Goal: Task Accomplishment & Management: Use online tool/utility

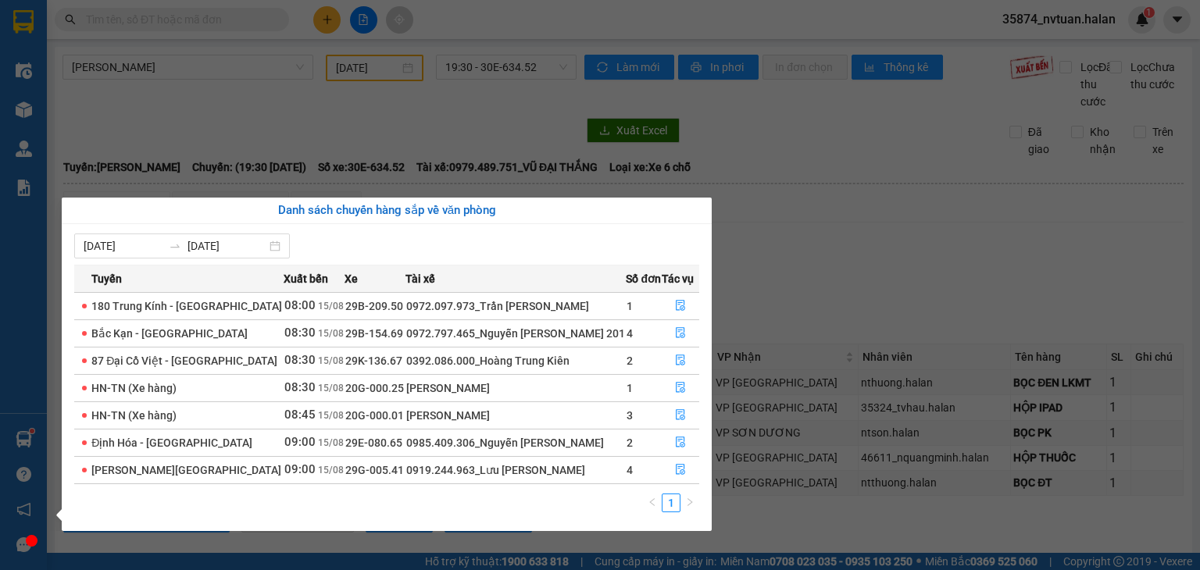
scroll to position [206, 0]
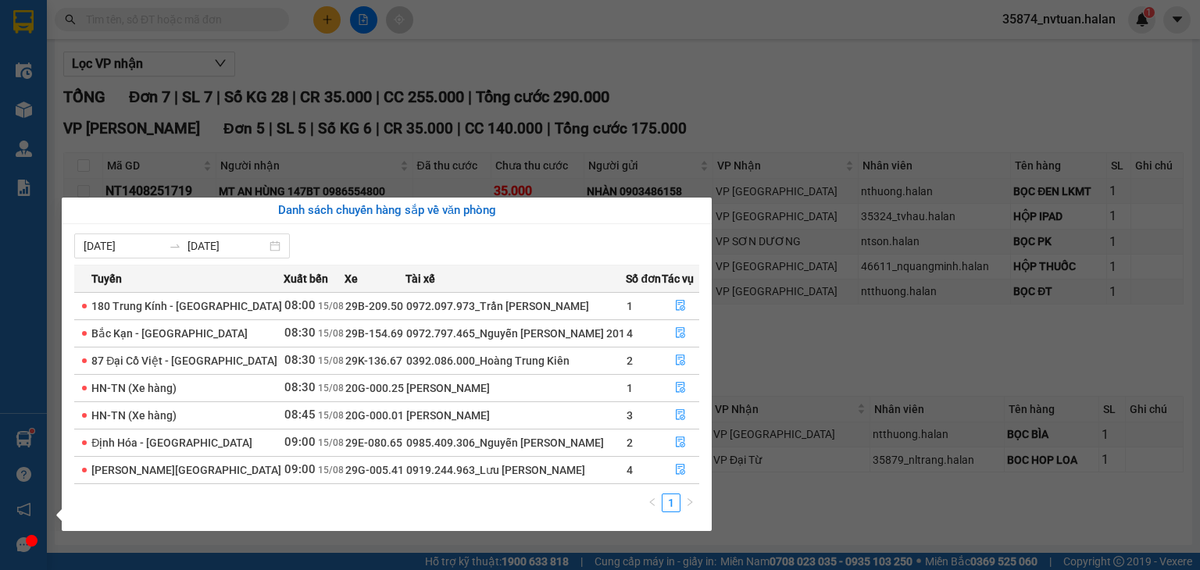
click at [25, 439] on div "Điều hành xe Kho hàng mới Quản [PERSON_NAME] lý chuyến Quản lý kiểm kho Báo cáo…" at bounding box center [23, 285] width 47 height 570
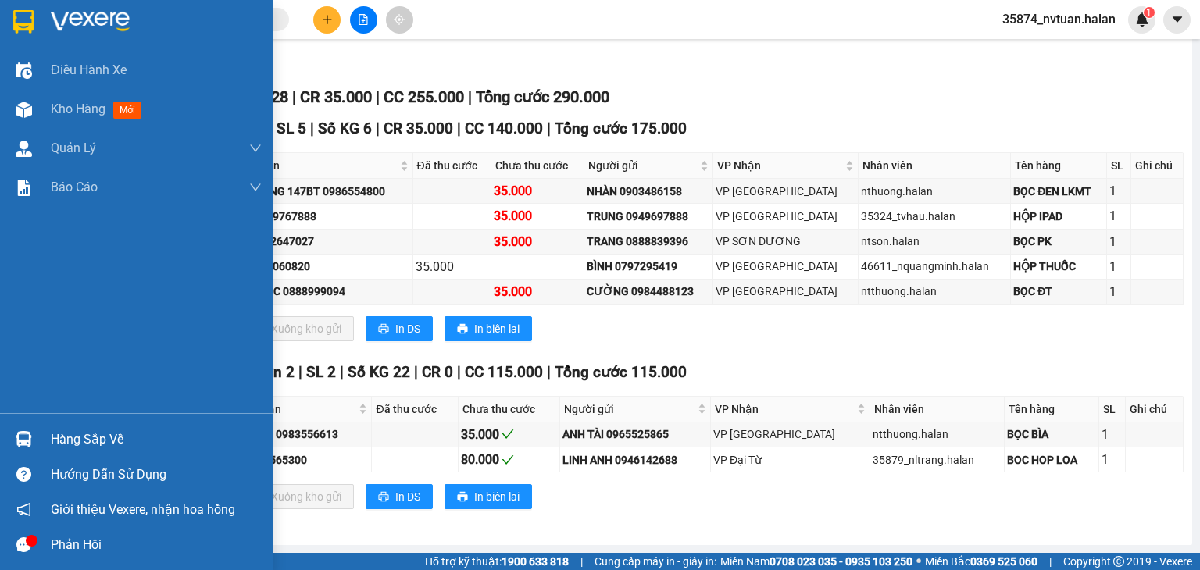
click at [25, 439] on img at bounding box center [24, 439] width 16 height 16
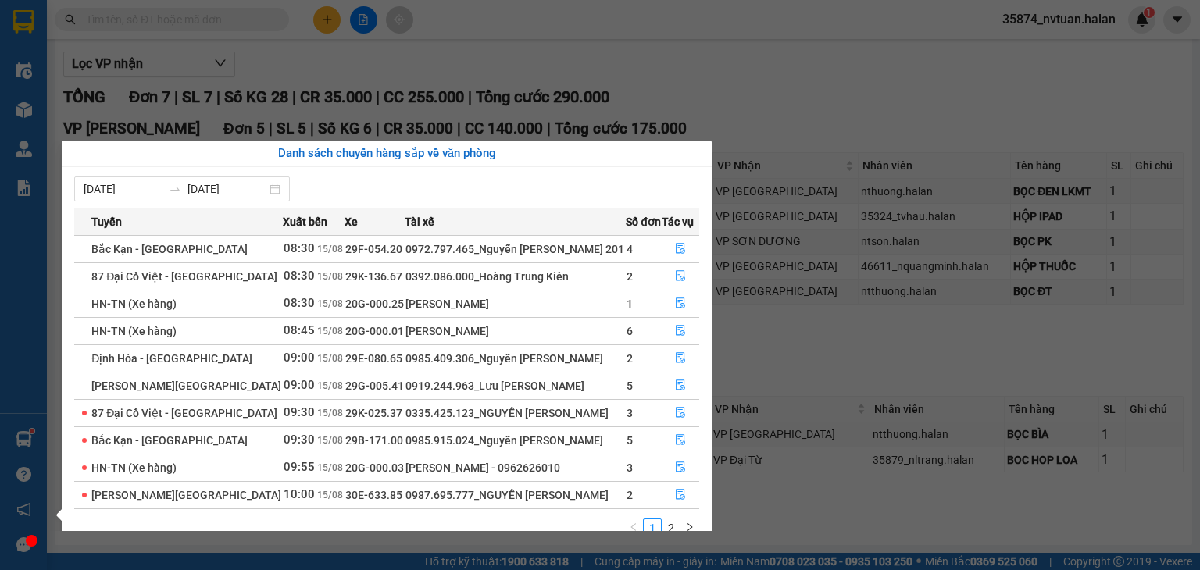
click at [20, 439] on div "Điều hành xe Kho hàng mới Quản [PERSON_NAME] lý chuyến Quản lý kiểm kho Báo cáo…" at bounding box center [23, 285] width 47 height 570
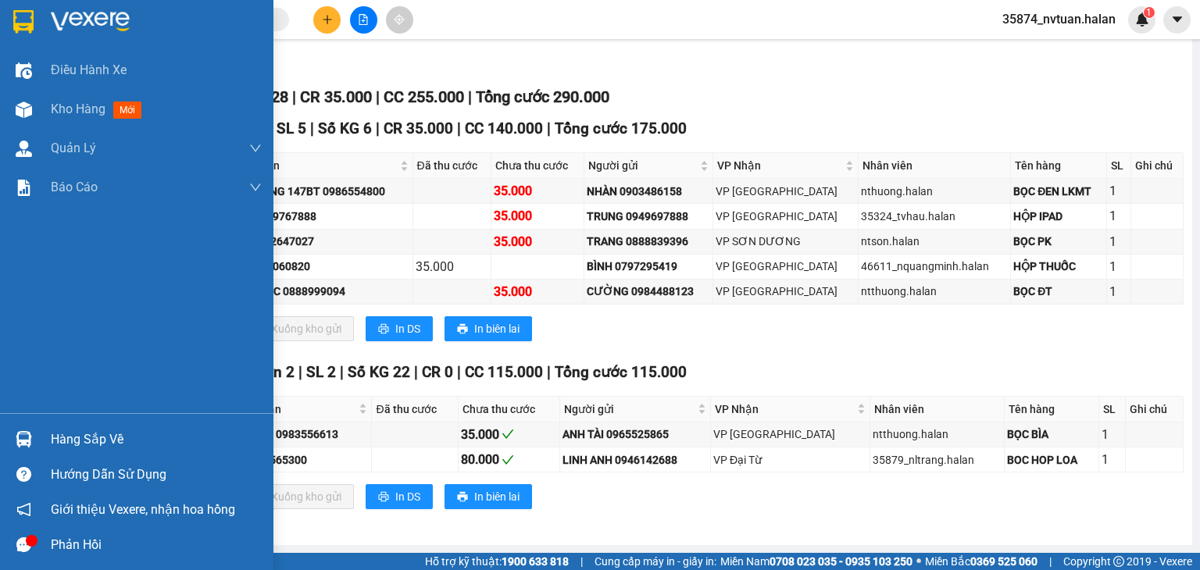
click at [20, 439] on img at bounding box center [24, 439] width 16 height 16
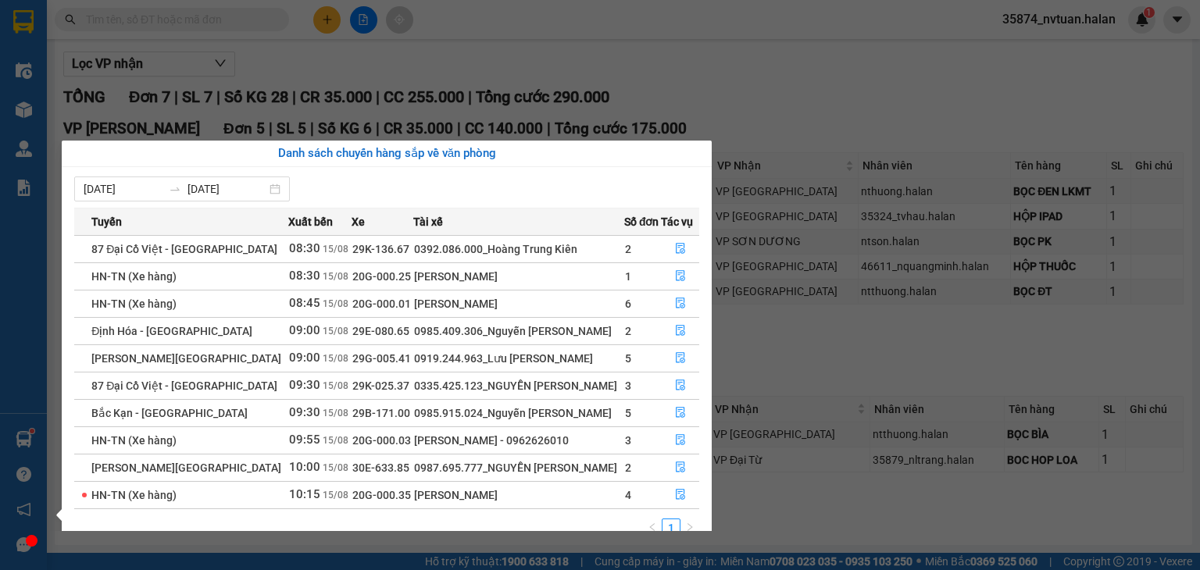
scroll to position [25, 0]
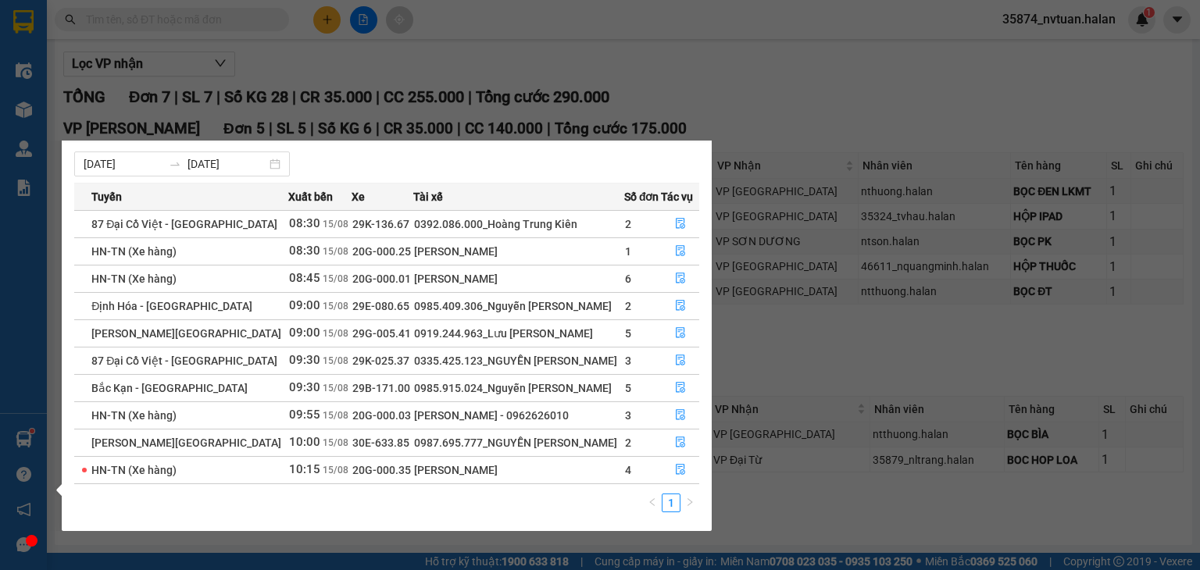
click at [33, 441] on div "Điều hành xe Kho hàng mới Quản [PERSON_NAME] lý chuyến Quản lý kiểm kho Báo cáo…" at bounding box center [23, 285] width 47 height 570
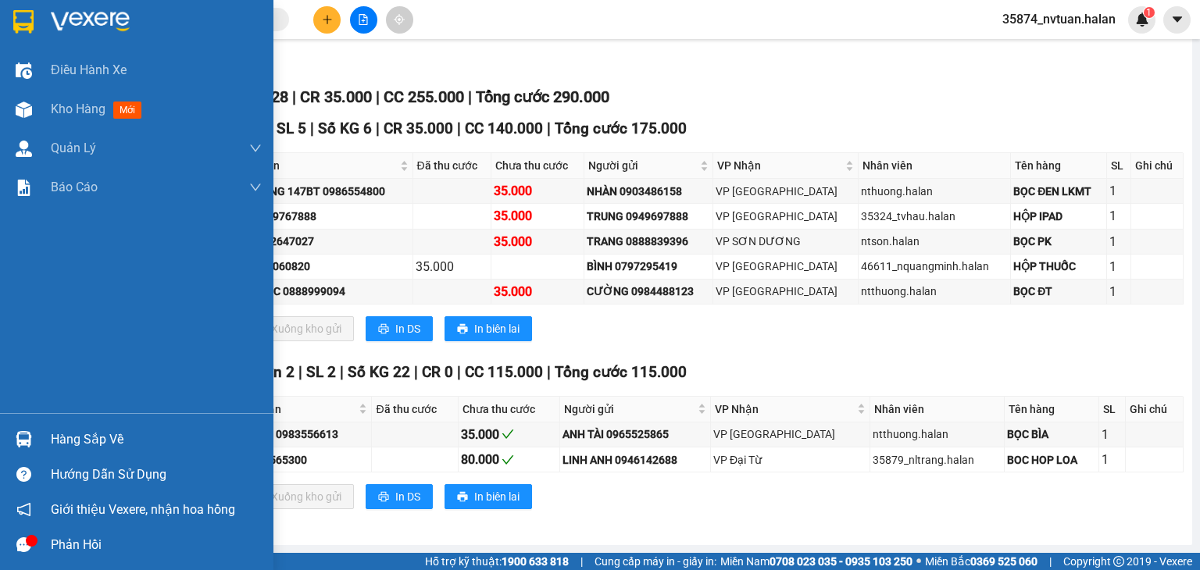
click at [31, 441] on img at bounding box center [24, 439] width 16 height 16
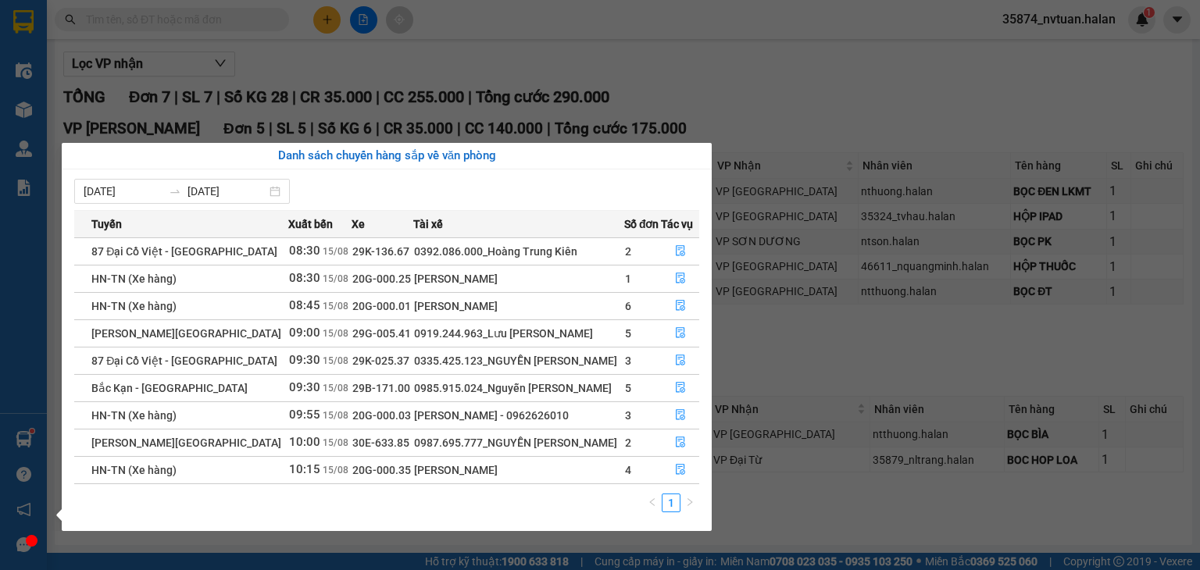
scroll to position [0, 0]
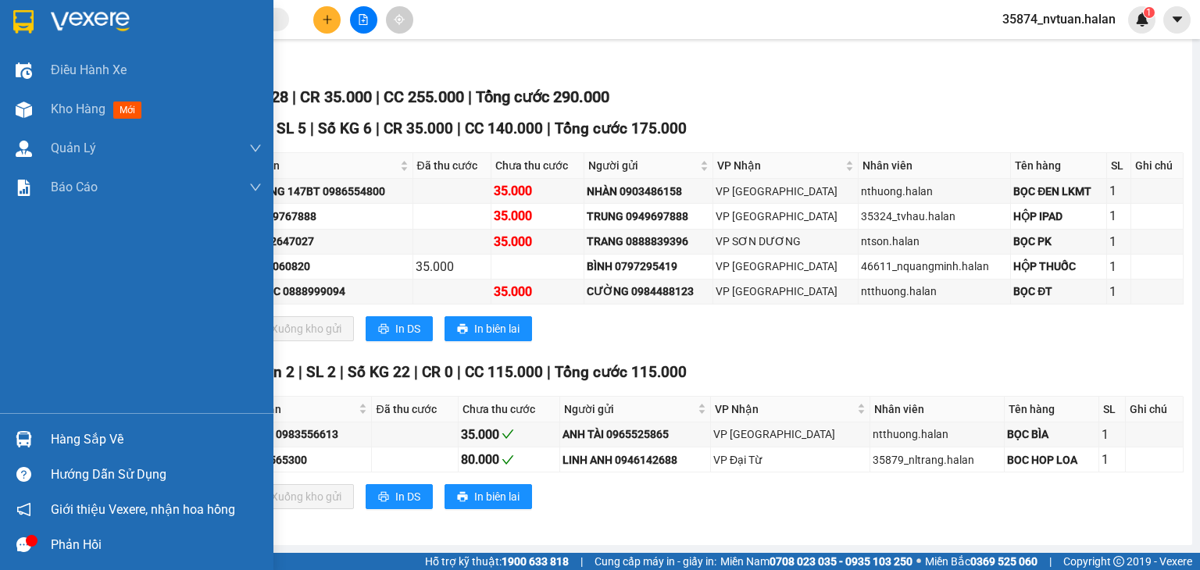
click at [17, 434] on div "Điều hành xe Kho hàng mới Quản [PERSON_NAME] lý chuyến Quản lý kiểm kho Báo cáo…" at bounding box center [136, 285] width 273 height 570
click at [17, 434] on img at bounding box center [24, 439] width 16 height 16
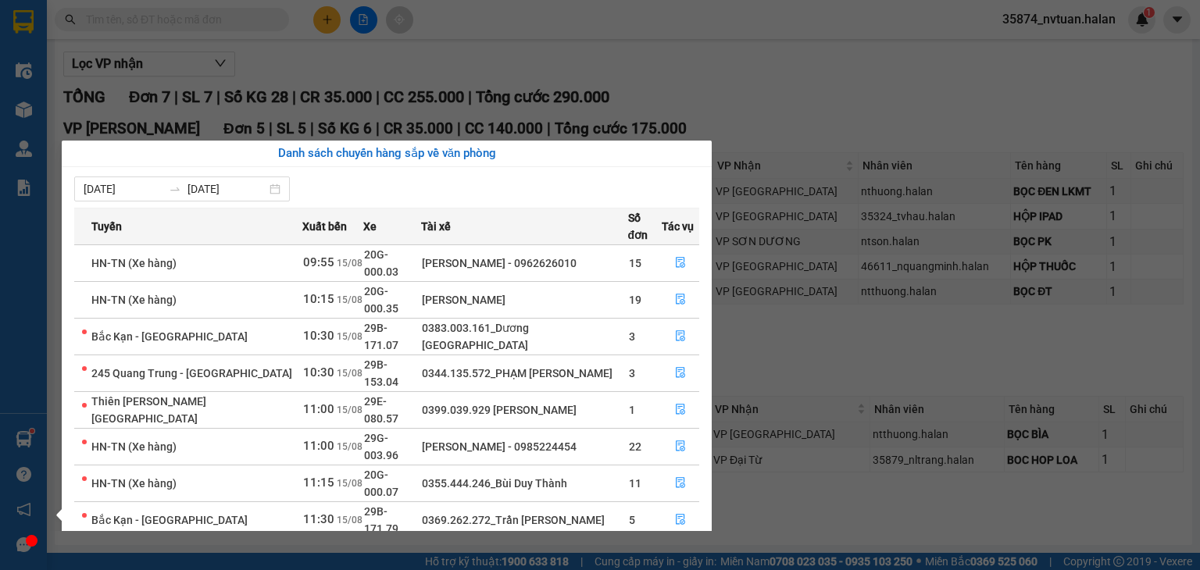
click at [23, 441] on div "Điều hành xe Kho hàng mới Quản [PERSON_NAME] lý chuyến Quản lý kiểm kho Báo cáo…" at bounding box center [23, 285] width 47 height 570
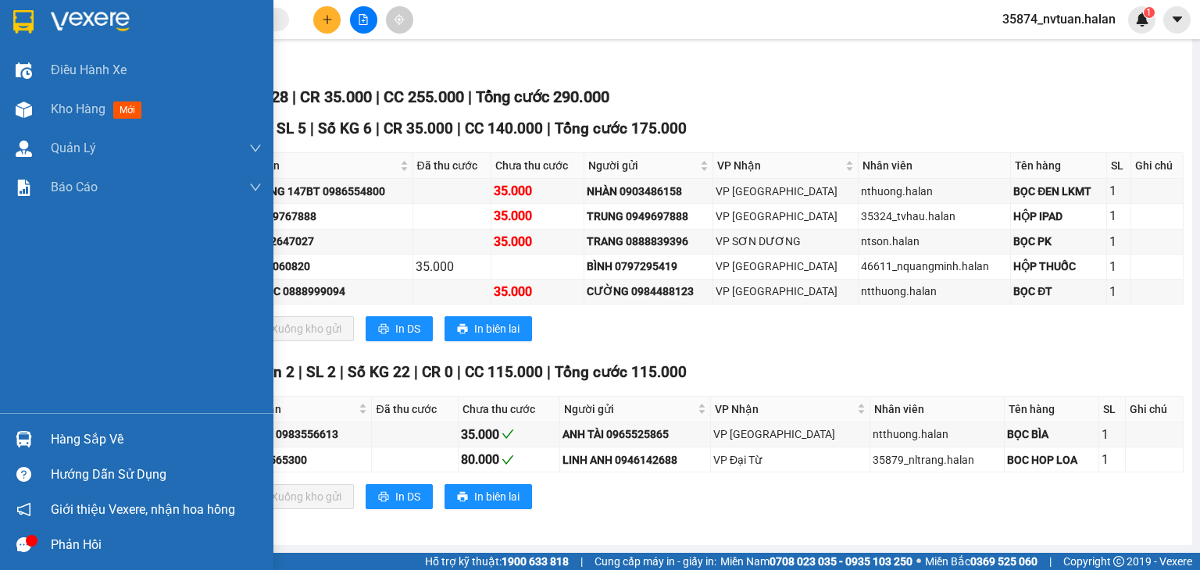
click at [23, 441] on img at bounding box center [24, 439] width 16 height 16
click at [22, 438] on div "Điều hành xe Kho hàng mới Quản [PERSON_NAME] lý chuyến Quản lý kiểm kho Báo cáo…" at bounding box center [136, 285] width 273 height 570
click at [22, 438] on img at bounding box center [24, 439] width 16 height 16
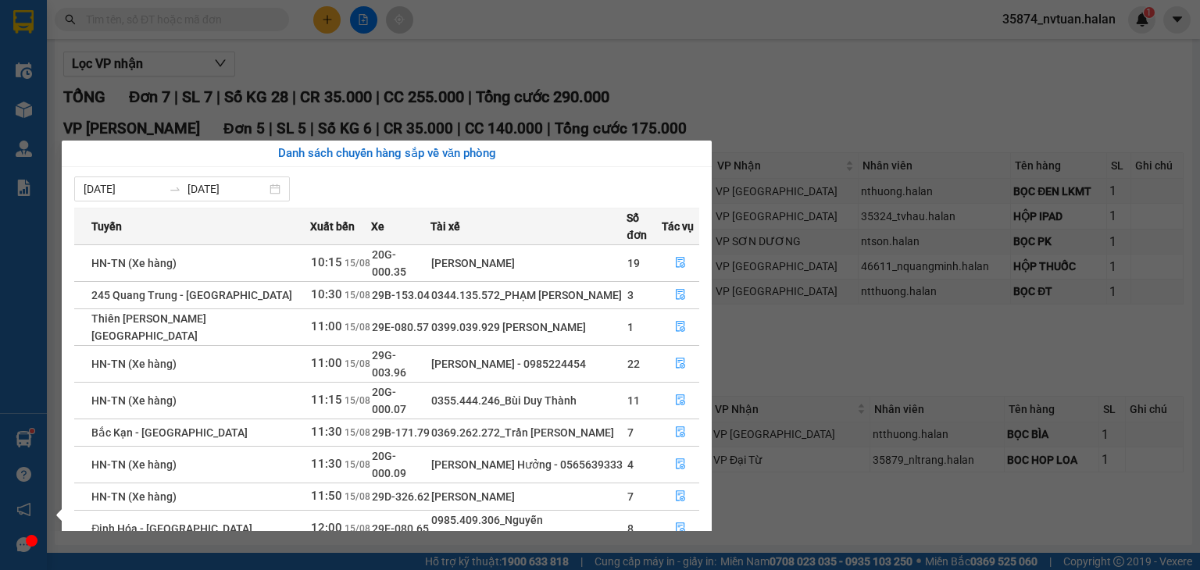
click at [21, 441] on div "Điều hành xe Kho hàng mới Quản [PERSON_NAME] lý chuyến Quản lý kiểm kho Báo cáo…" at bounding box center [23, 285] width 47 height 570
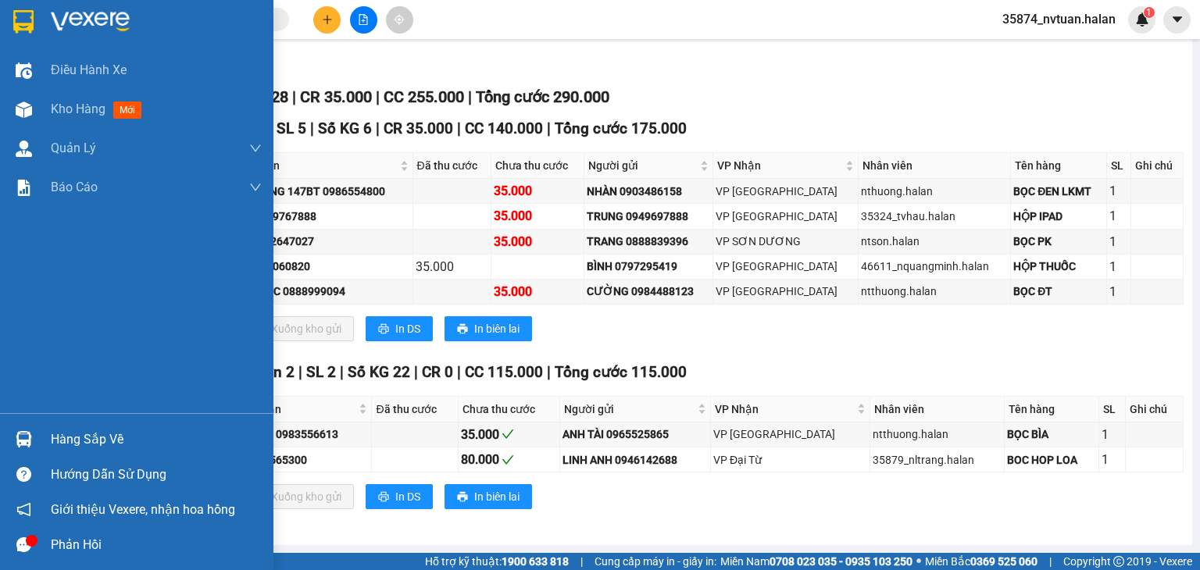
click at [21, 441] on img at bounding box center [24, 439] width 16 height 16
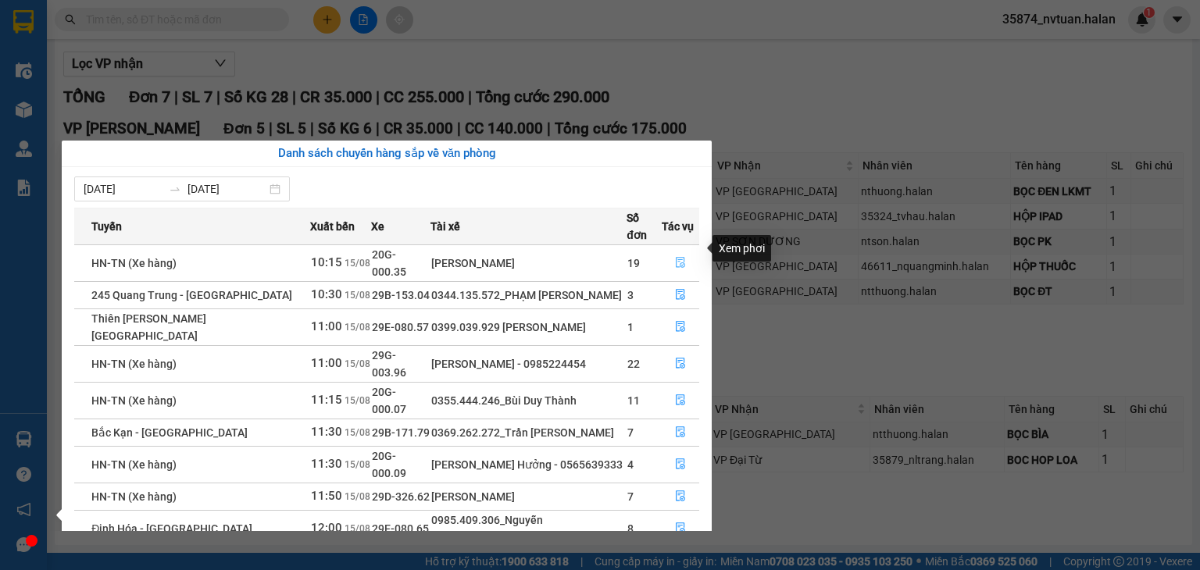
click at [678, 258] on icon "file-done" at bounding box center [680, 263] width 9 height 11
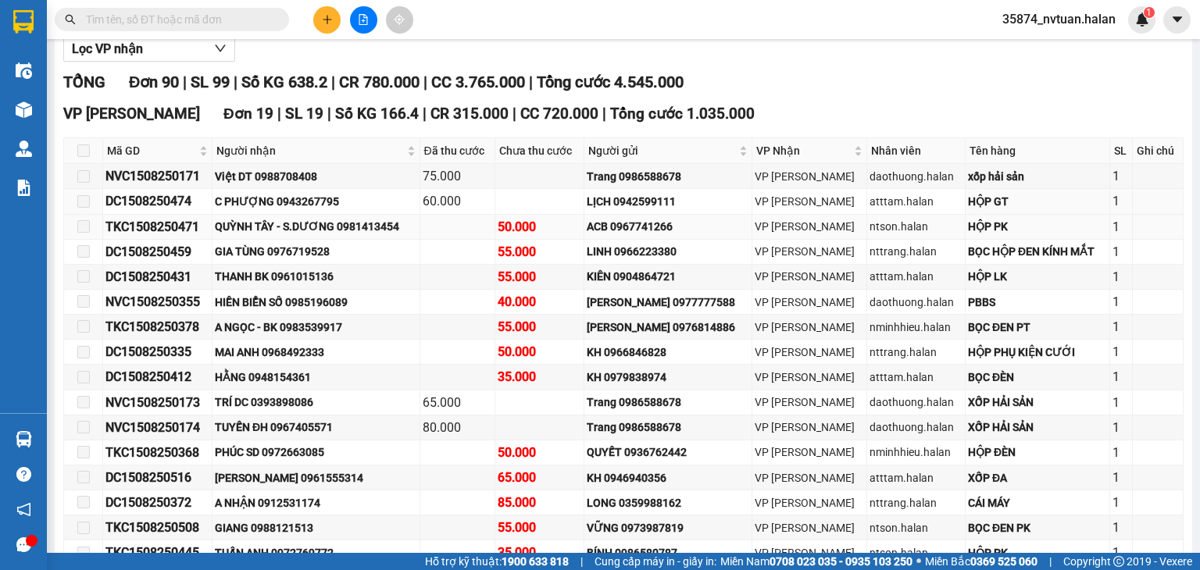
type input "[DATE]"
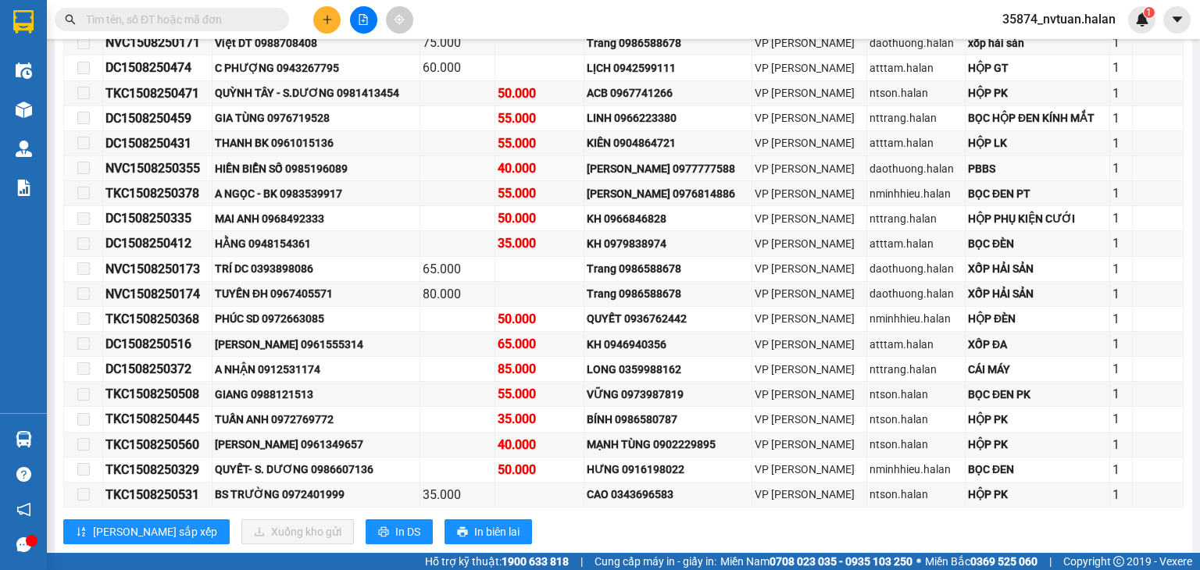
scroll to position [363, 0]
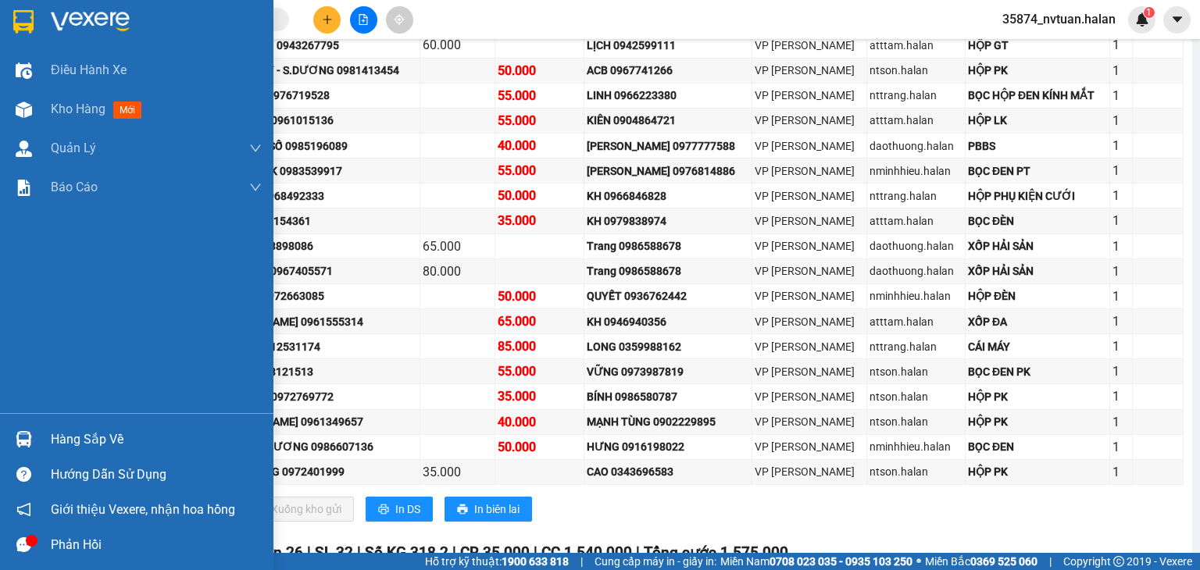
click at [40, 438] on div "Hàng sắp về" at bounding box center [136, 439] width 273 height 35
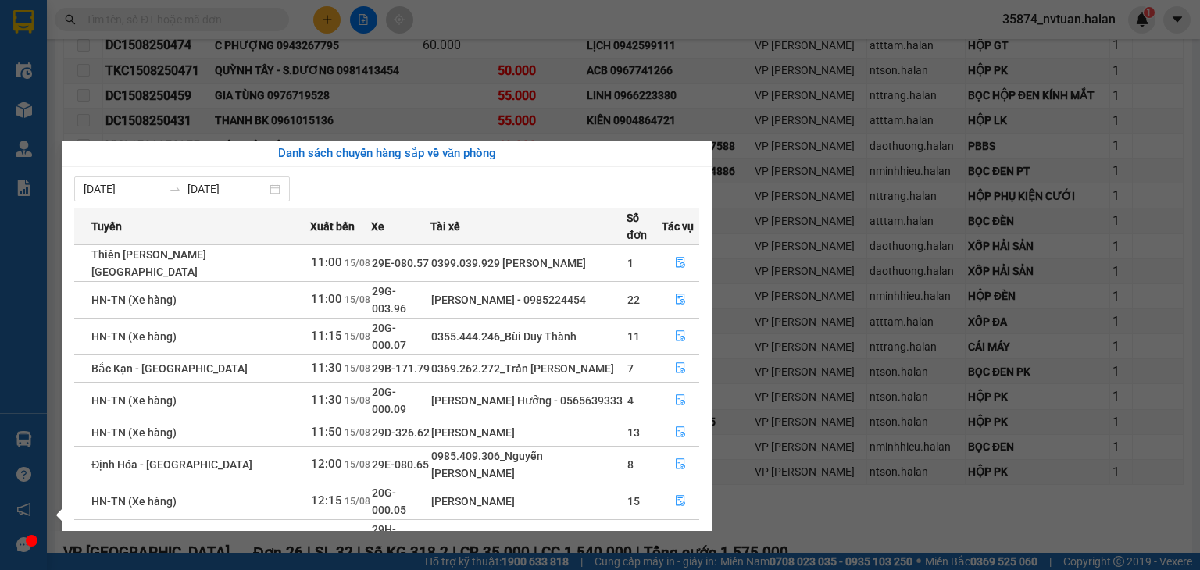
click at [520, 9] on section "Kết quả tìm kiếm ( 0 ) Bộ lọc No Data 35874_nvtuan.halan 1 Điều hành xe Kho hàn…" at bounding box center [600, 285] width 1200 height 570
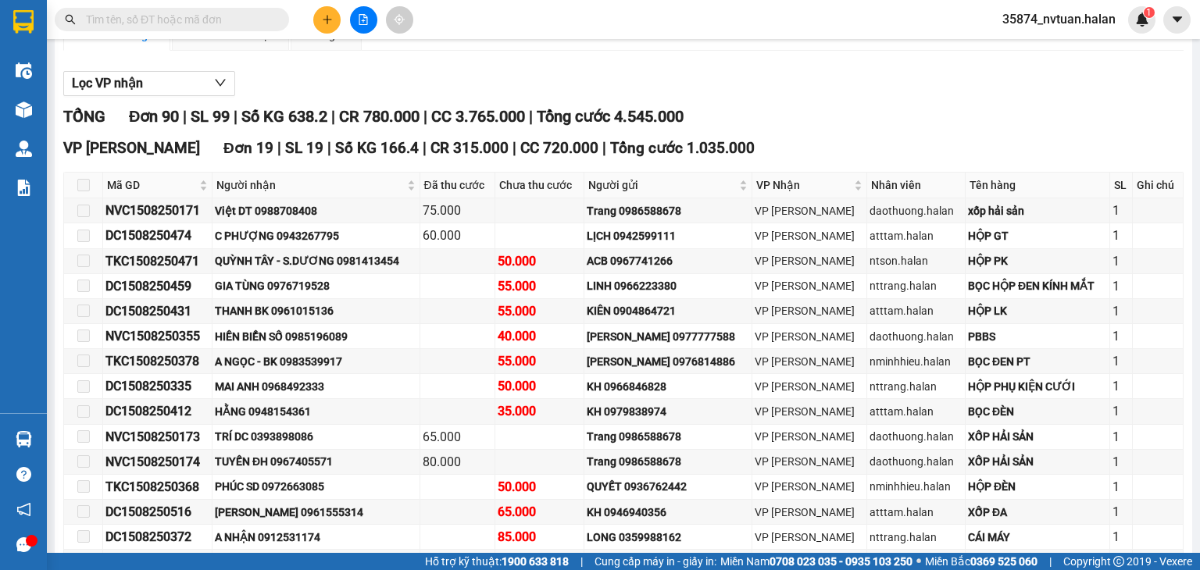
scroll to position [128, 0]
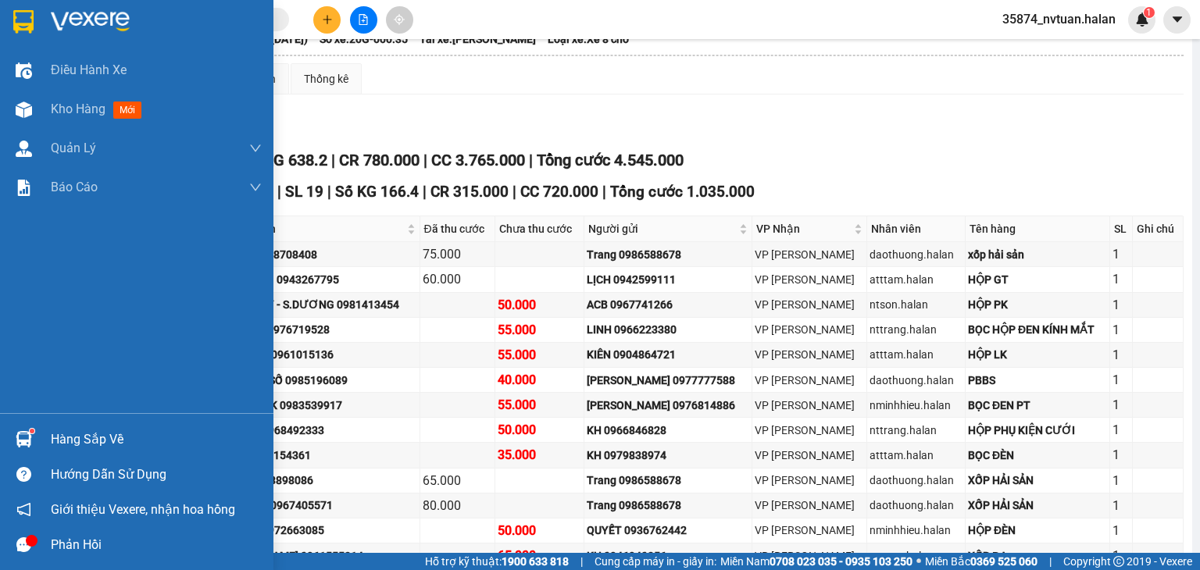
click at [72, 438] on div "Hàng sắp về" at bounding box center [156, 439] width 211 height 23
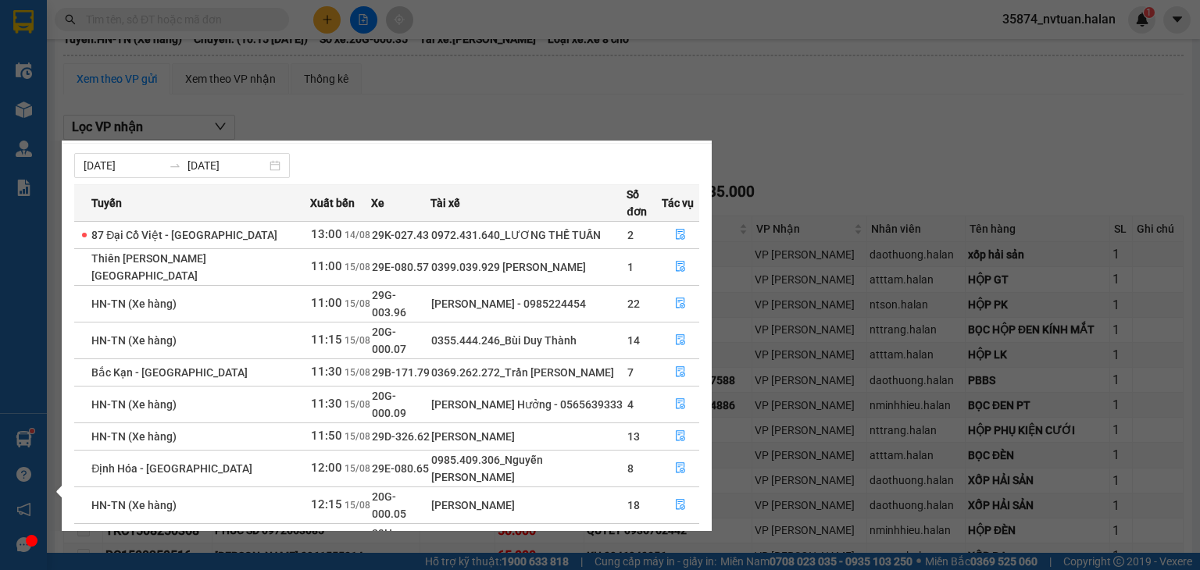
scroll to position [25, 0]
click at [673, 570] on link "2" at bounding box center [671, 578] width 17 height 17
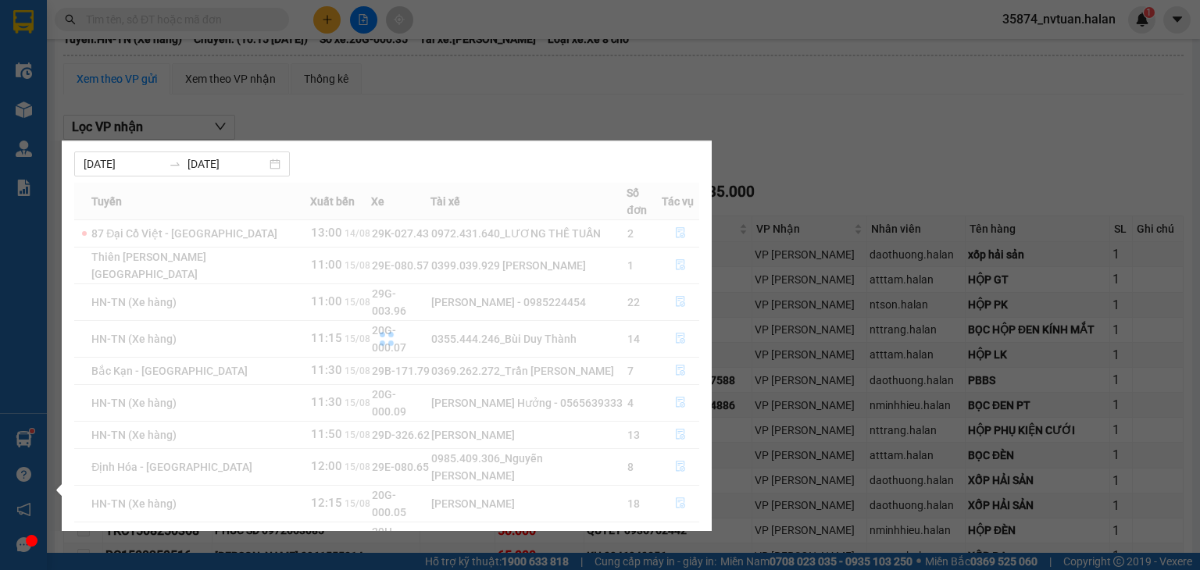
scroll to position [0, 0]
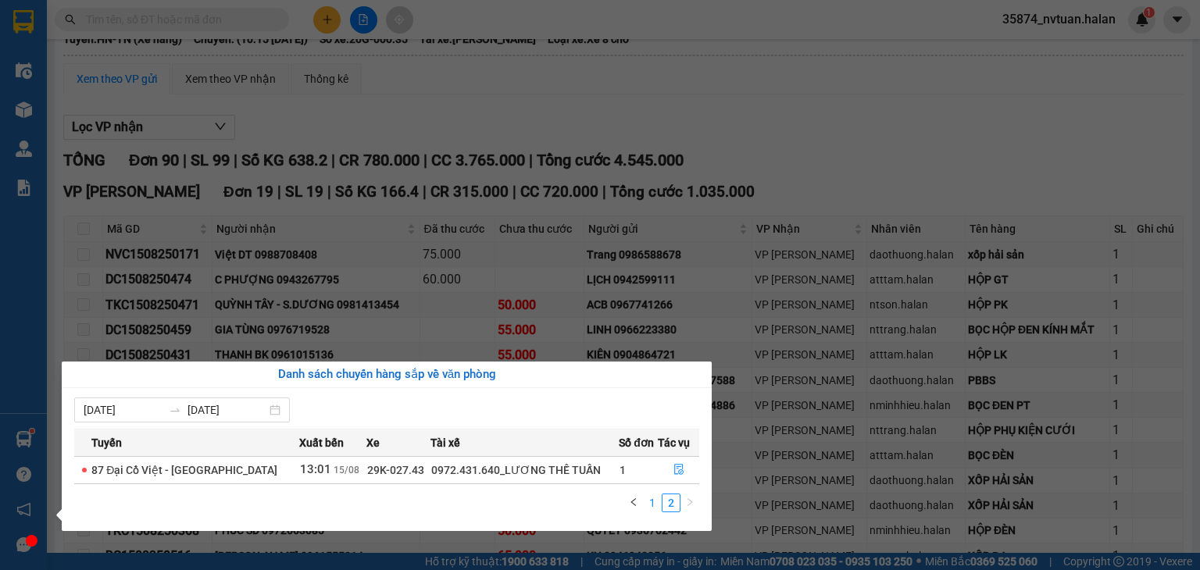
click at [650, 506] on link "1" at bounding box center [652, 503] width 17 height 17
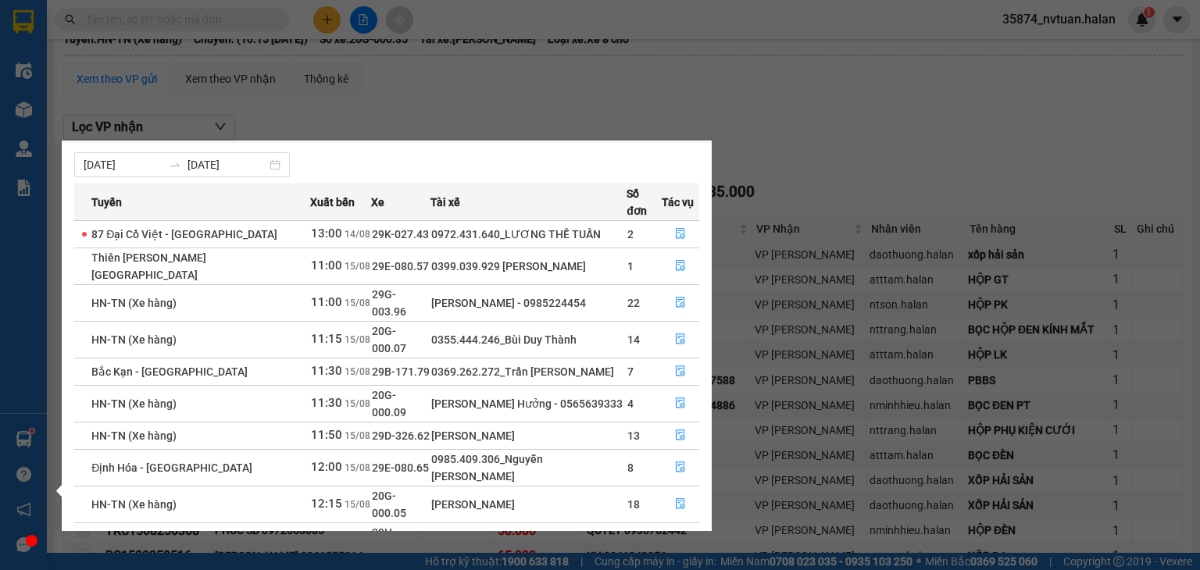
scroll to position [25, 0]
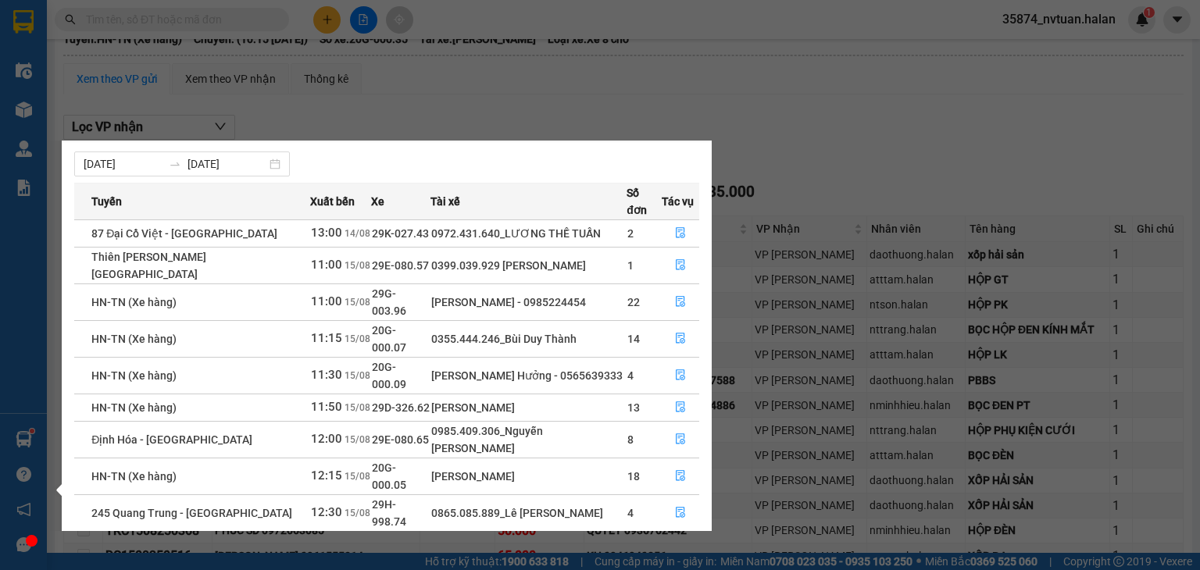
click at [30, 443] on div "Điều hành xe Kho hàng mới Quản [PERSON_NAME] lý chuyến Quản lý kiểm kho Báo cáo…" at bounding box center [23, 285] width 47 height 570
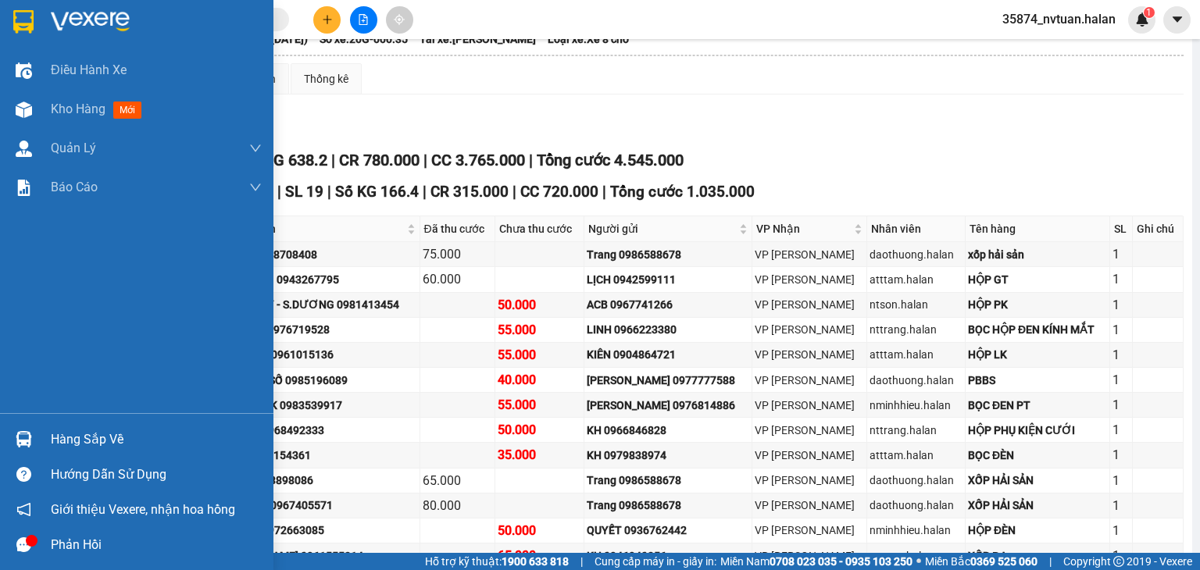
click at [29, 443] on img at bounding box center [24, 439] width 16 height 16
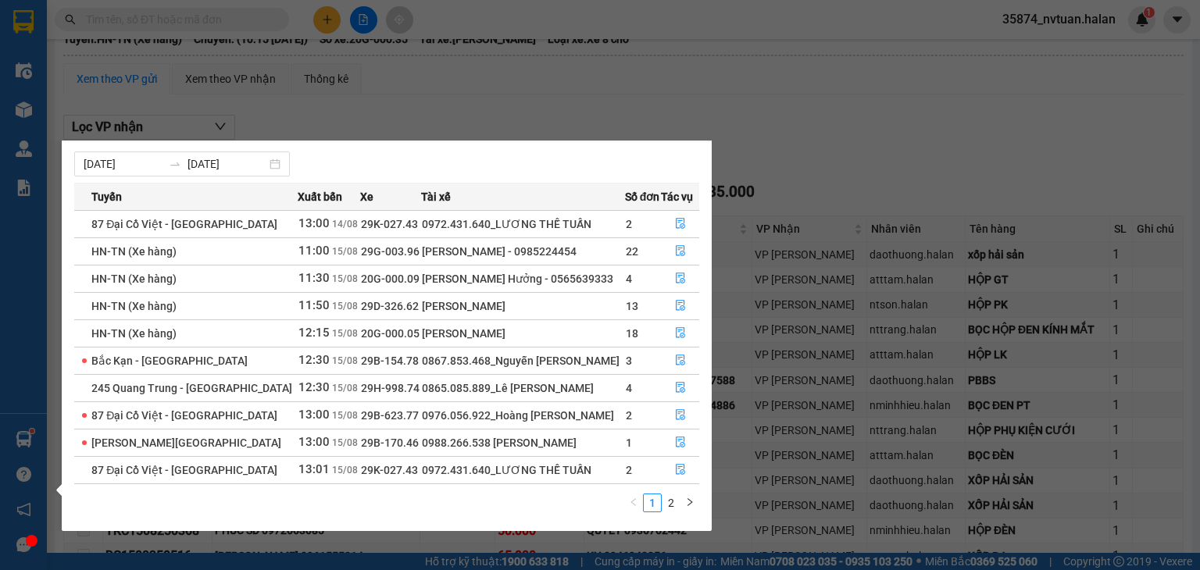
click at [23, 439] on div "Điều hành xe Kho hàng mới Quản [PERSON_NAME] lý chuyến Quản lý kiểm kho Báo cáo…" at bounding box center [23, 285] width 47 height 570
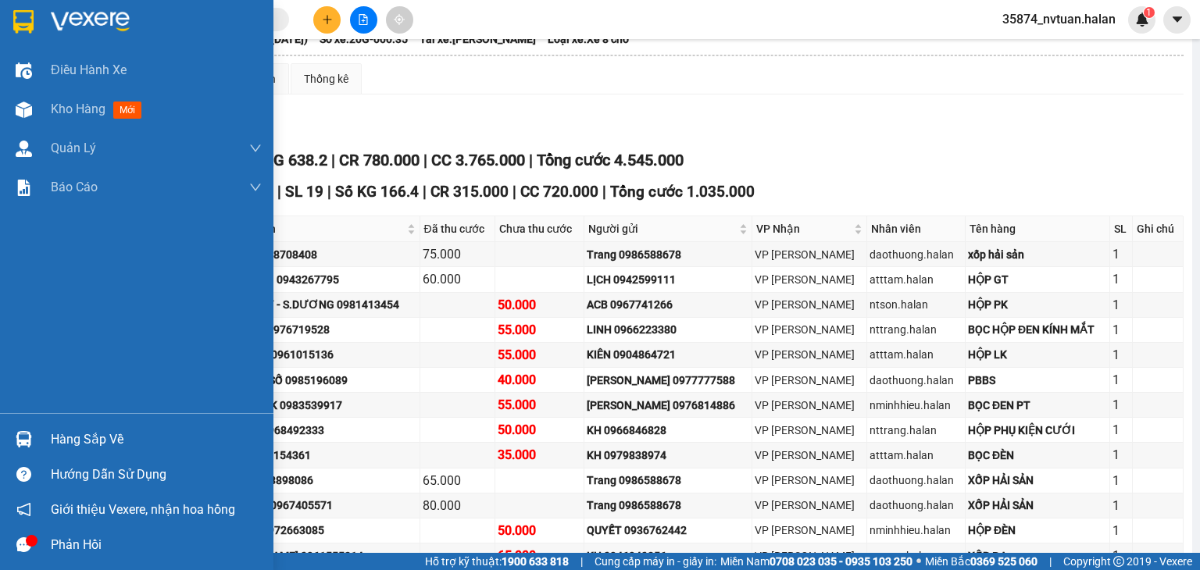
click at [23, 439] on img at bounding box center [24, 439] width 16 height 16
click at [21, 440] on div "Điều hành xe Kho hàng mới Quản [PERSON_NAME] lý chuyến Quản lý kiểm kho Báo cáo…" at bounding box center [136, 285] width 273 height 570
click at [21, 440] on img at bounding box center [24, 439] width 16 height 16
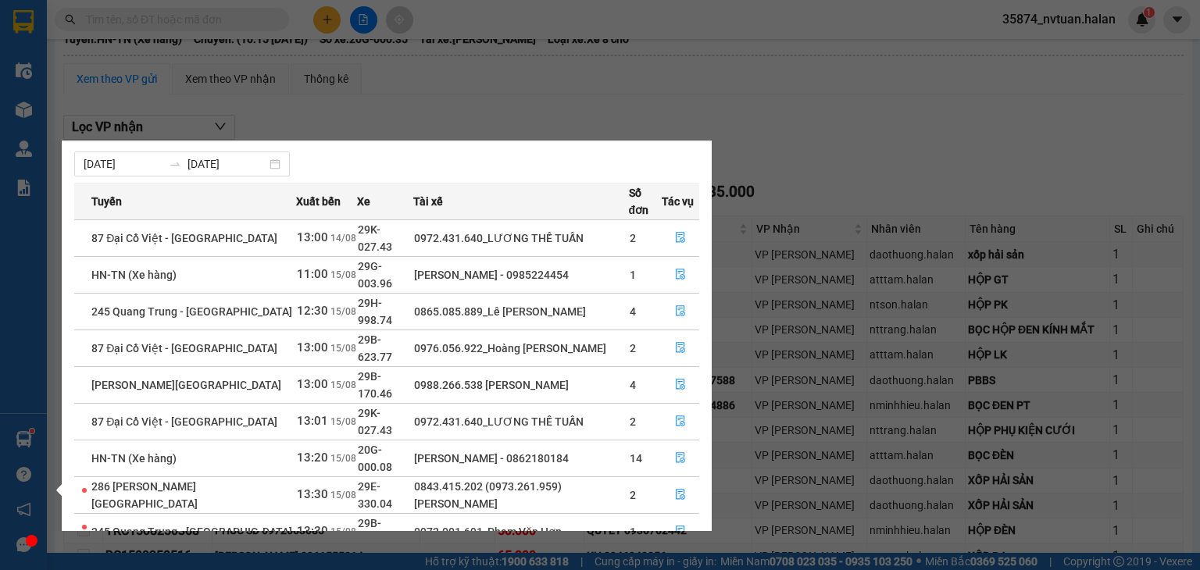
click at [24, 441] on div "Điều hành xe Kho hàng mới Quản [PERSON_NAME] lý chuyến Quản lý kiểm kho Báo cáo…" at bounding box center [23, 285] width 47 height 570
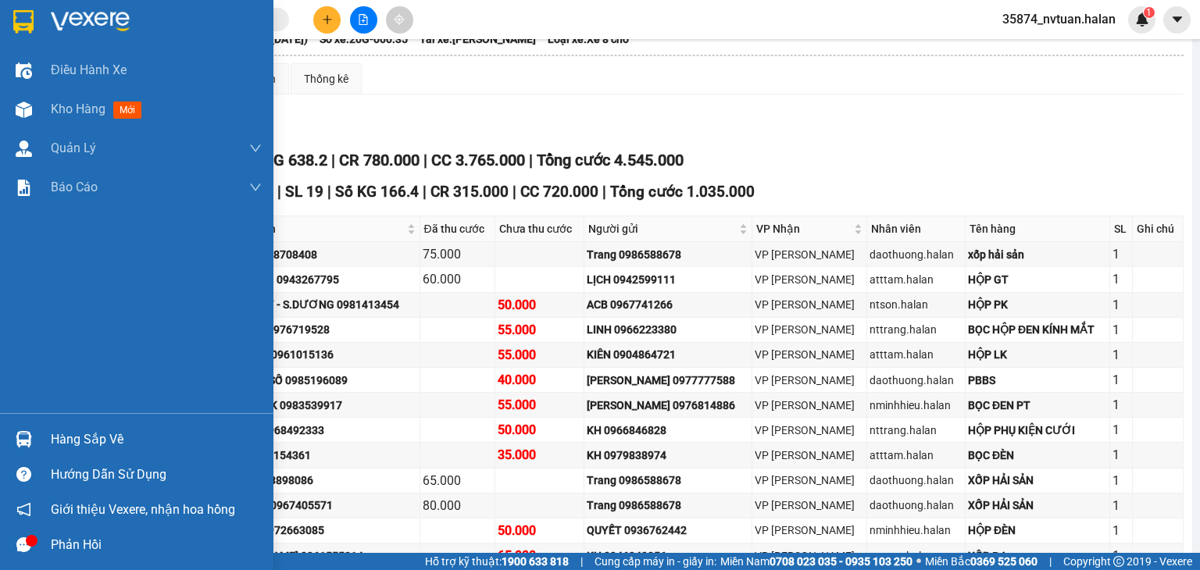
click at [24, 441] on img at bounding box center [24, 439] width 16 height 16
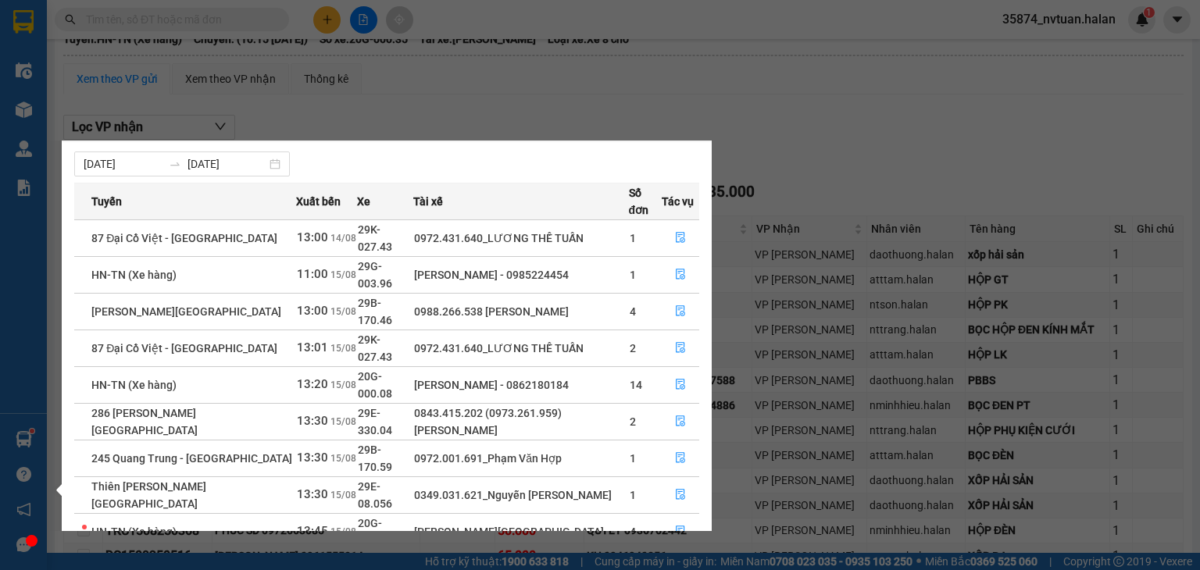
click at [25, 441] on div "Điều hành xe Kho hàng mới Quản [PERSON_NAME] lý chuyến Quản lý kiểm kho Báo cáo…" at bounding box center [23, 285] width 47 height 570
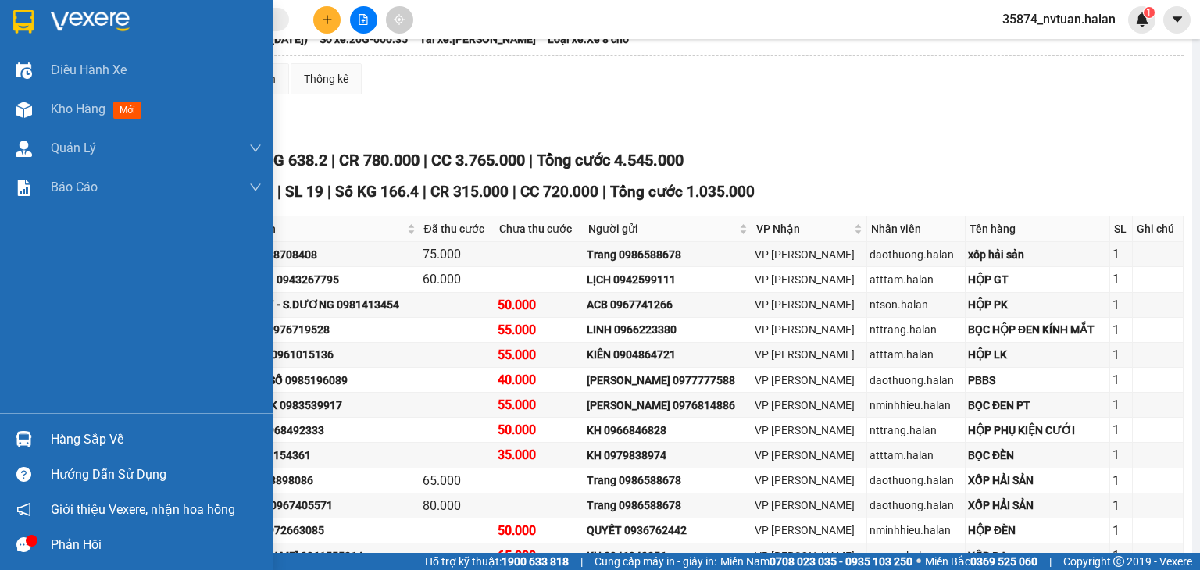
click at [25, 441] on img at bounding box center [24, 439] width 16 height 16
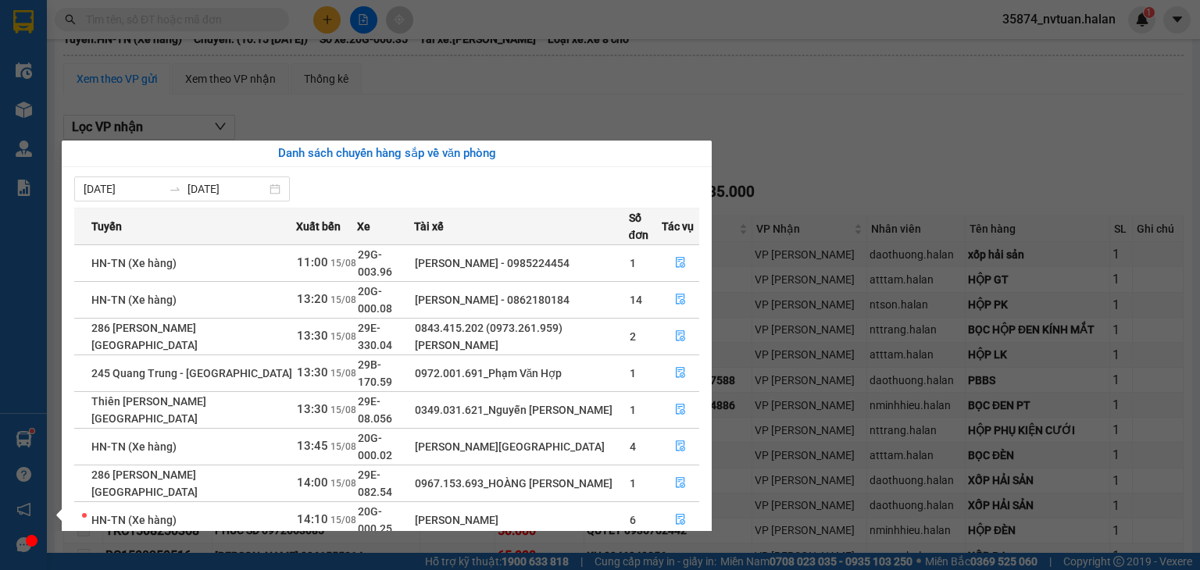
scroll to position [0, 0]
click at [20, 430] on div "Điều hành xe Kho hàng mới Quản [PERSON_NAME] lý chuyến Quản lý kiểm kho Báo cáo…" at bounding box center [23, 285] width 47 height 570
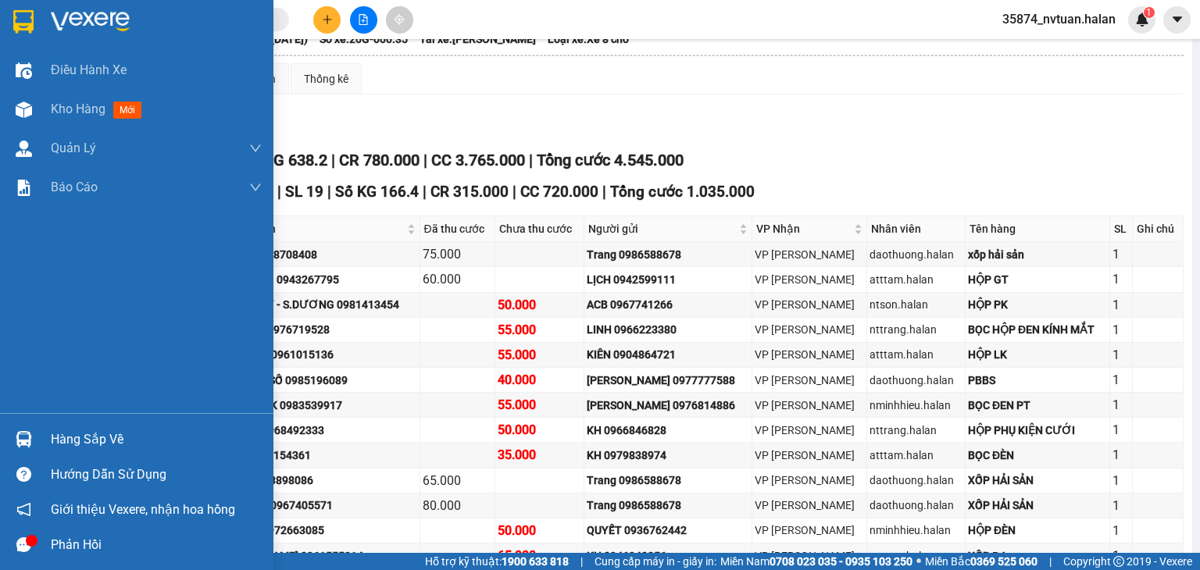
click at [22, 430] on div at bounding box center [23, 439] width 27 height 27
click at [22, 430] on div "Điều hành xe Kho hàng mới Quản [PERSON_NAME] lý chuyến Quản lý kiểm kho Báo cáo…" at bounding box center [136, 285] width 273 height 570
click at [22, 430] on div at bounding box center [23, 439] width 27 height 27
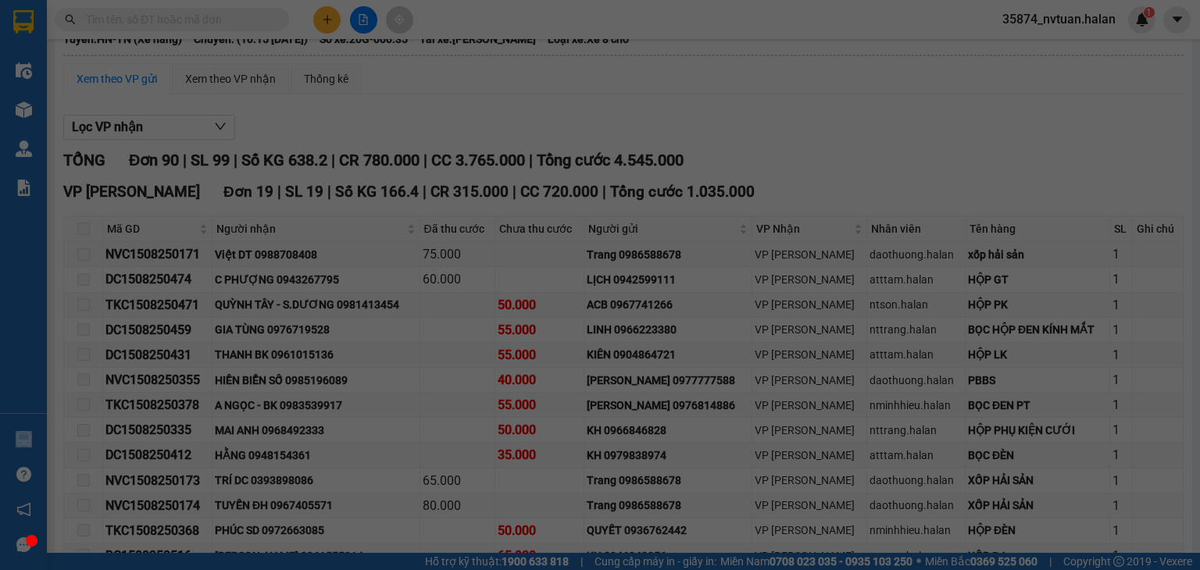
click at [22, 430] on div "Điều hành xe Kho hàng mới Quản [PERSON_NAME] lý chuyến Quản lý kiểm kho Báo cáo…" at bounding box center [23, 285] width 47 height 570
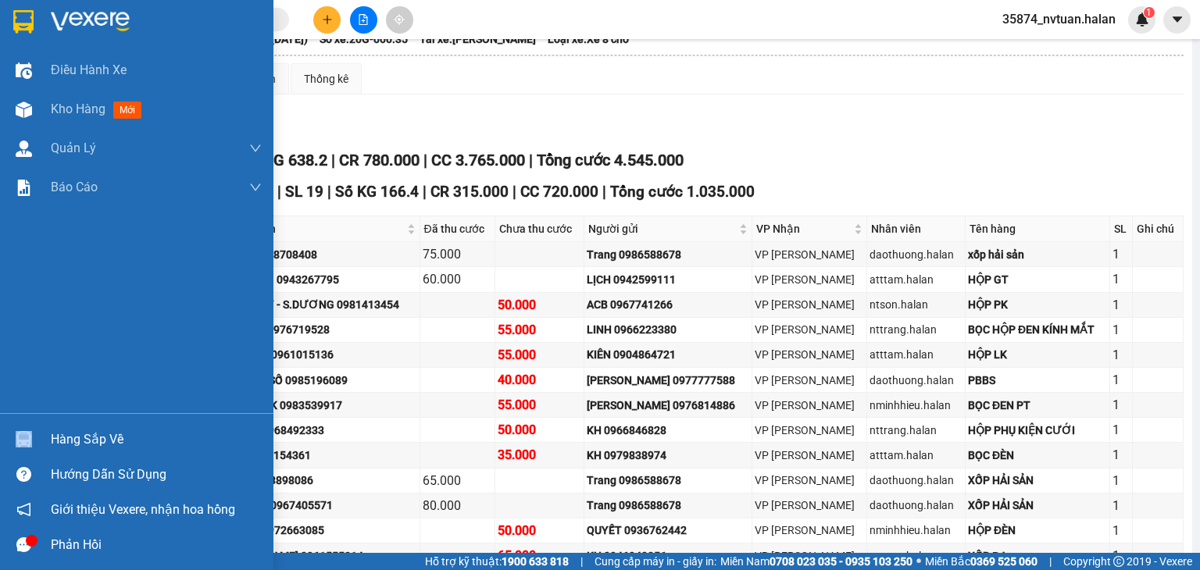
click at [23, 430] on div at bounding box center [23, 439] width 27 height 27
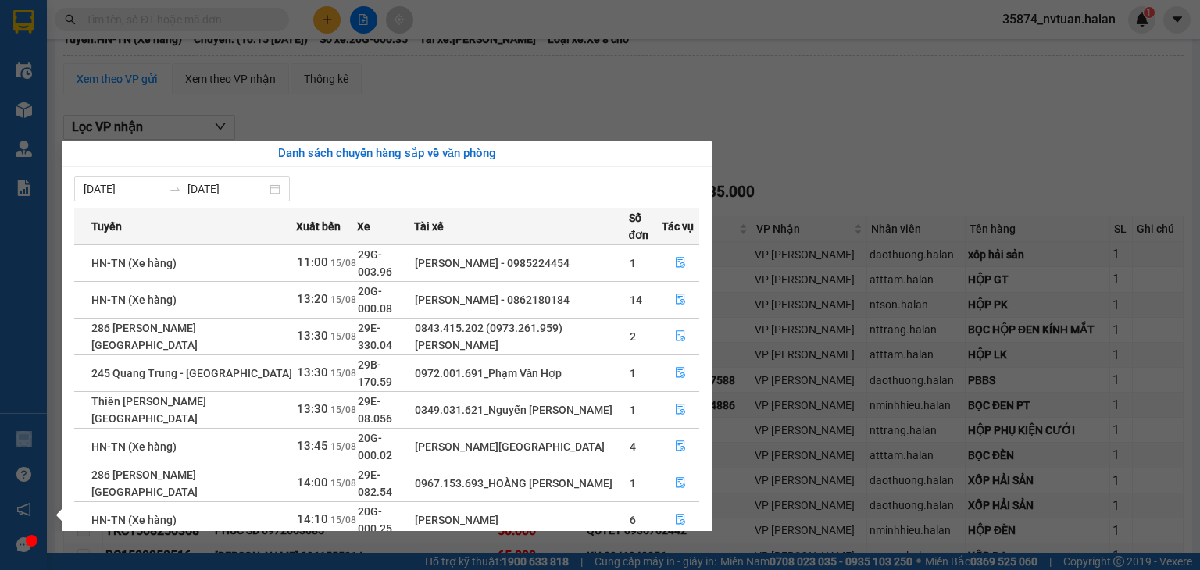
click at [25, 438] on div "Điều hành xe Kho hàng mới Quản [PERSON_NAME] lý chuyến Quản lý kiểm kho Báo cáo…" at bounding box center [23, 285] width 47 height 570
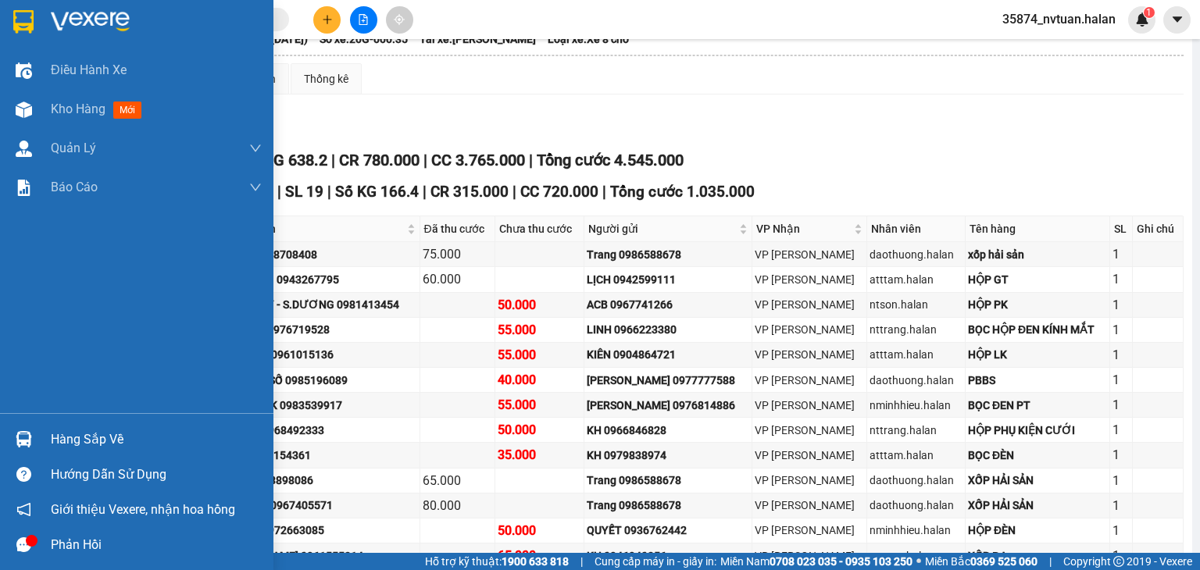
click at [25, 438] on img at bounding box center [24, 439] width 16 height 16
click at [20, 437] on div "Điều hành xe Kho hàng mới Quản [PERSON_NAME] lý chuyến Quản lý kiểm kho Báo cáo…" at bounding box center [136, 285] width 273 height 570
click at [20, 437] on img at bounding box center [24, 439] width 16 height 16
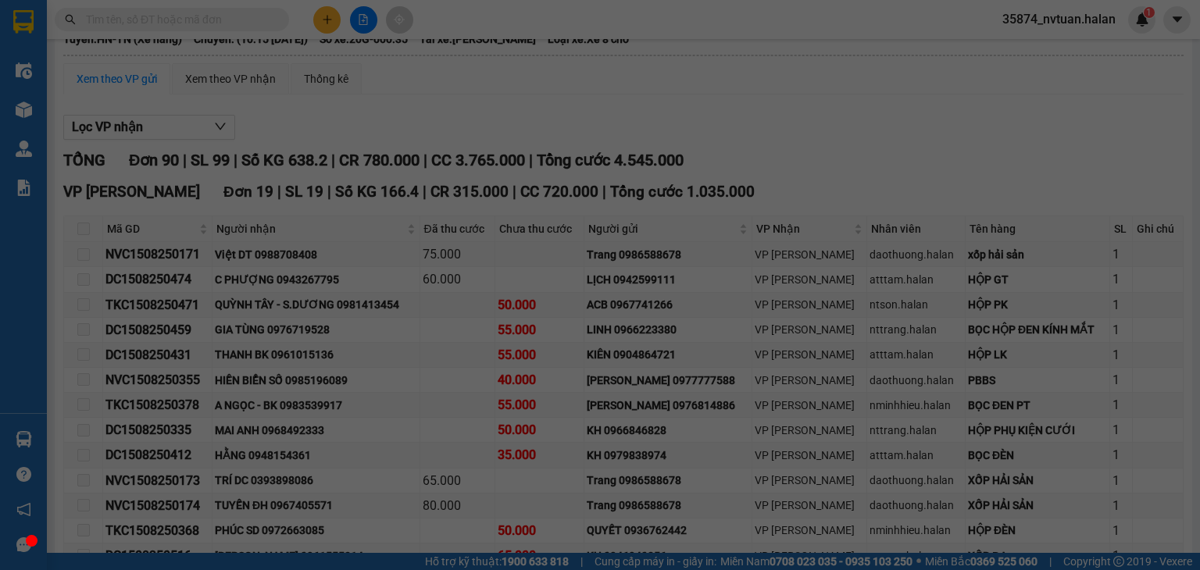
click at [20, 437] on div "Điều hành xe Kho hàng mới Quản [PERSON_NAME] lý chuyến Quản lý kiểm kho Báo cáo…" at bounding box center [23, 285] width 47 height 570
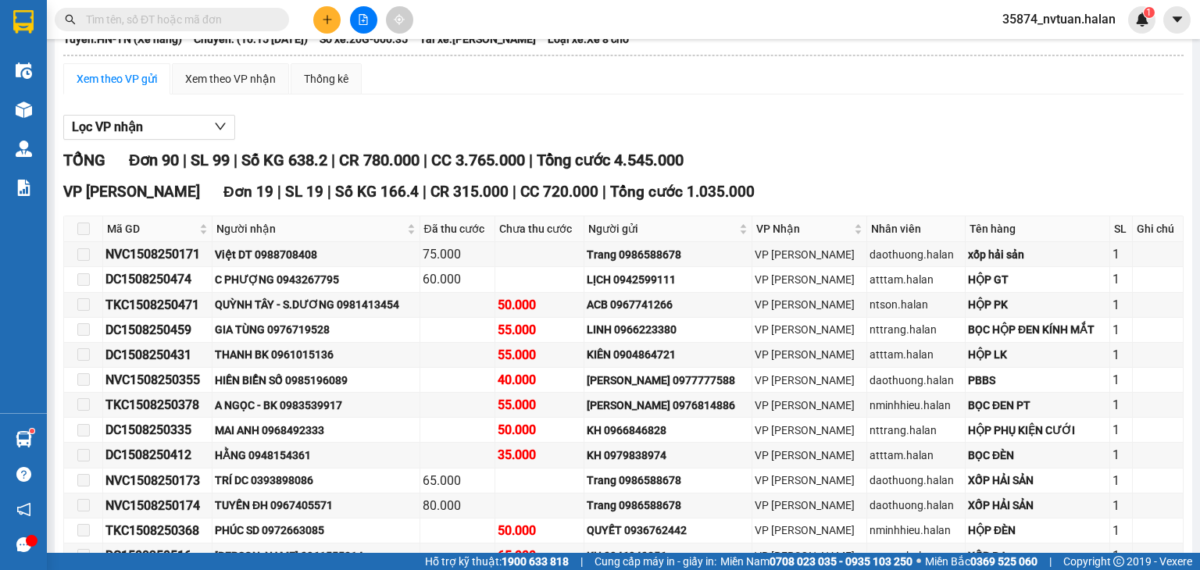
click at [892, 141] on div "Lọc VP nhận" at bounding box center [623, 128] width 1121 height 26
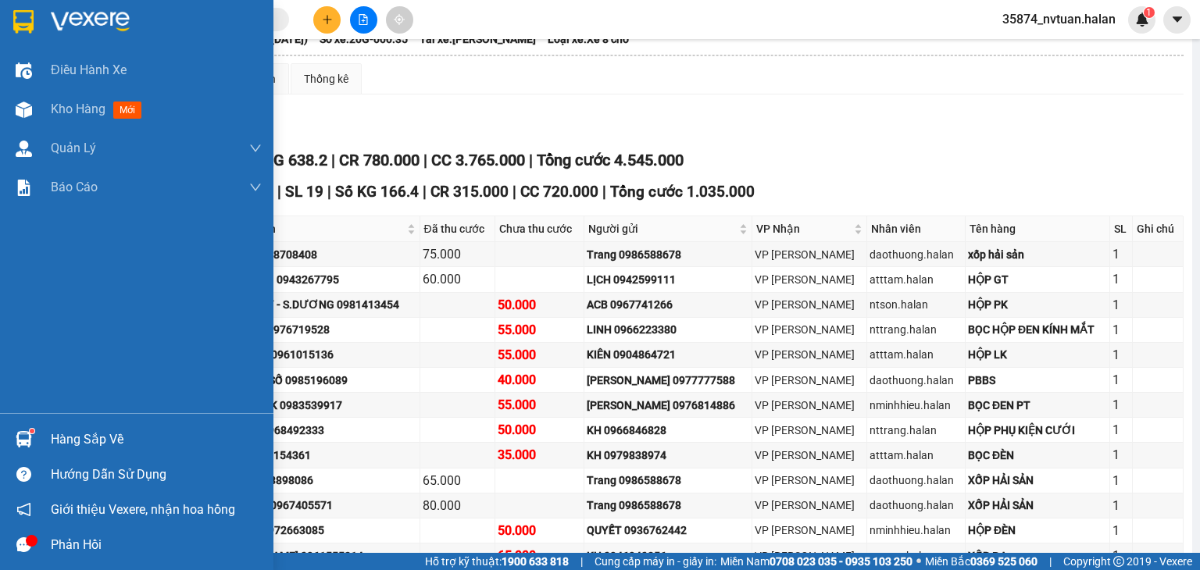
click at [111, 442] on div "Hàng sắp về" at bounding box center [156, 439] width 211 height 23
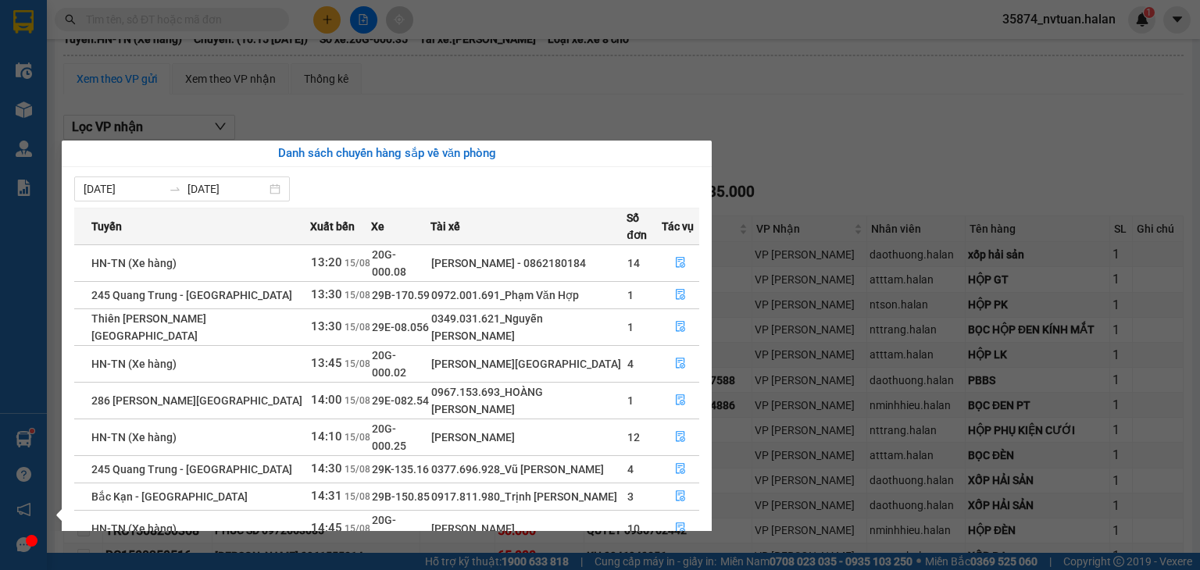
click at [838, 143] on section "Kết quả tìm kiếm ( 0 ) Bộ lọc No Data 35874_nvtuan.halan 1 Điều hành xe Kho hàn…" at bounding box center [600, 285] width 1200 height 570
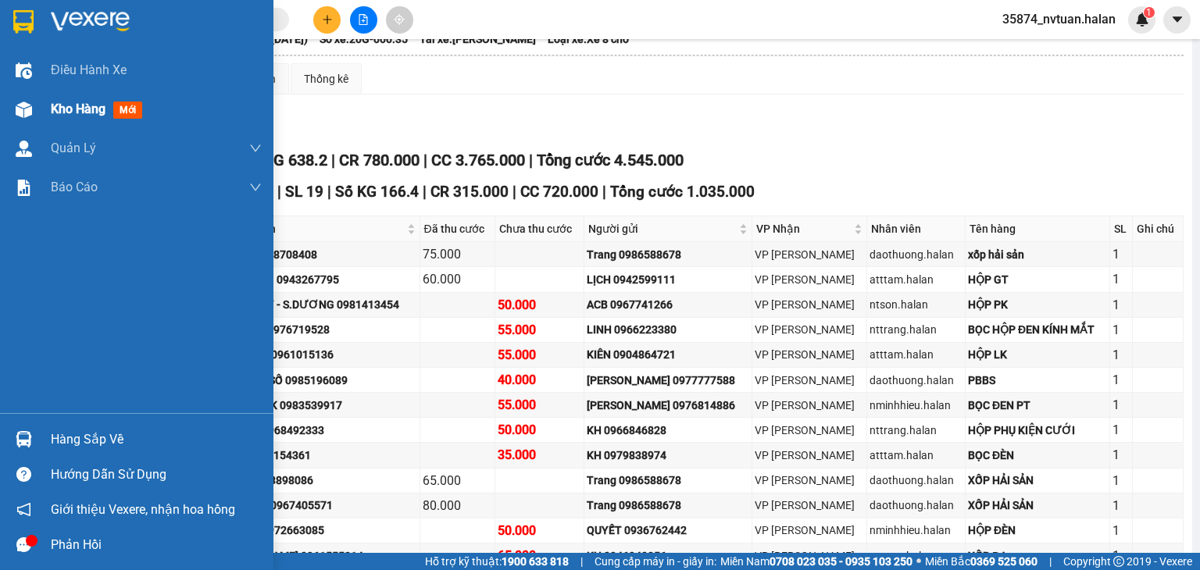
click at [38, 105] on div "Kho hàng mới" at bounding box center [136, 109] width 273 height 39
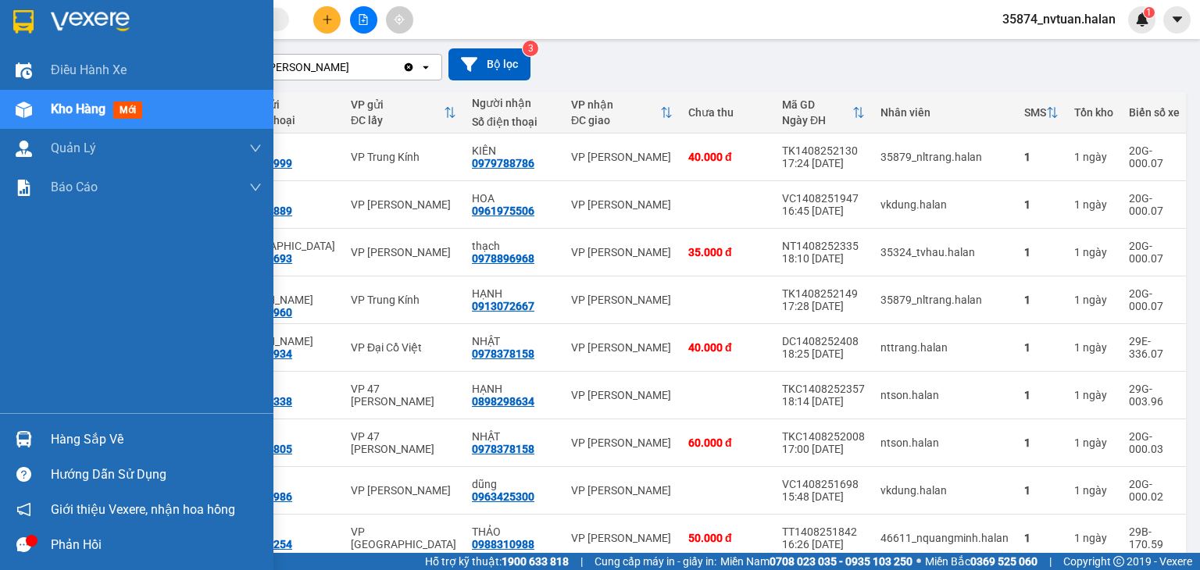
drag, startPoint x: 77, startPoint y: 112, endPoint x: 376, endPoint y: 45, distance: 306.7
click at [78, 111] on span "Kho hàng" at bounding box center [78, 109] width 55 height 15
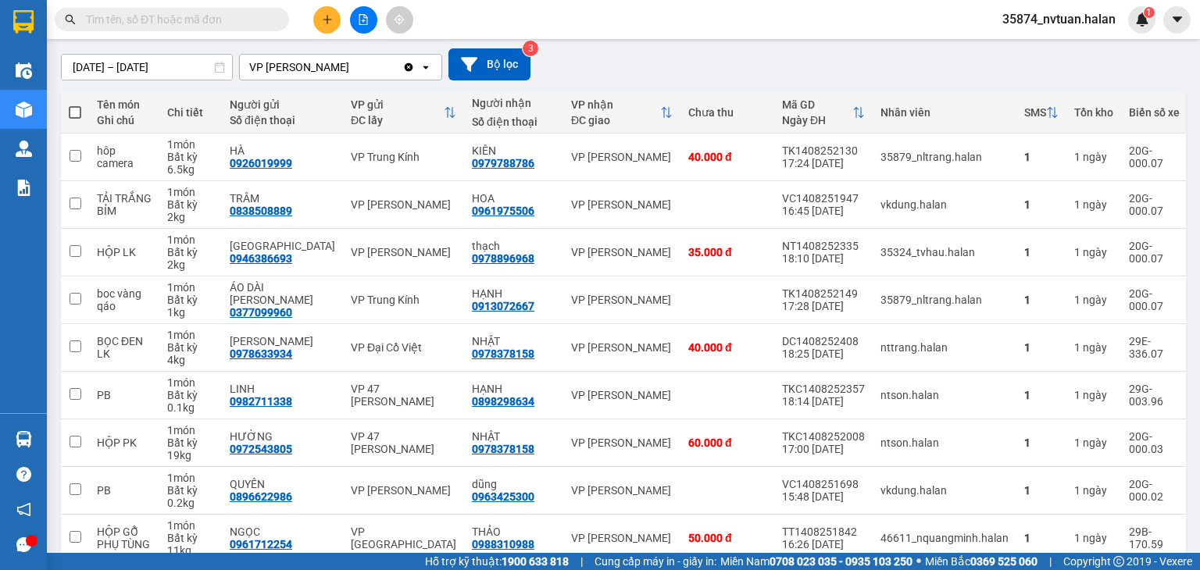
click at [408, 63] on icon "Clear value" at bounding box center [409, 67] width 9 height 9
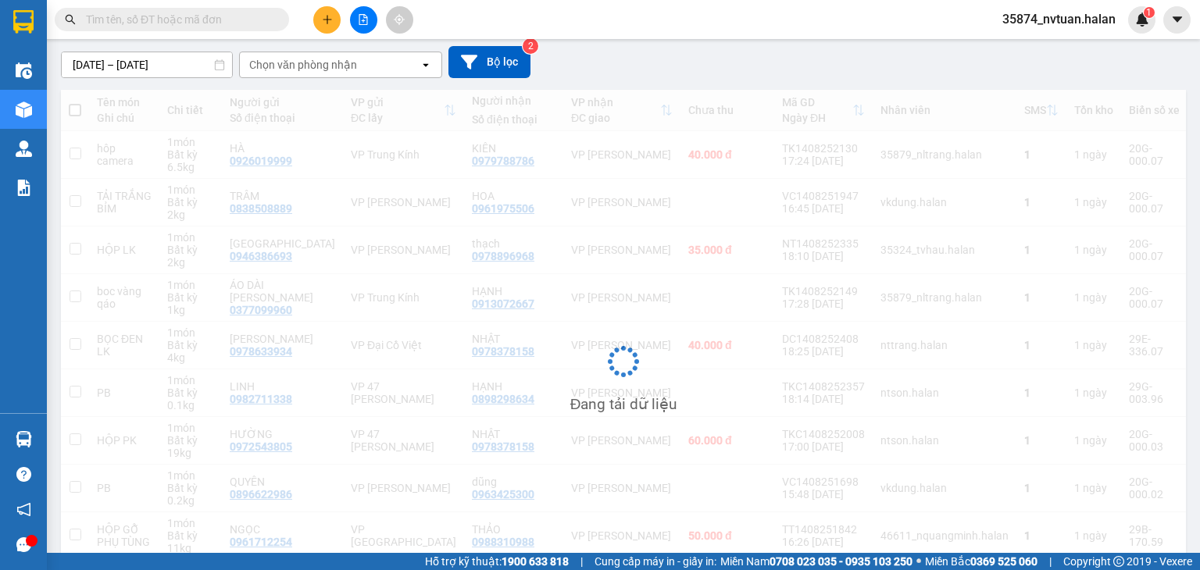
click at [363, 16] on icon "file-add" at bounding box center [363, 19] width 11 height 11
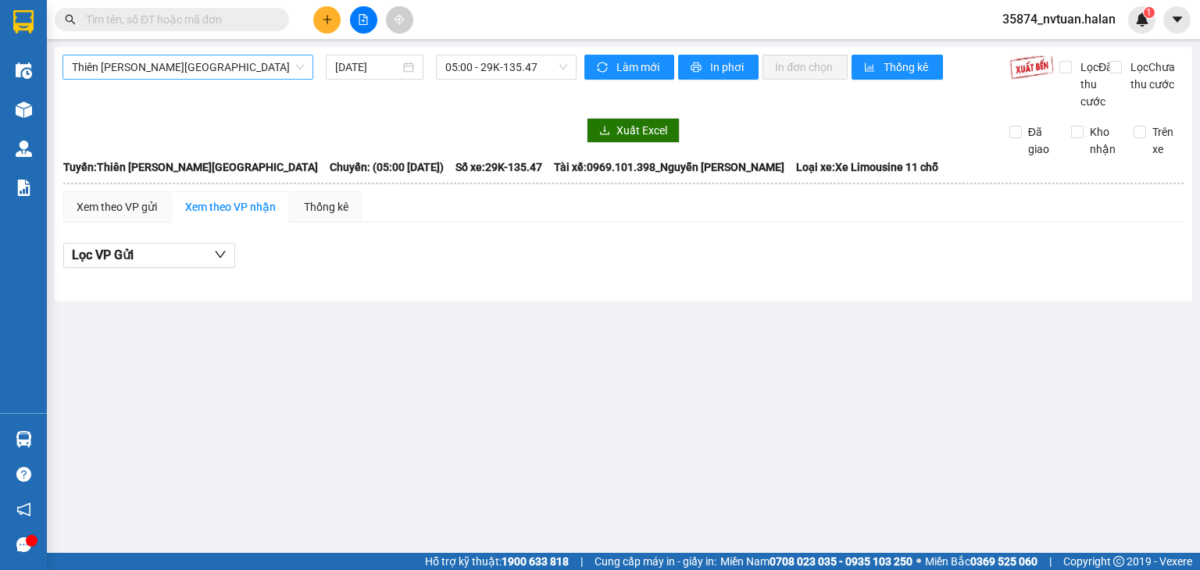
click at [228, 63] on span "Thiên [PERSON_NAME][GEOGRAPHIC_DATA]" at bounding box center [188, 66] width 232 height 23
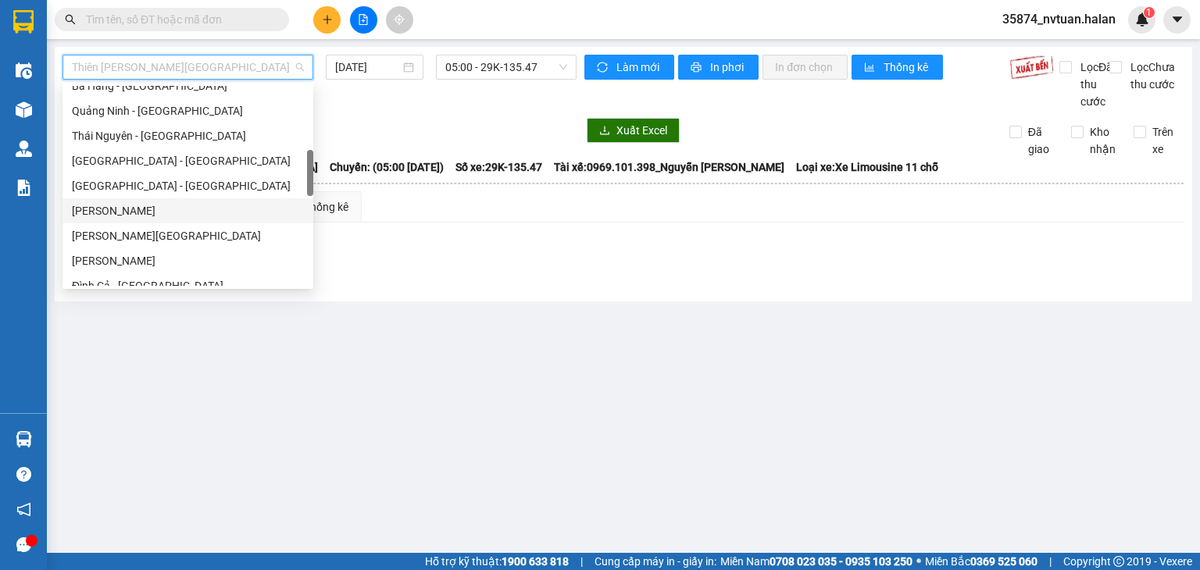
scroll to position [391, 0]
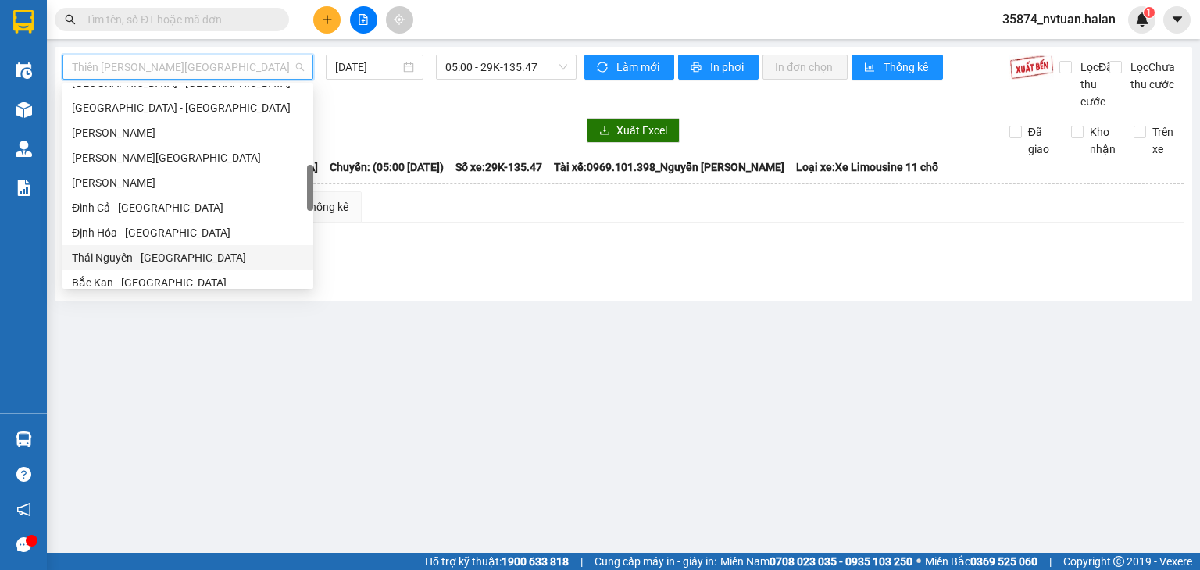
click at [159, 260] on div "Thái Nguyên - [GEOGRAPHIC_DATA]" at bounding box center [188, 257] width 232 height 17
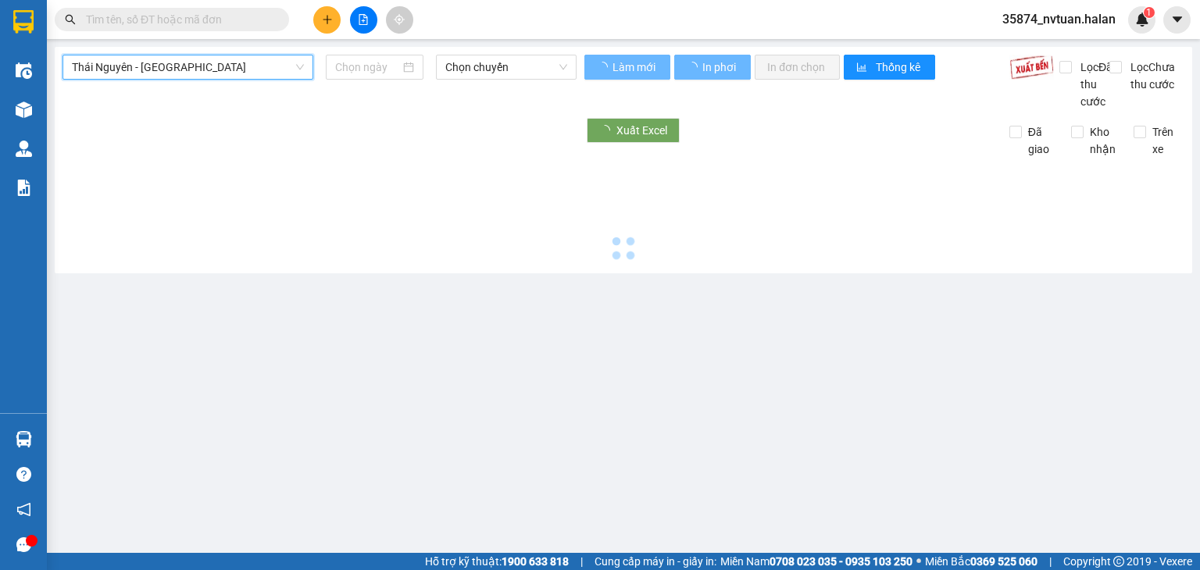
type input "[DATE]"
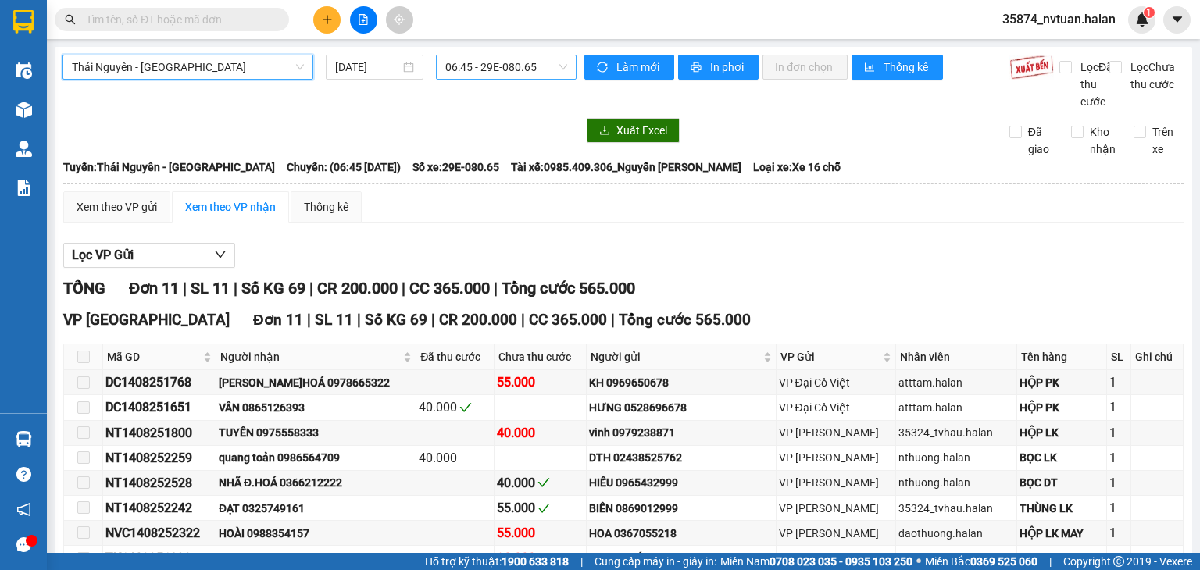
click at [480, 73] on span "06:45 - 29E-080.65" at bounding box center [506, 66] width 123 height 23
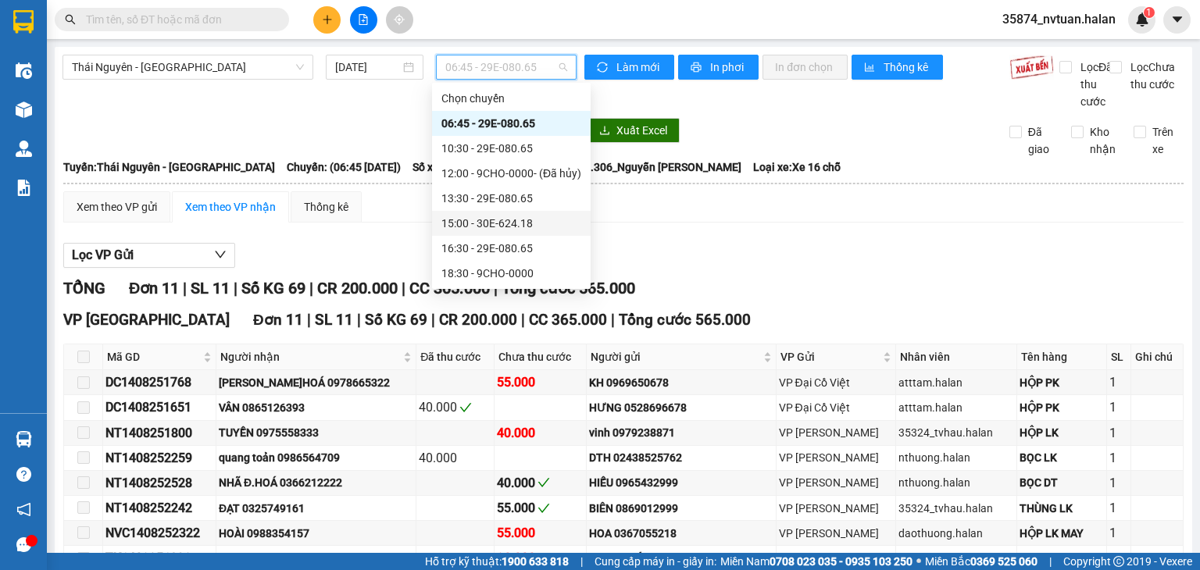
click at [509, 226] on div "15:00 - 30E-624.18" at bounding box center [511, 223] width 140 height 17
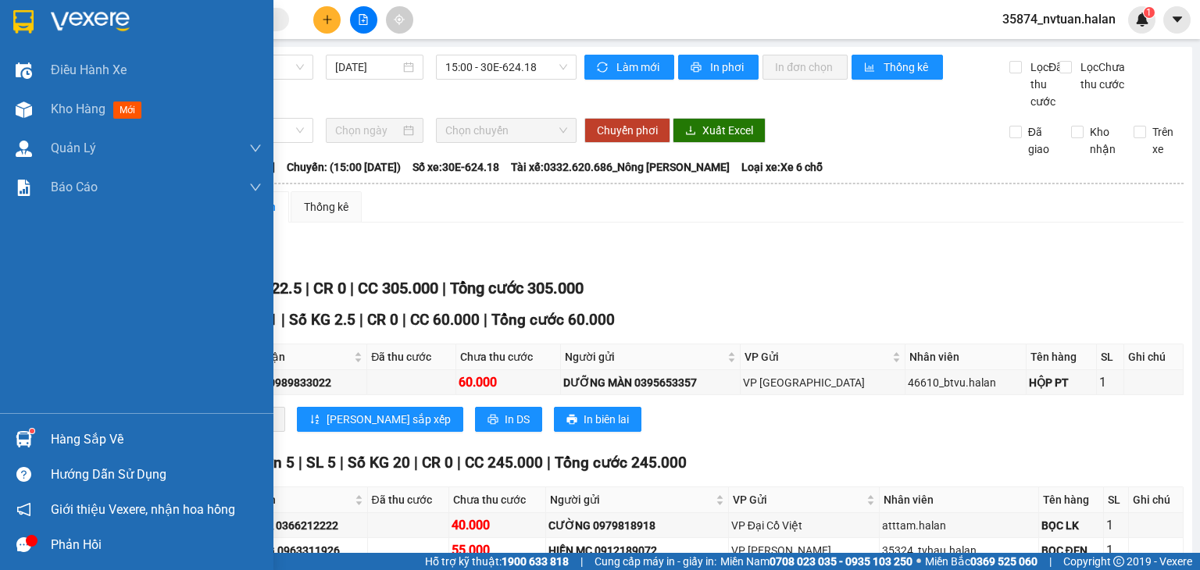
click at [78, 443] on div "Hàng sắp về" at bounding box center [156, 439] width 211 height 23
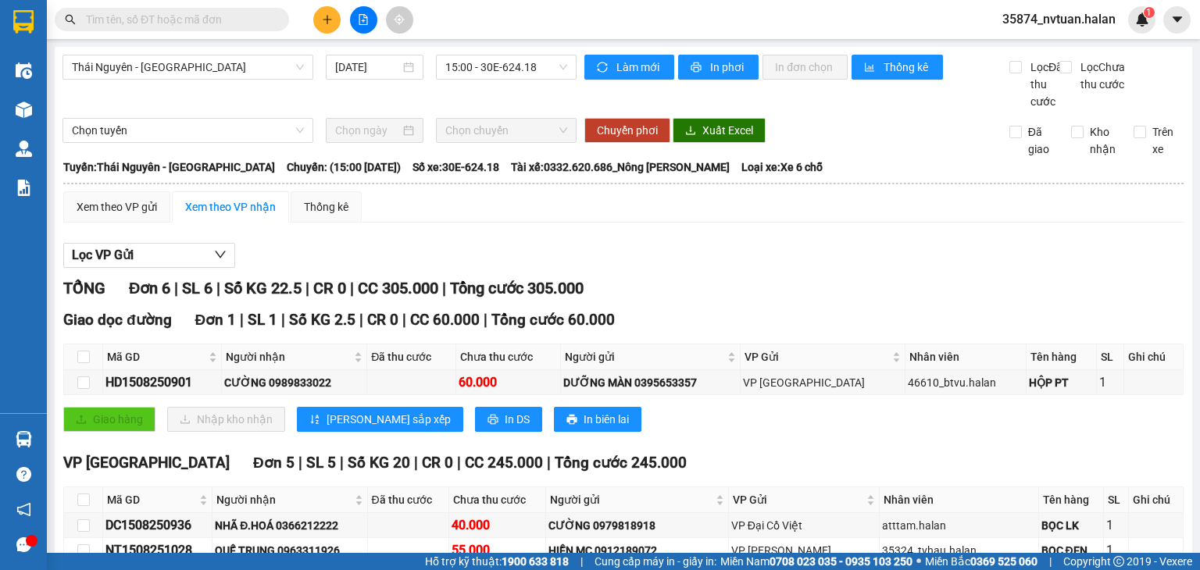
drag, startPoint x: 806, startPoint y: 273, endPoint x: 845, endPoint y: 273, distance: 38.3
click at [845, 273] on section "Kết quả tìm kiếm ( 0 ) Bộ lọc No Data 35874_nvtuan.halan 1 Điều hành xe Kho hàn…" at bounding box center [600, 285] width 1200 height 570
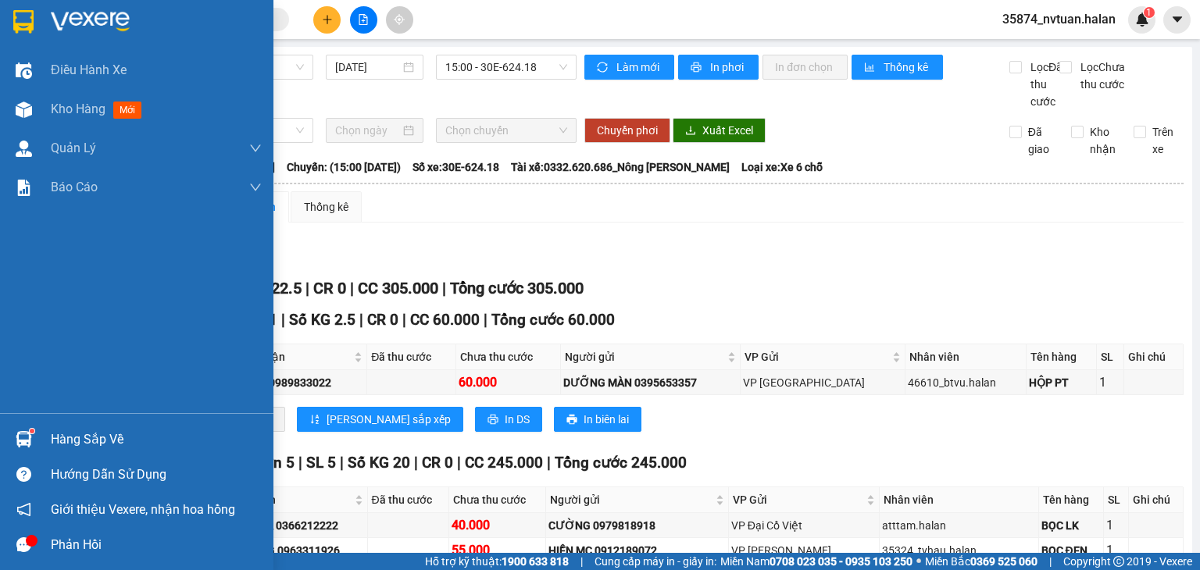
drag, startPoint x: 32, startPoint y: 443, endPoint x: 50, endPoint y: 424, distance: 26.0
click at [38, 441] on div "Hàng sắp về" at bounding box center [136, 439] width 273 height 35
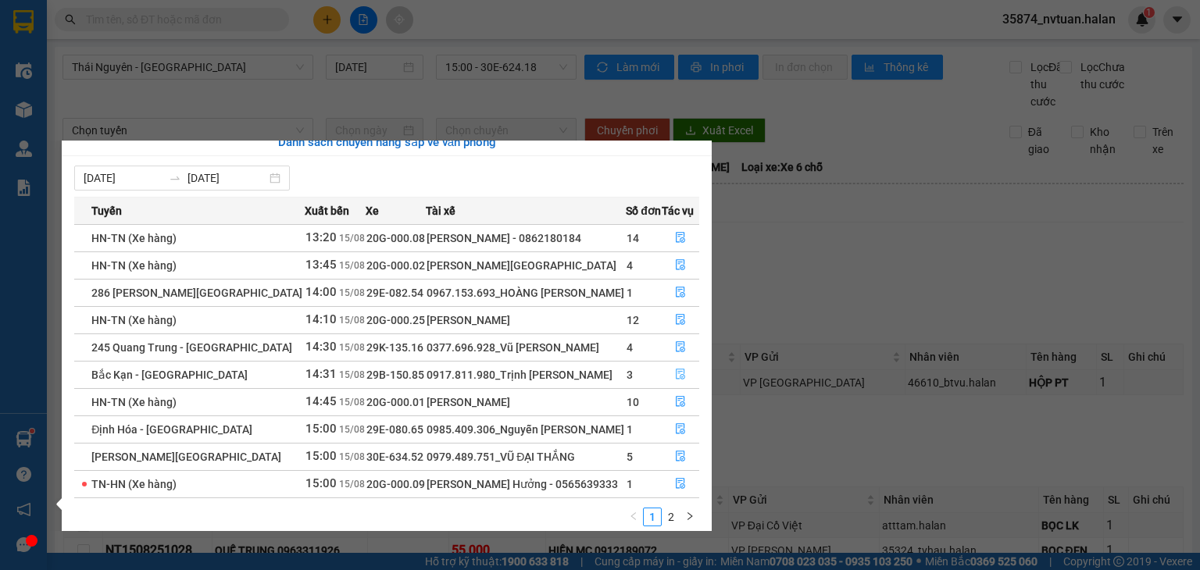
scroll to position [25, 0]
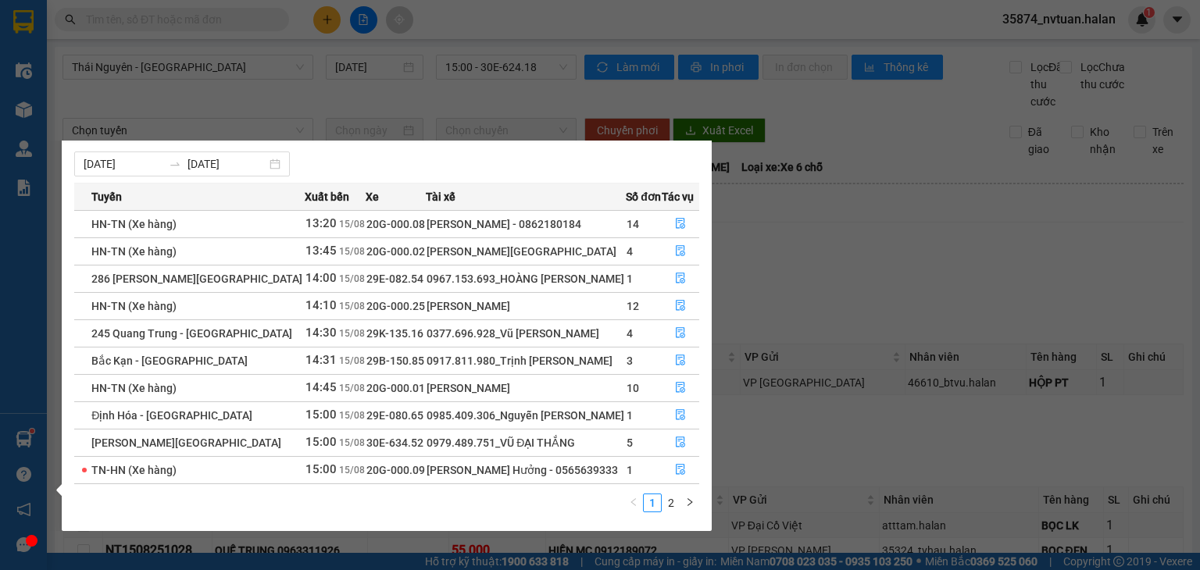
drag, startPoint x: 899, startPoint y: 275, endPoint x: 886, endPoint y: 278, distance: 12.9
click at [886, 278] on section "Kết quả tìm kiếm ( 0 ) Bộ lọc No Data 35874_nvtuan.halan 1 Điều hành xe Kho hàn…" at bounding box center [600, 285] width 1200 height 570
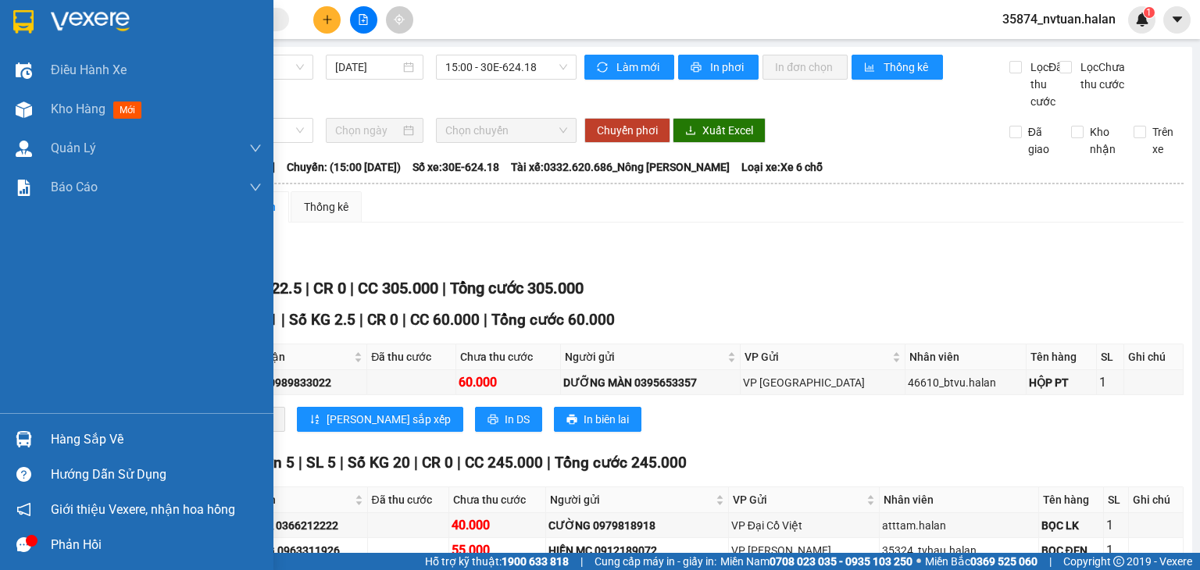
click at [103, 428] on div "Hàng sắp về" at bounding box center [156, 439] width 211 height 23
click at [25, 432] on div "Điều hành xe Kho hàng mới Quản [PERSON_NAME] lý chuyến Quản lý kiểm kho Báo cáo…" at bounding box center [136, 285] width 273 height 570
click at [25, 432] on img at bounding box center [24, 439] width 16 height 16
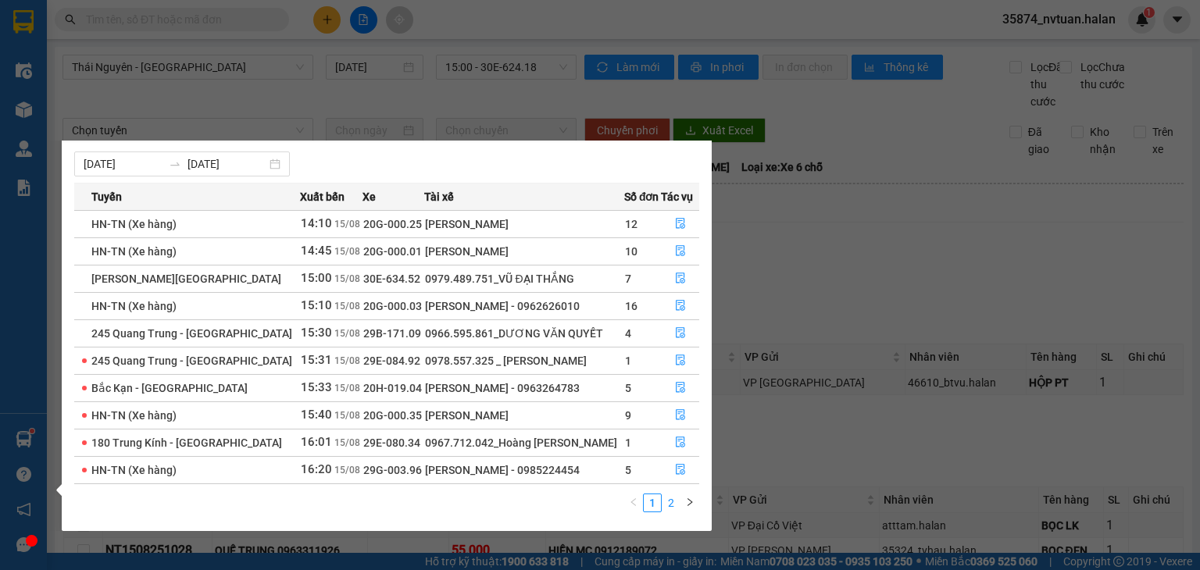
click at [675, 507] on link "2" at bounding box center [671, 503] width 17 height 17
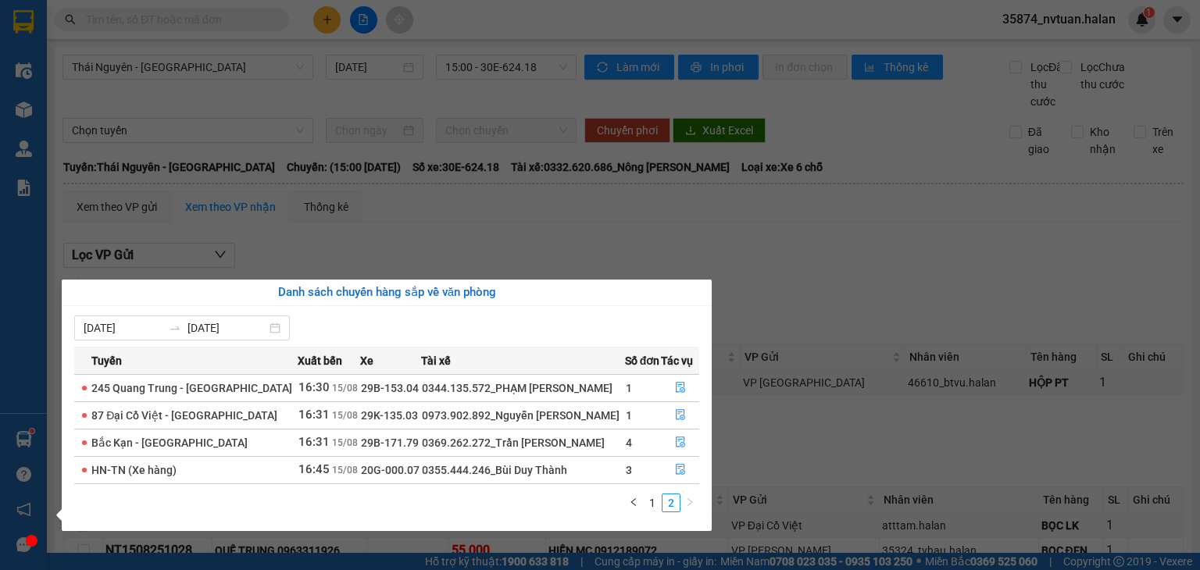
scroll to position [0, 0]
click at [654, 501] on link "1" at bounding box center [652, 503] width 17 height 17
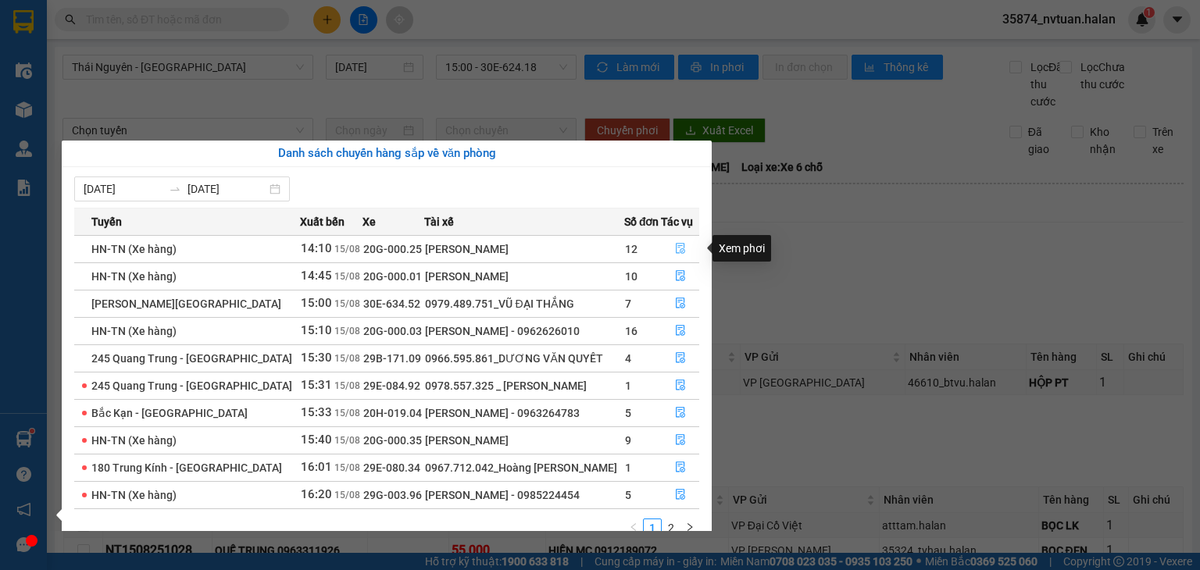
click at [678, 248] on icon "file-done" at bounding box center [680, 248] width 11 height 11
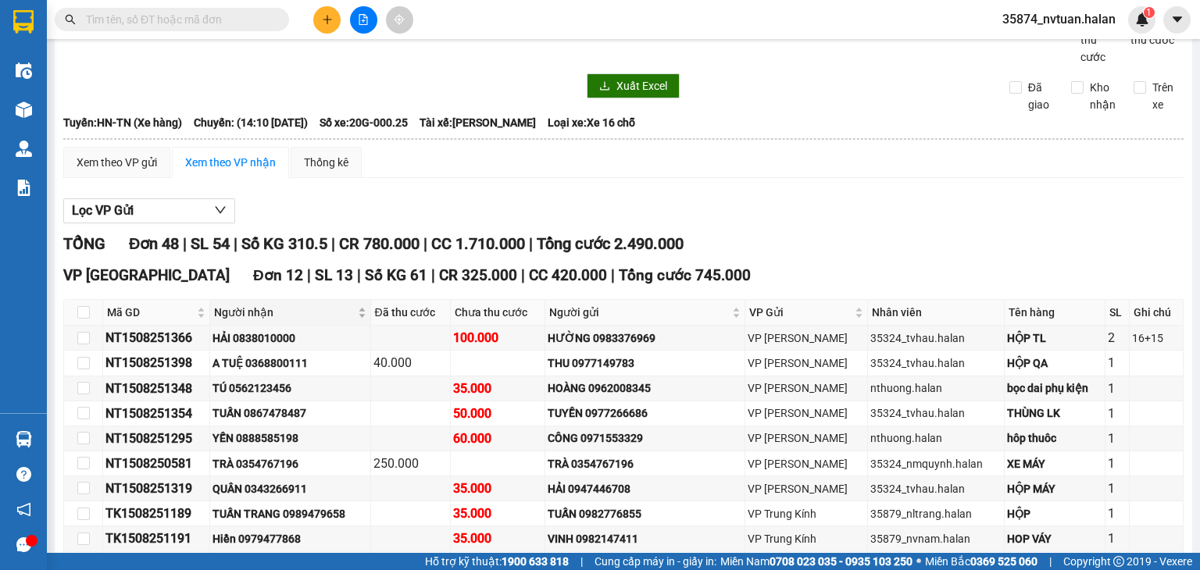
scroll to position [78, 0]
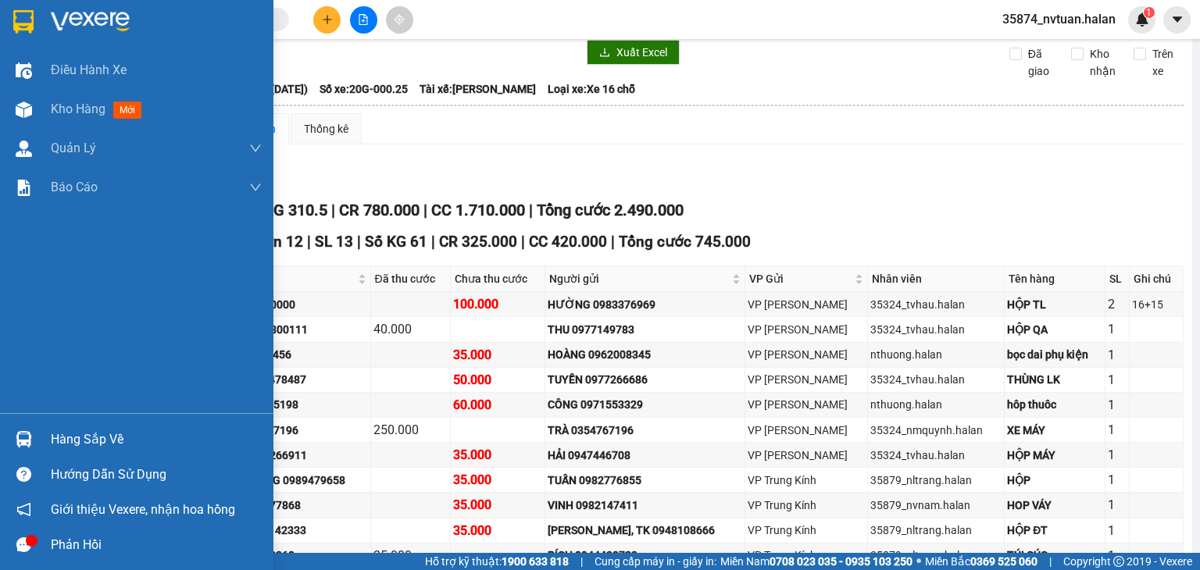
click at [38, 441] on div "Hàng sắp về" at bounding box center [136, 439] width 273 height 35
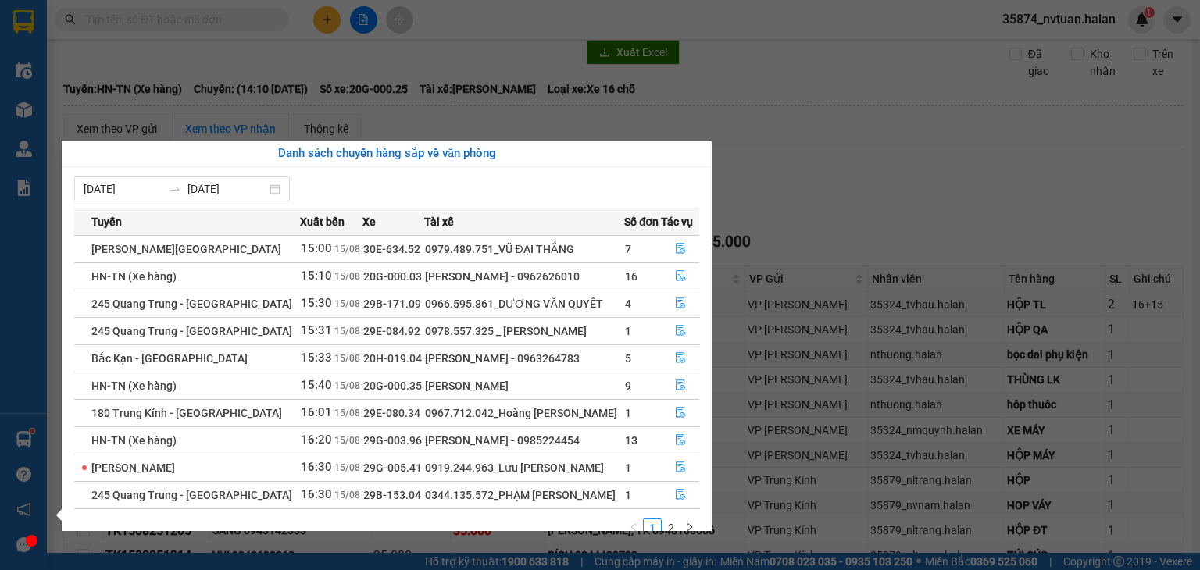
click at [770, 182] on section "Kết quả tìm kiếm ( 0 ) Bộ lọc No Data 35874_nvtuan.halan 1 Điều hành xe Kho hàn…" at bounding box center [600, 285] width 1200 height 570
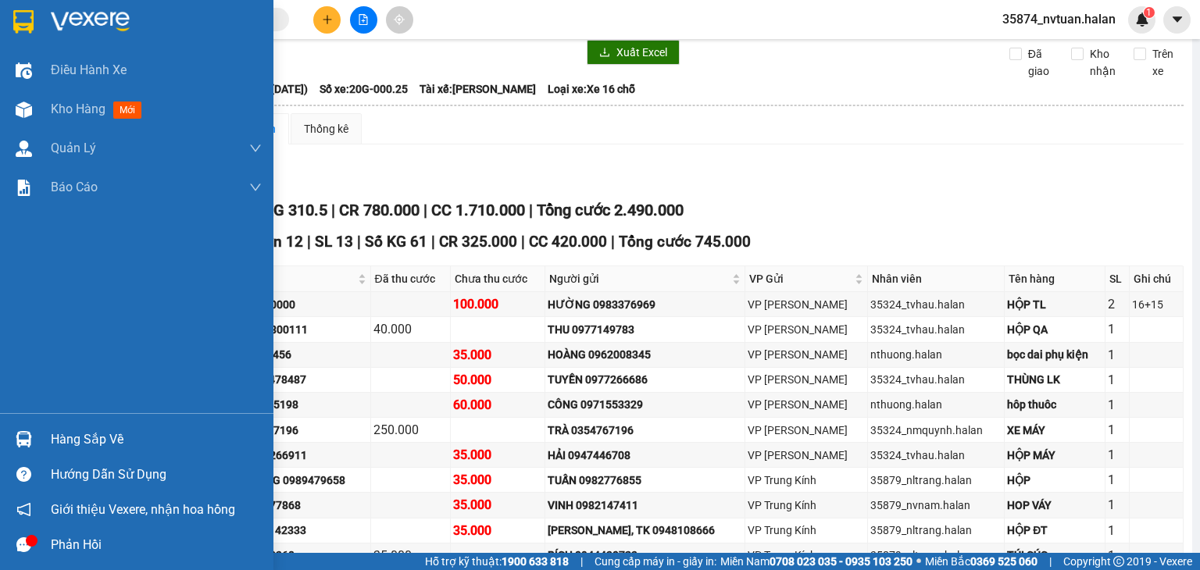
click at [70, 441] on div "Hàng sắp về" at bounding box center [156, 439] width 211 height 23
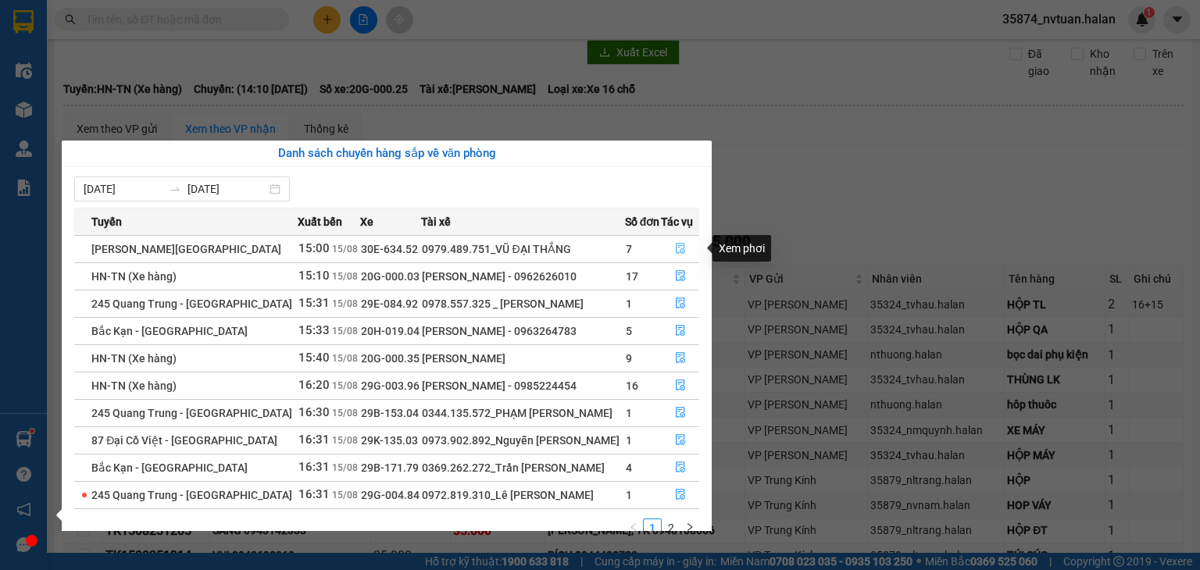
click at [678, 252] on icon "file-done" at bounding box center [680, 249] width 9 height 11
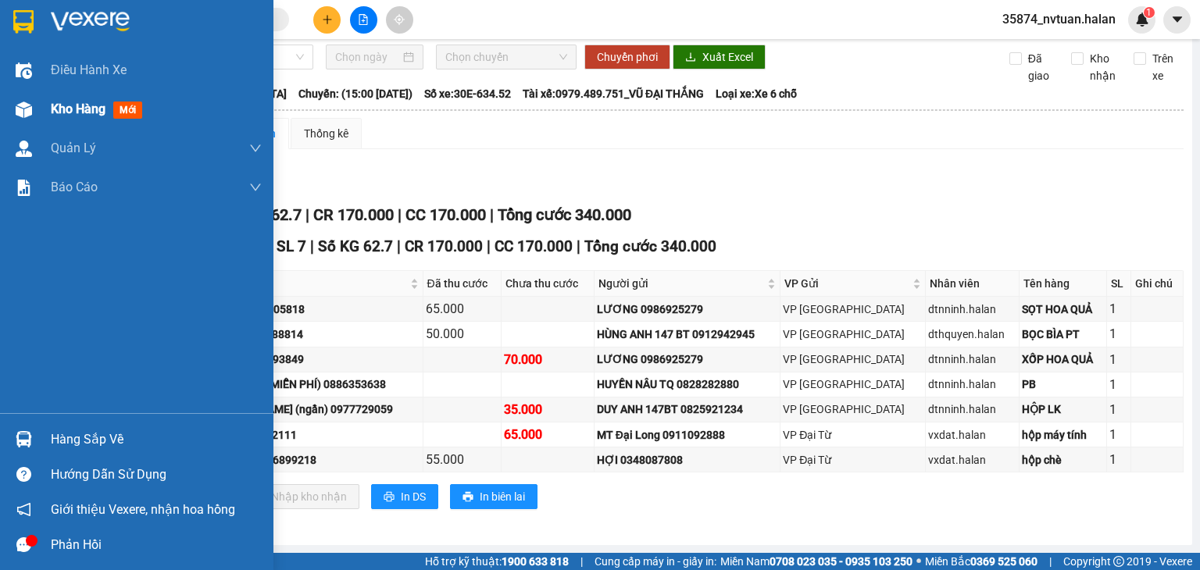
click at [77, 116] on span "Kho hàng" at bounding box center [78, 109] width 55 height 15
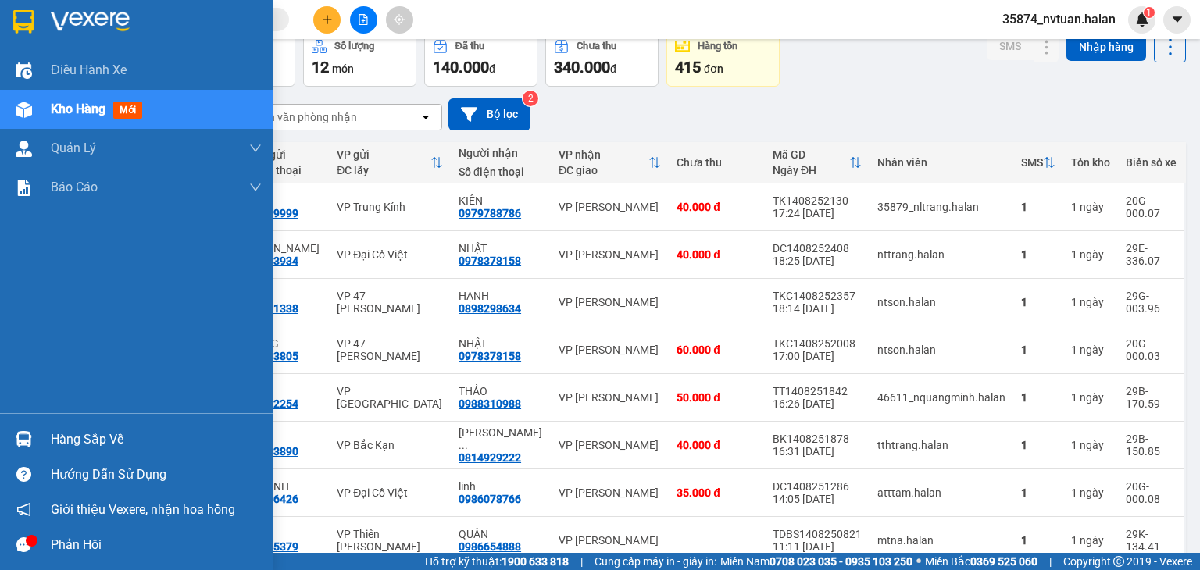
click at [35, 443] on div at bounding box center [23, 439] width 27 height 27
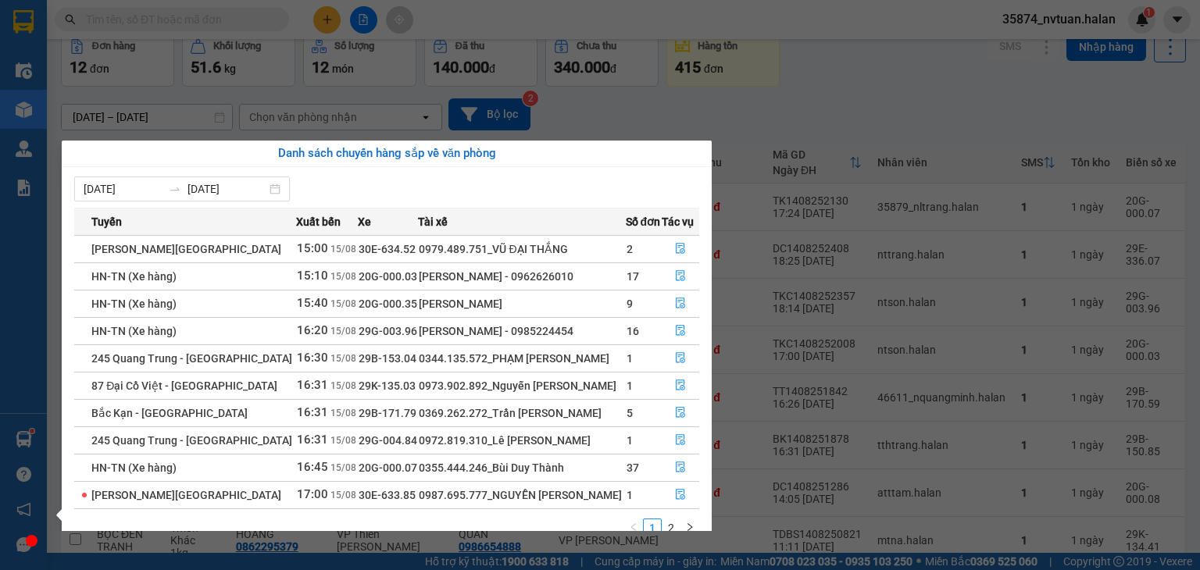
click at [618, 116] on section "Kết quả tìm kiếm ( 0 ) Bộ lọc No Data 35874_nvtuan.halan 1 Điều hành xe Kho hàn…" at bounding box center [600, 285] width 1200 height 570
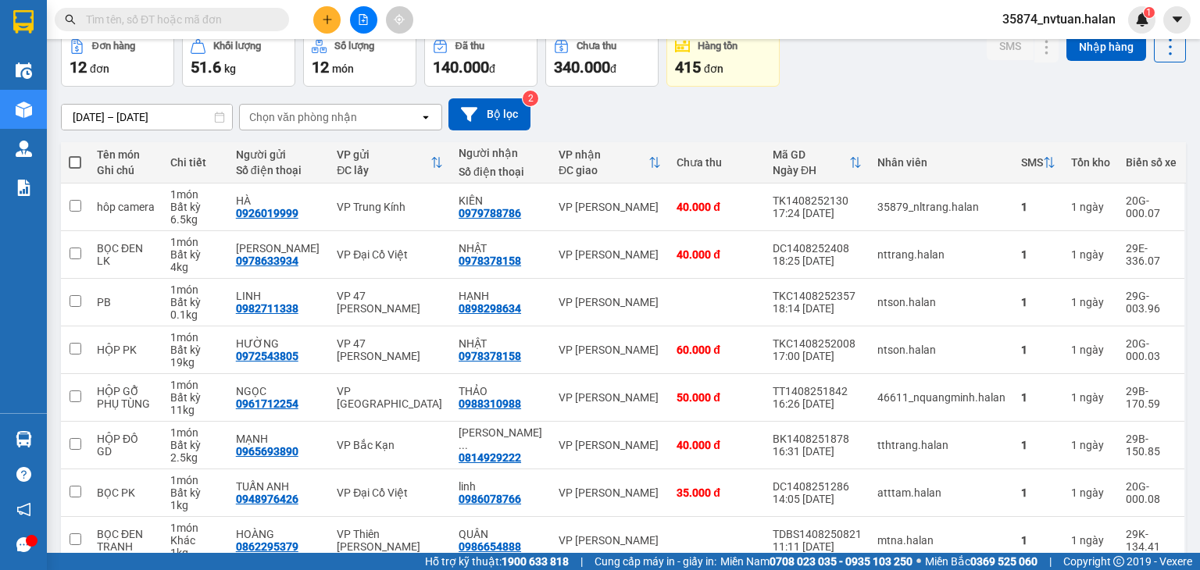
click at [412, 122] on div "Chọn văn phòng nhận" at bounding box center [330, 117] width 180 height 25
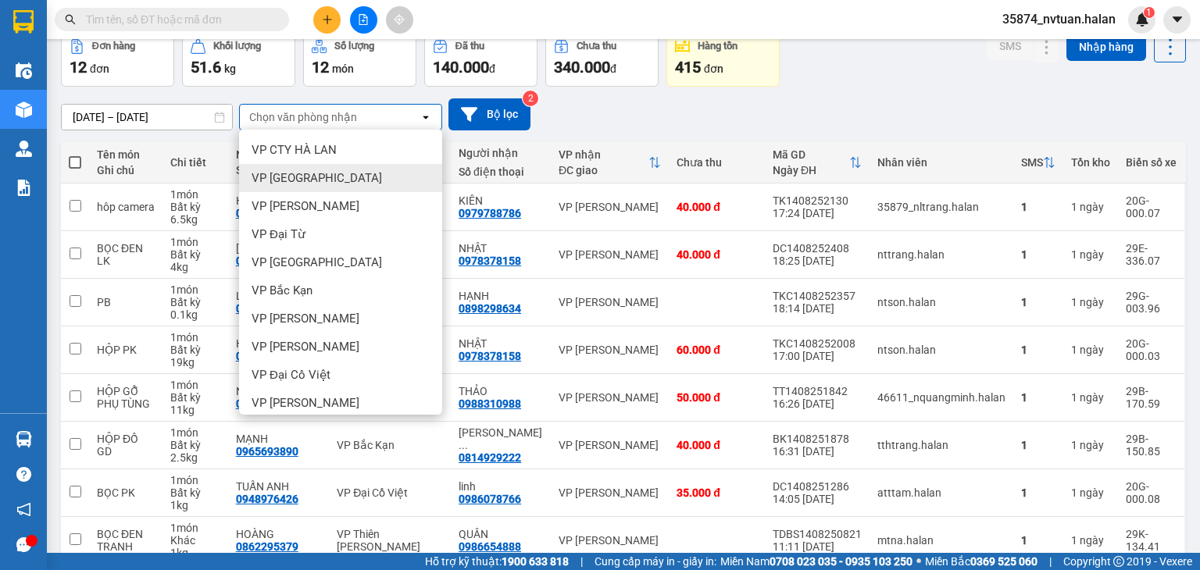
click at [309, 177] on span "VP [GEOGRAPHIC_DATA]" at bounding box center [317, 178] width 130 height 16
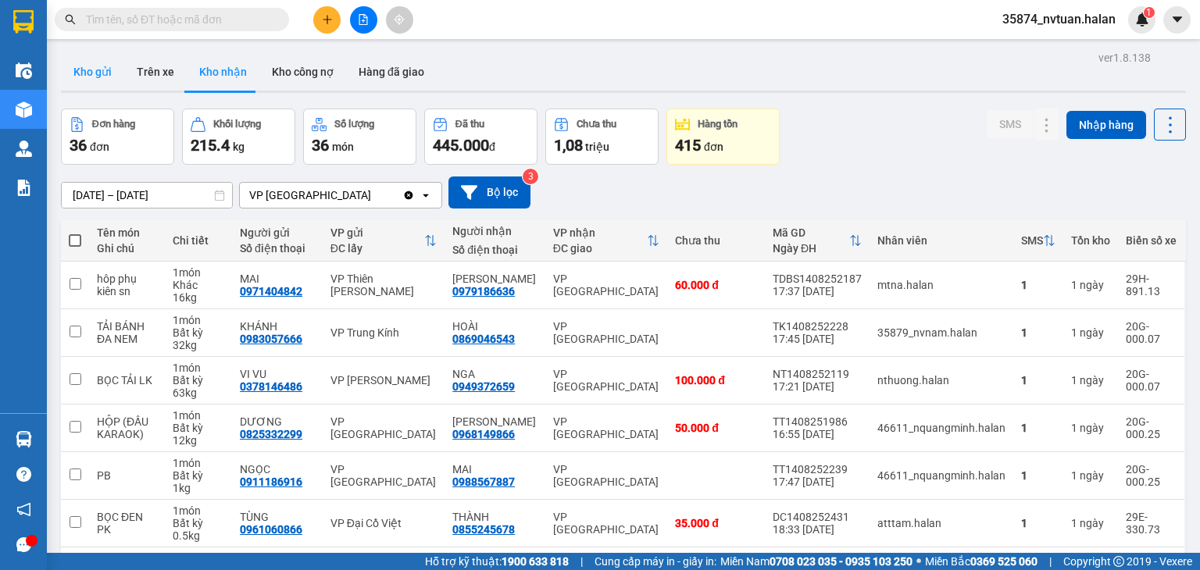
click at [91, 80] on button "Kho gửi" at bounding box center [92, 72] width 63 height 38
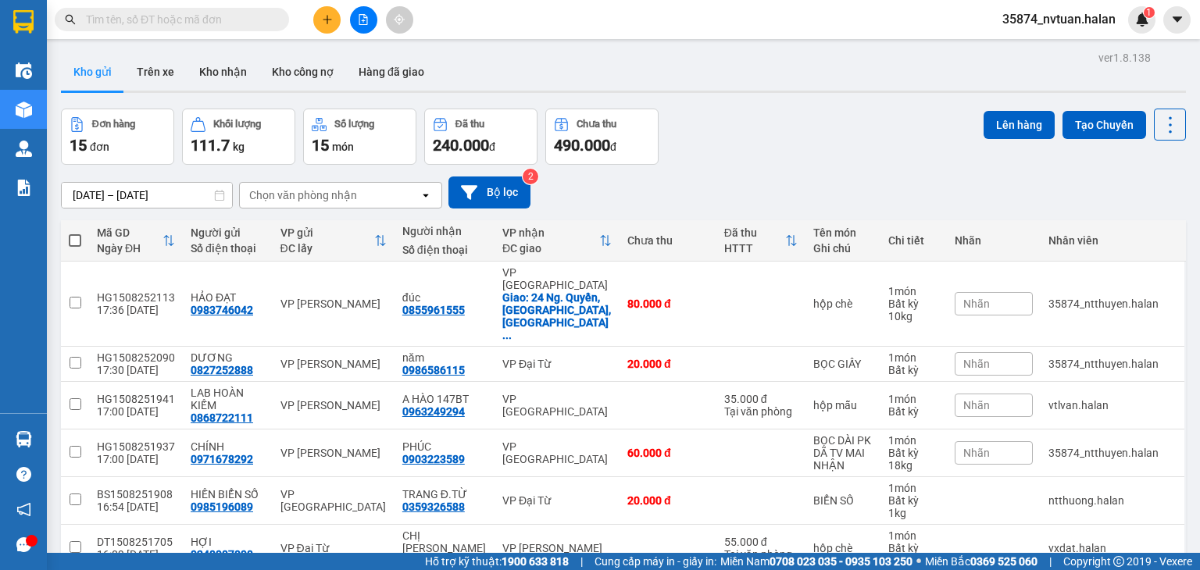
click at [347, 205] on div "Chọn văn phòng nhận" at bounding box center [330, 195] width 180 height 25
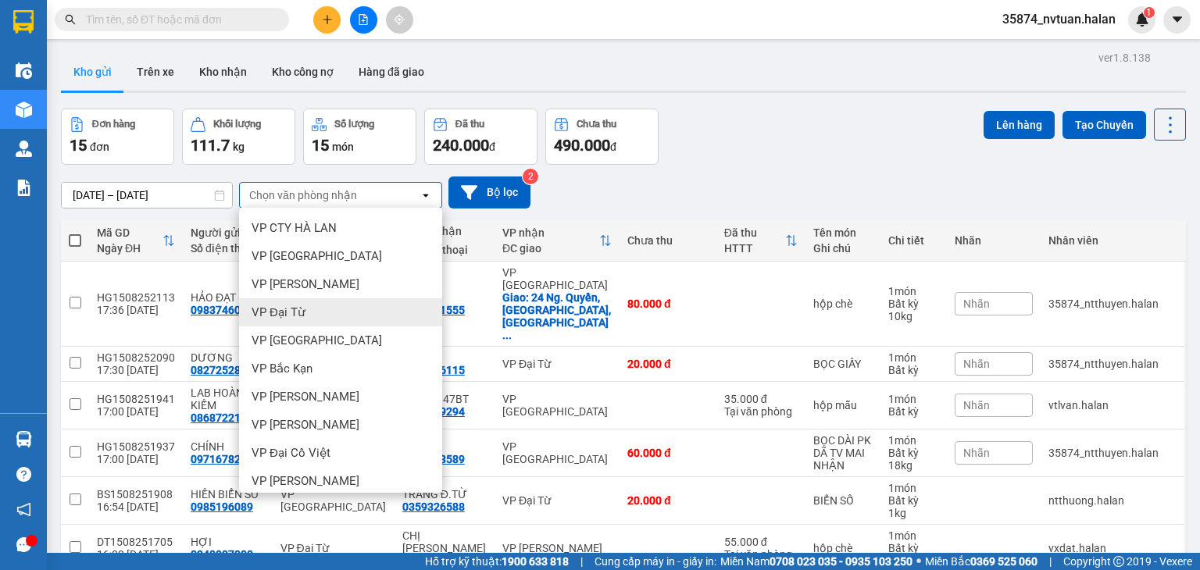
click at [300, 312] on span "VP Đại Từ" at bounding box center [279, 313] width 54 height 16
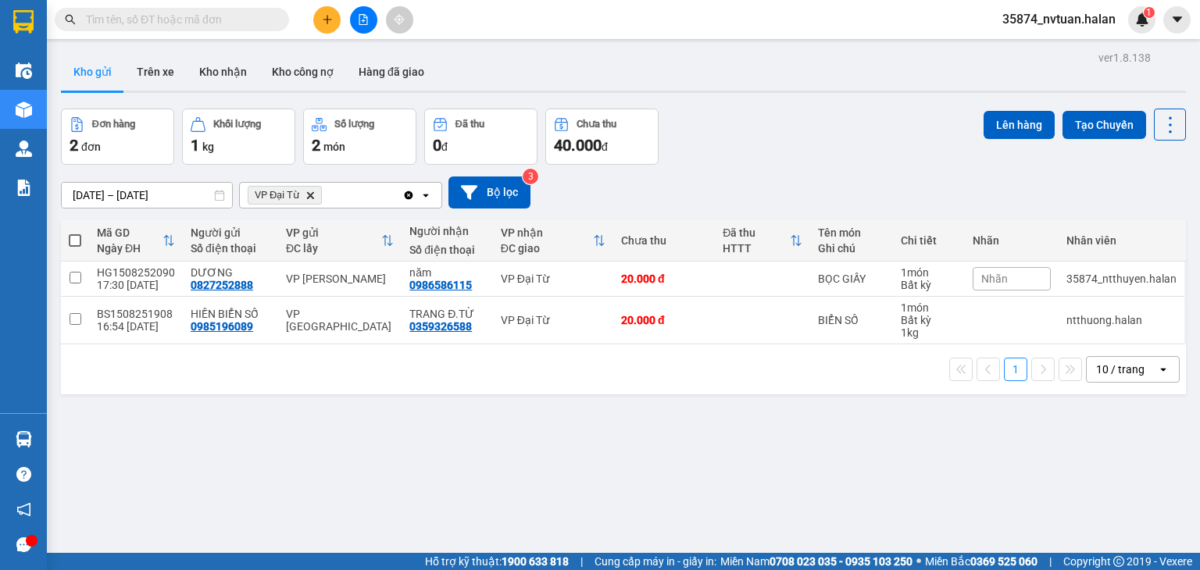
click at [408, 197] on icon "Clear all" at bounding box center [409, 195] width 9 height 9
click at [361, 195] on div "Chọn văn phòng nhận" at bounding box center [330, 195] width 180 height 25
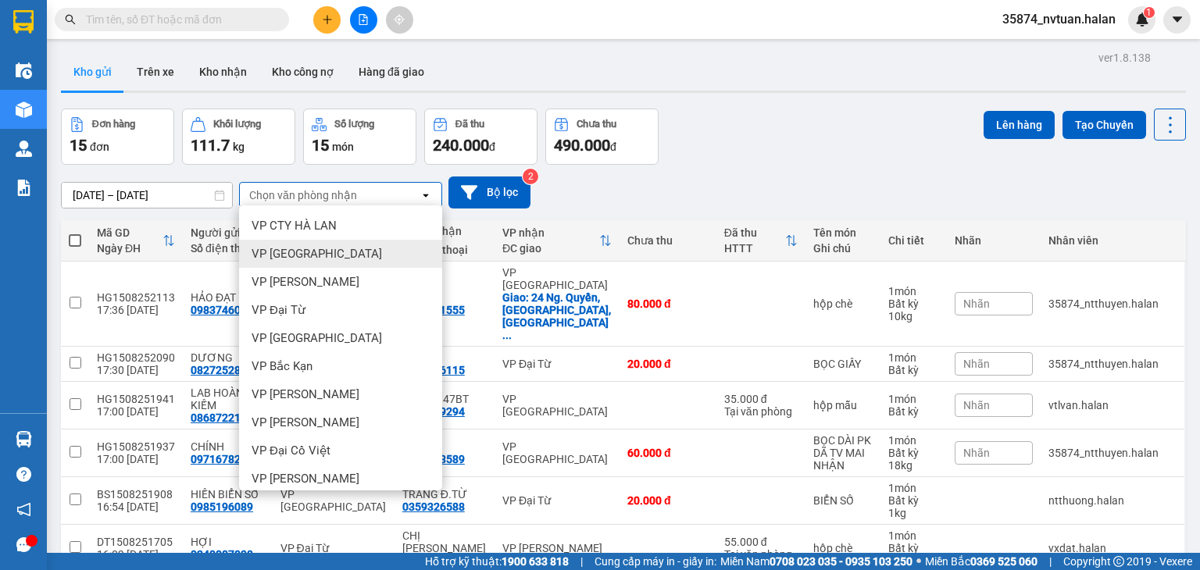
click at [307, 259] on span "VP [GEOGRAPHIC_DATA]" at bounding box center [317, 254] width 130 height 16
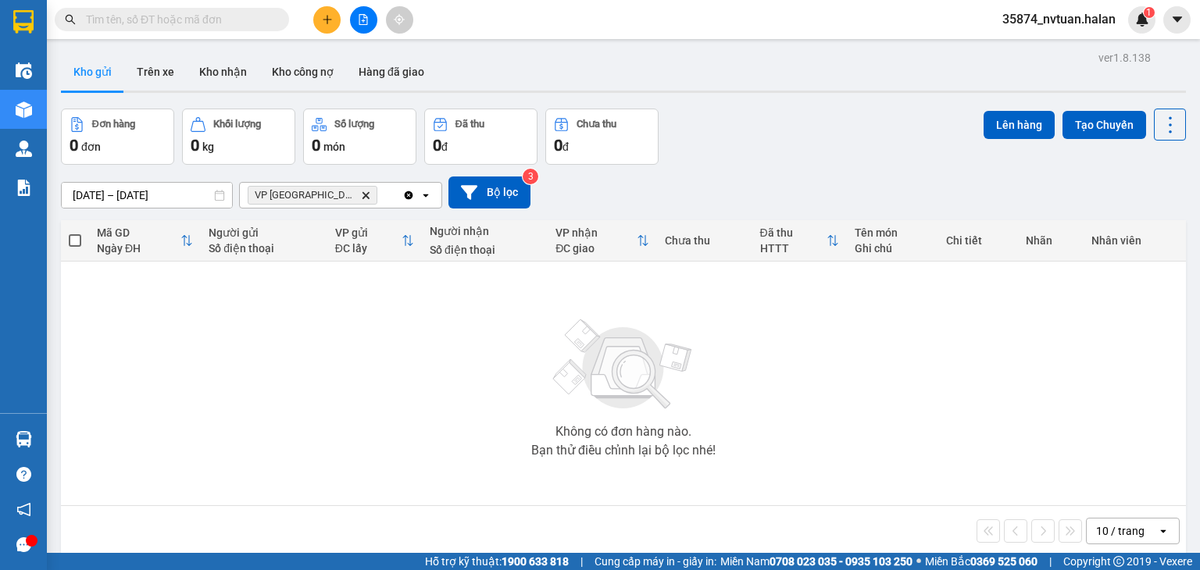
click at [411, 191] on icon "Clear all" at bounding box center [409, 195] width 9 height 9
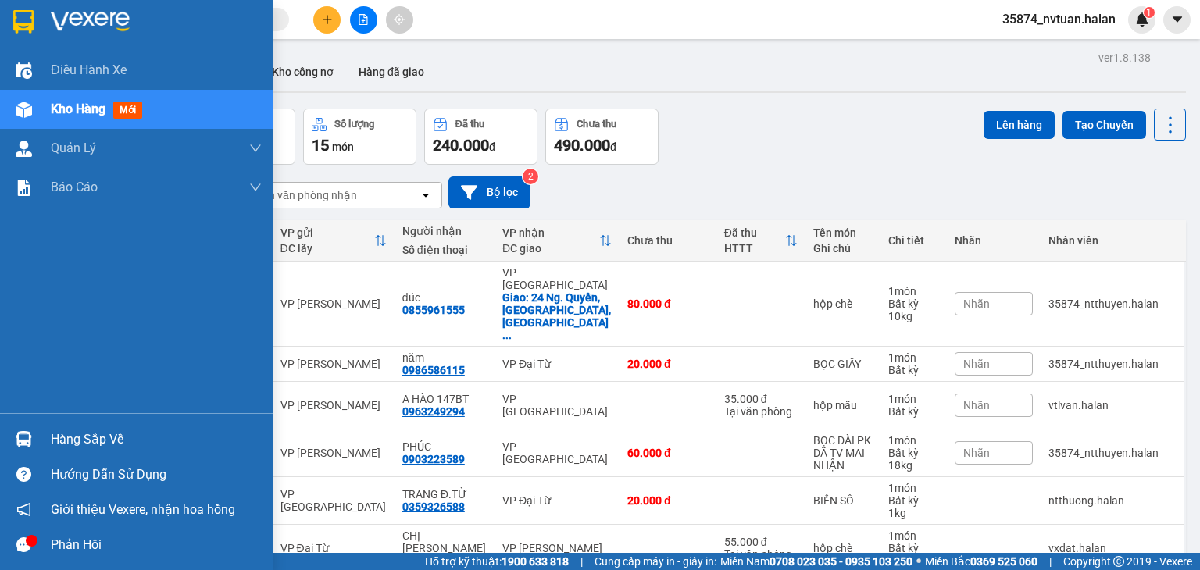
drag, startPoint x: 88, startPoint y: 446, endPoint x: 98, endPoint y: 448, distance: 11.1
click at [89, 447] on div "Hàng sắp về" at bounding box center [156, 439] width 211 height 23
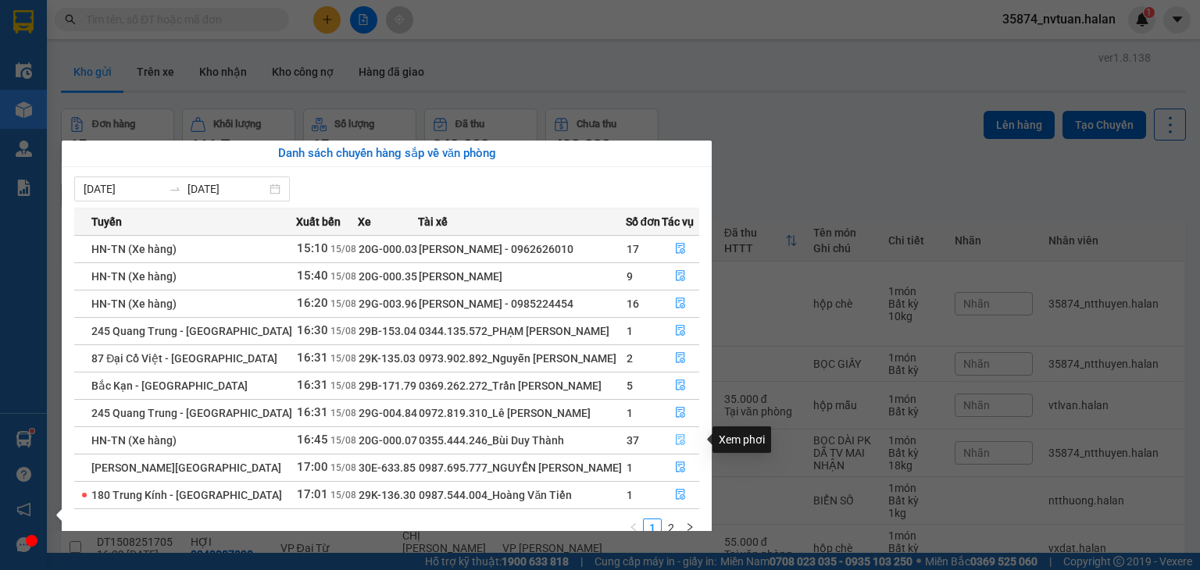
click at [676, 439] on icon "file-done" at bounding box center [680, 440] width 9 height 11
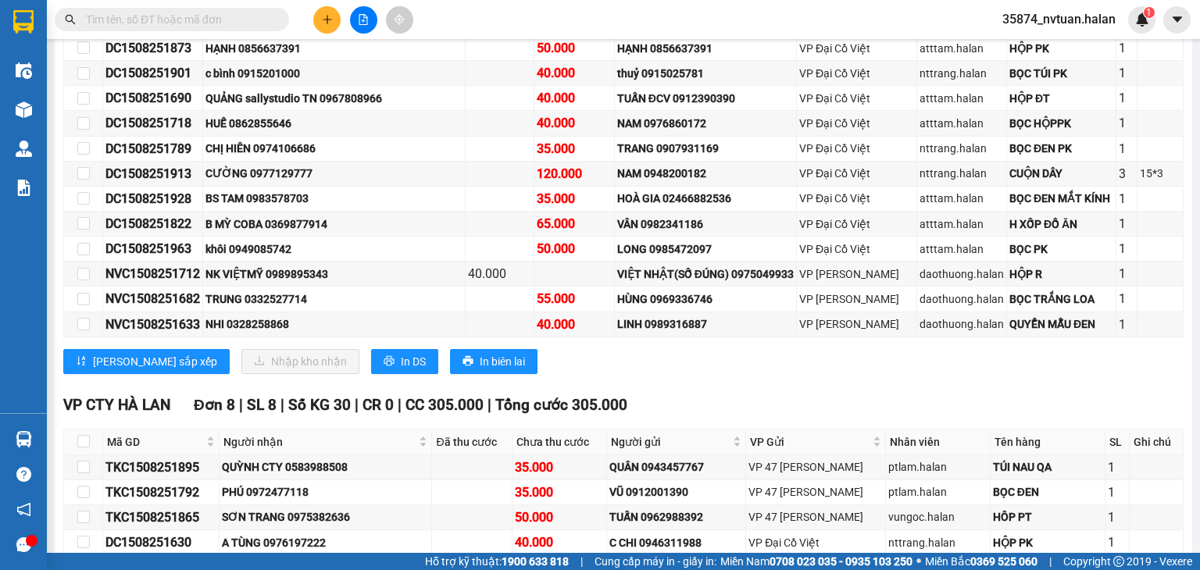
scroll to position [1797, 0]
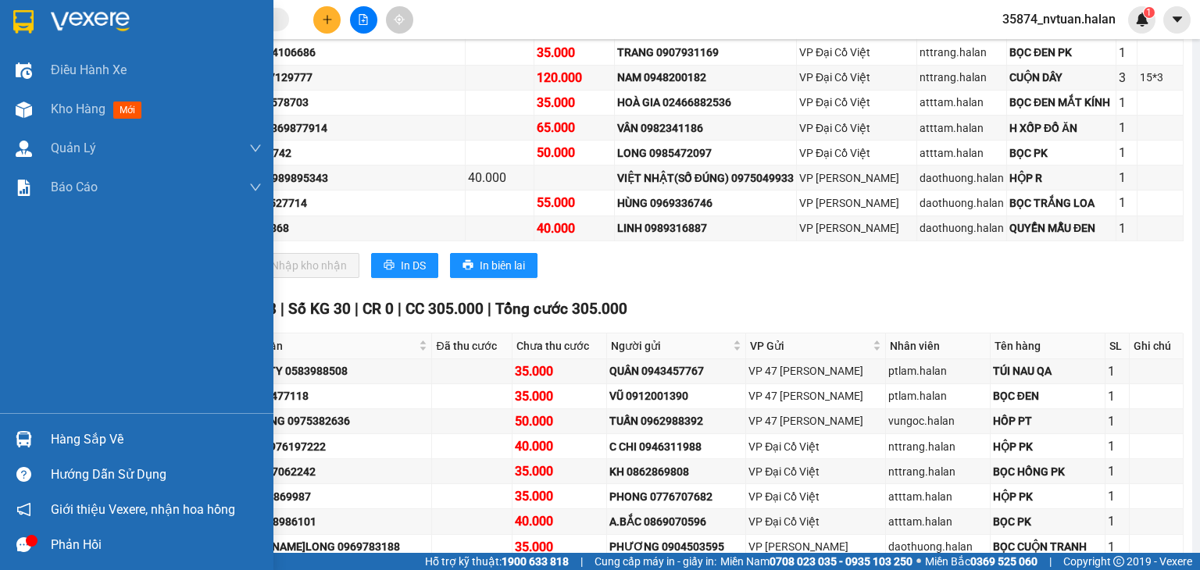
click at [73, 449] on div "Hàng sắp về" at bounding box center [156, 439] width 211 height 23
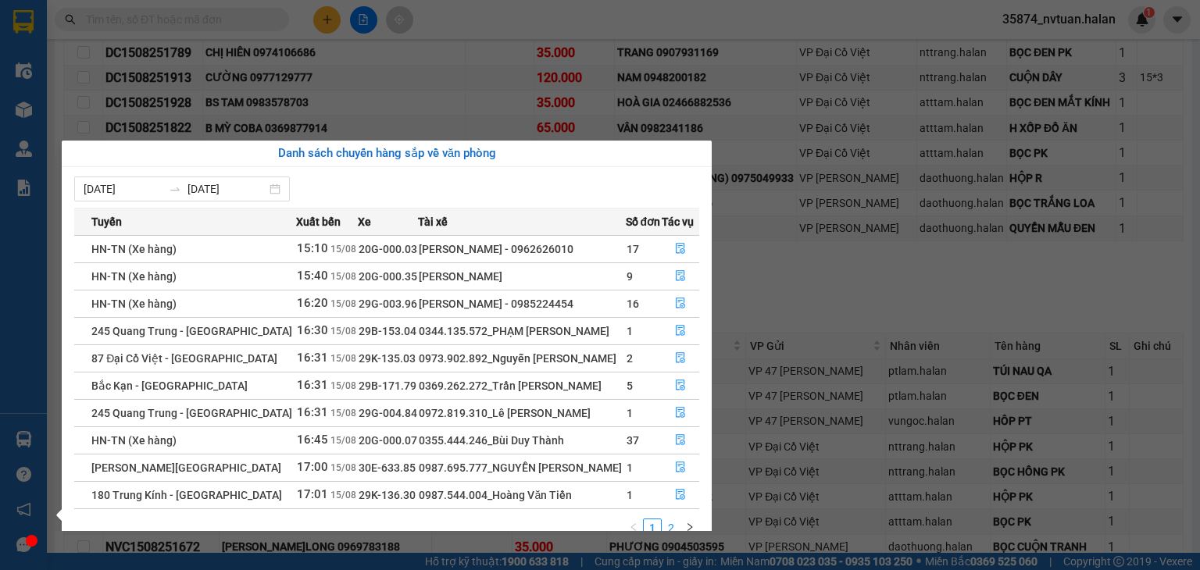
click at [675, 525] on link "2" at bounding box center [671, 528] width 17 height 17
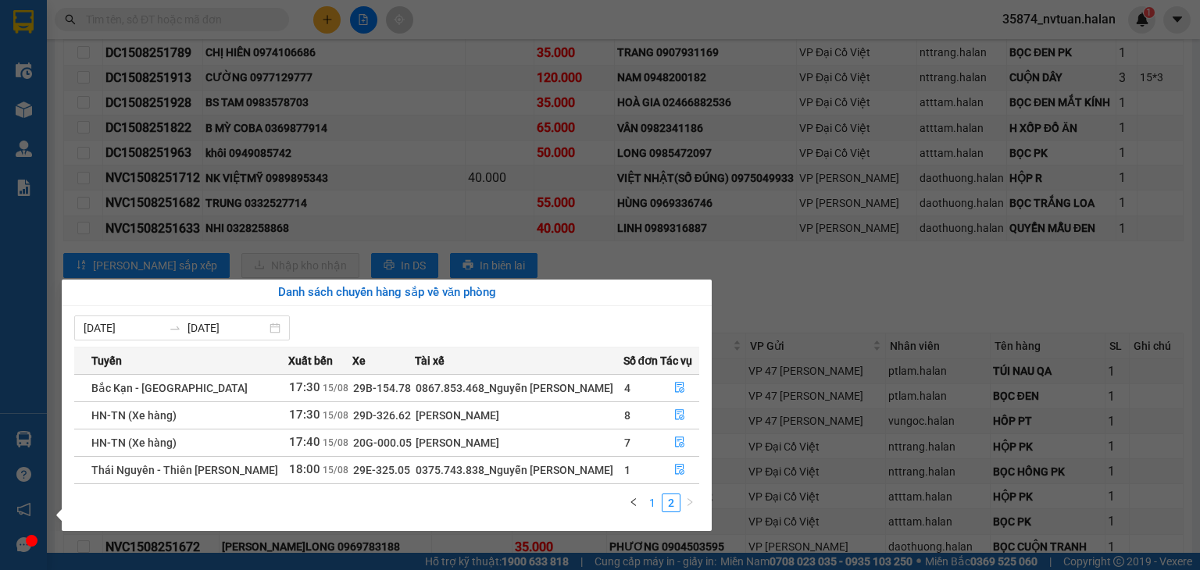
click at [659, 506] on link "1" at bounding box center [652, 503] width 17 height 17
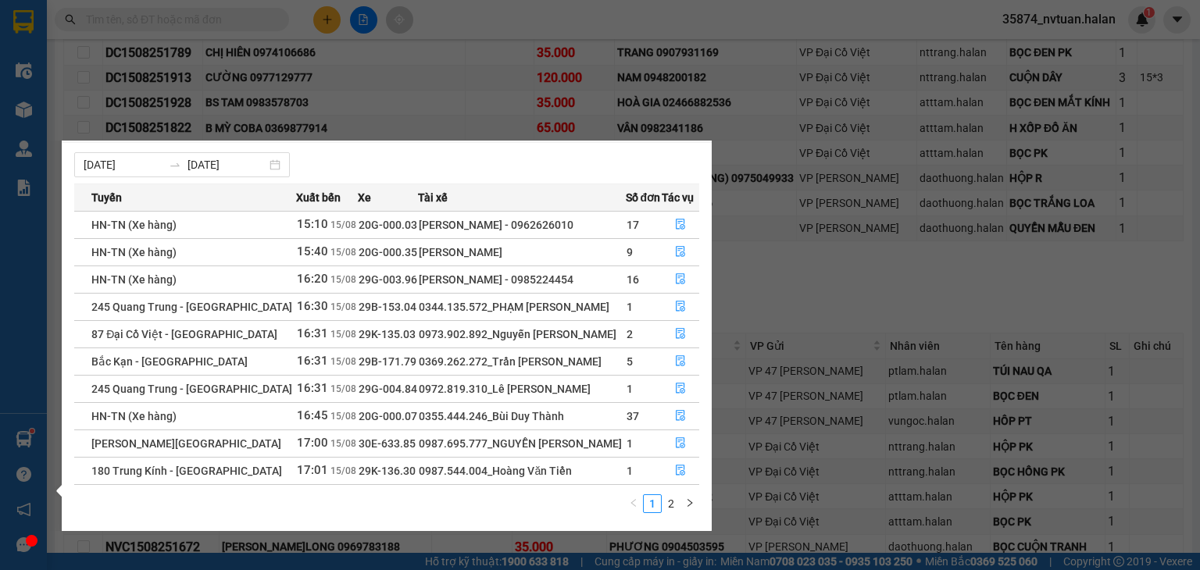
scroll to position [25, 0]
click at [679, 502] on link "2" at bounding box center [671, 503] width 17 height 17
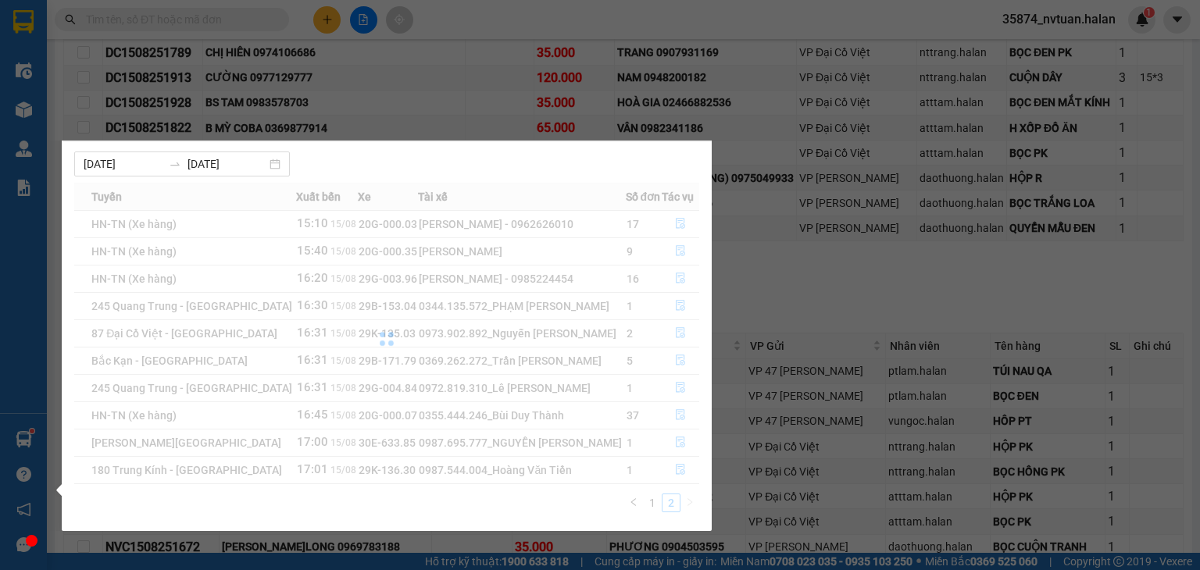
scroll to position [0, 0]
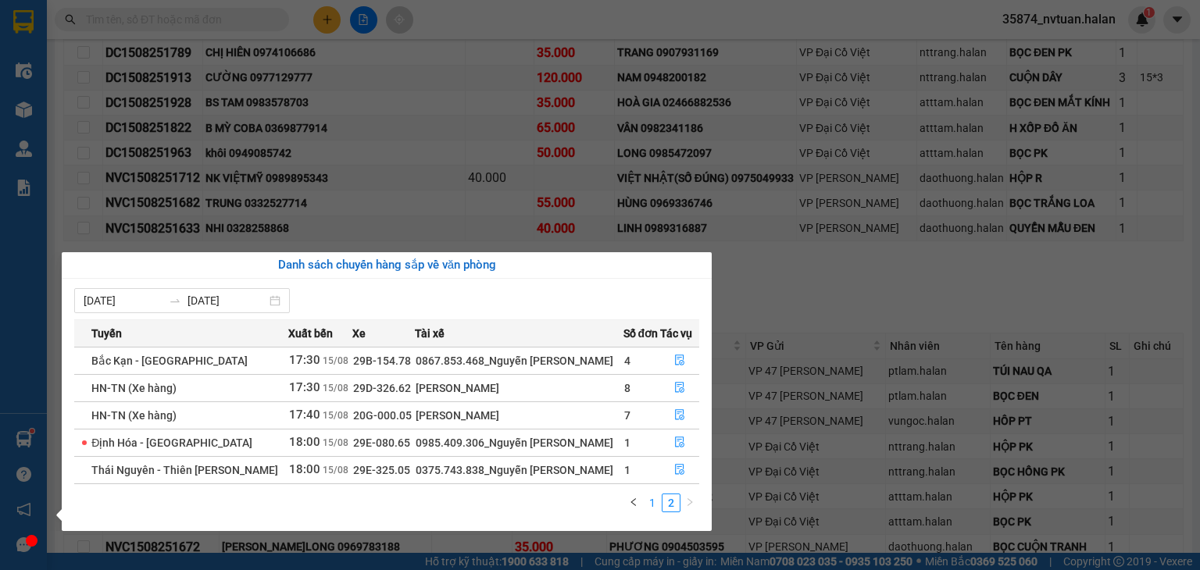
click at [660, 504] on link "1" at bounding box center [652, 503] width 17 height 17
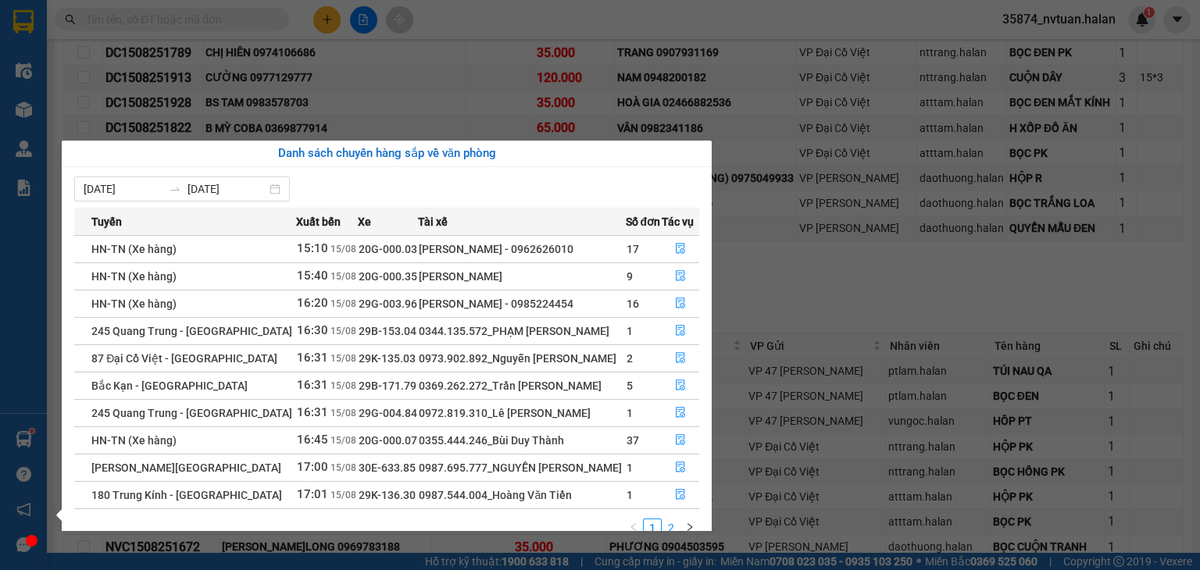
click at [676, 523] on link "2" at bounding box center [671, 528] width 17 height 17
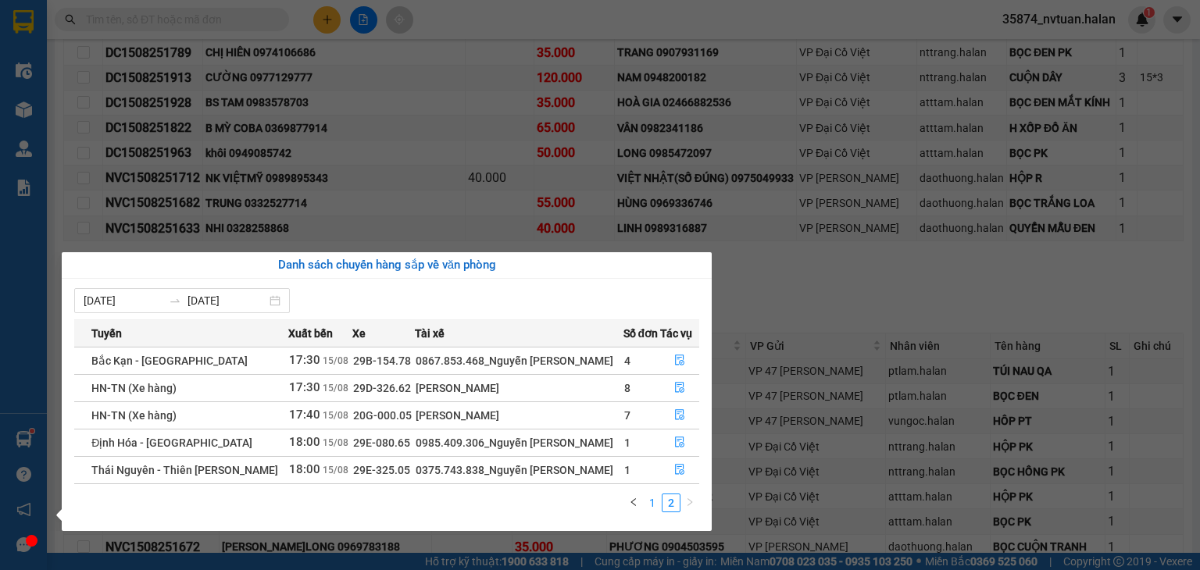
click at [661, 504] on link "1" at bounding box center [652, 503] width 17 height 17
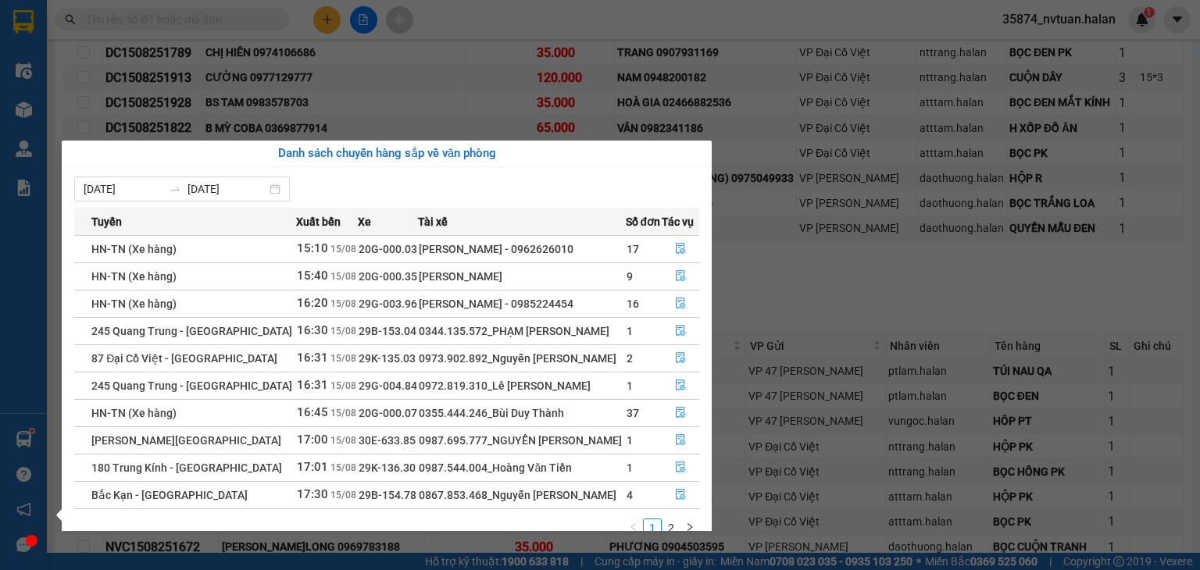
click at [848, 234] on section "Kết quả tìm kiếm ( 0 ) Bộ lọc No Data 35874_nvtuan.halan 1 Điều hành xe Kho hàn…" at bounding box center [600, 285] width 1200 height 570
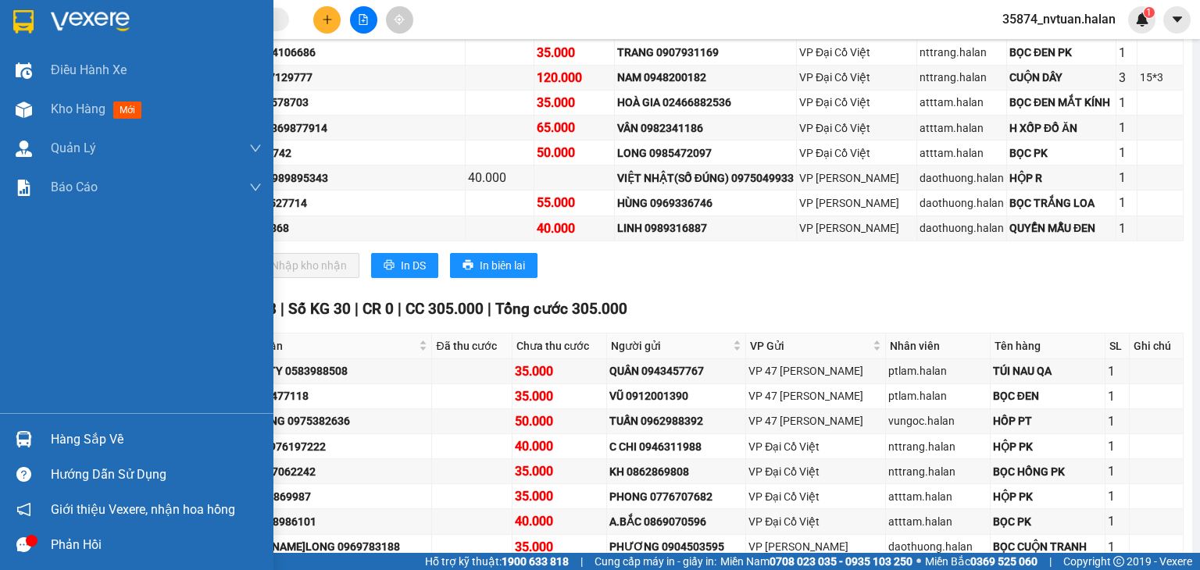
drag, startPoint x: 16, startPoint y: 448, endPoint x: 24, endPoint y: 448, distance: 8.6
click at [16, 448] on div at bounding box center [23, 439] width 27 height 27
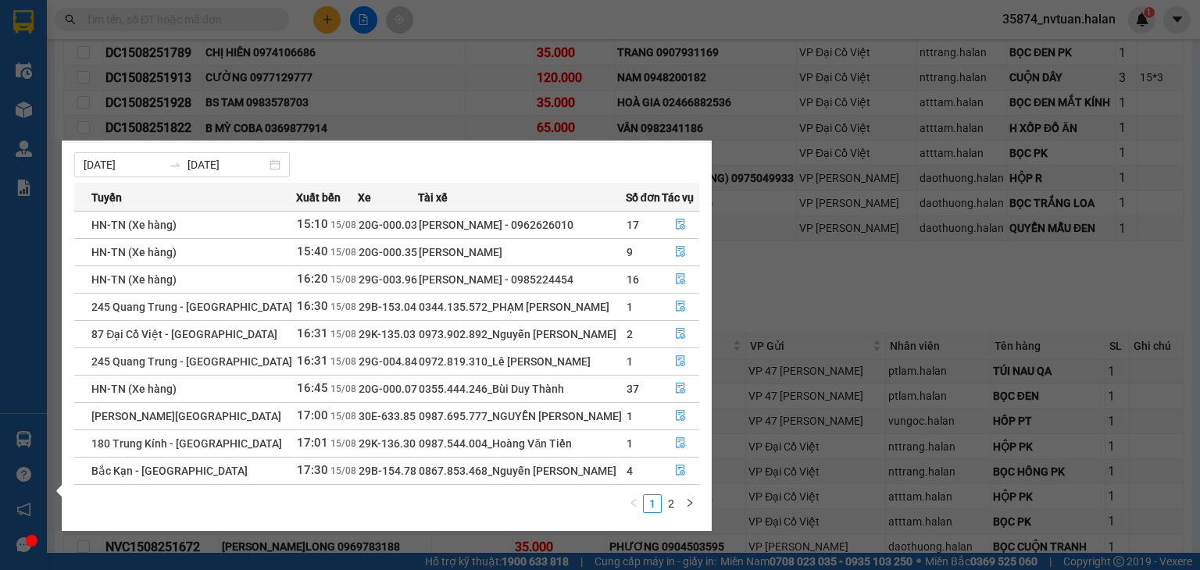
scroll to position [25, 0]
click at [802, 260] on section "Kết quả tìm kiếm ( 0 ) Bộ lọc No Data 35874_nvtuan.halan 1 Điều hành xe Kho hàn…" at bounding box center [600, 285] width 1200 height 570
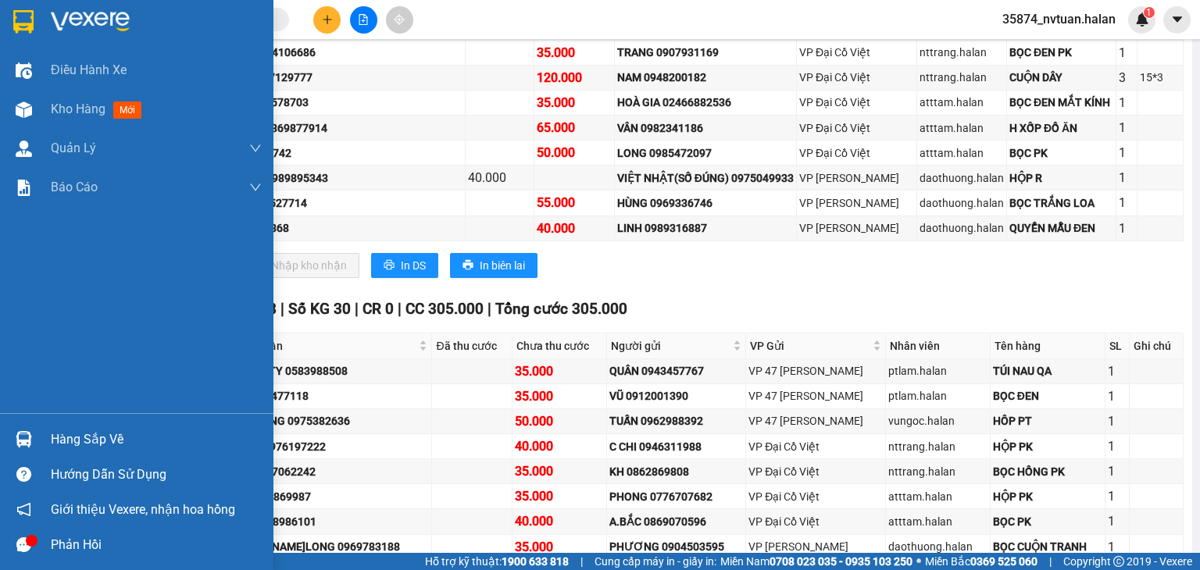
drag, startPoint x: 94, startPoint y: 432, endPoint x: 147, endPoint y: 427, distance: 53.4
click at [95, 431] on div "Hàng sắp về" at bounding box center [156, 439] width 211 height 23
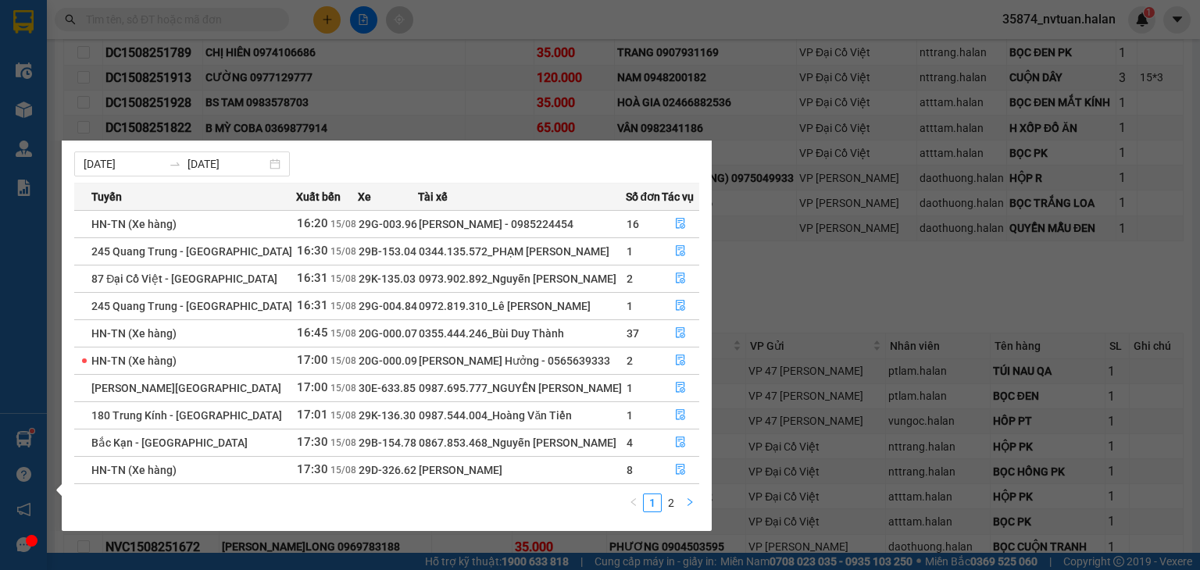
click at [684, 502] on button "button" at bounding box center [690, 503] width 19 height 19
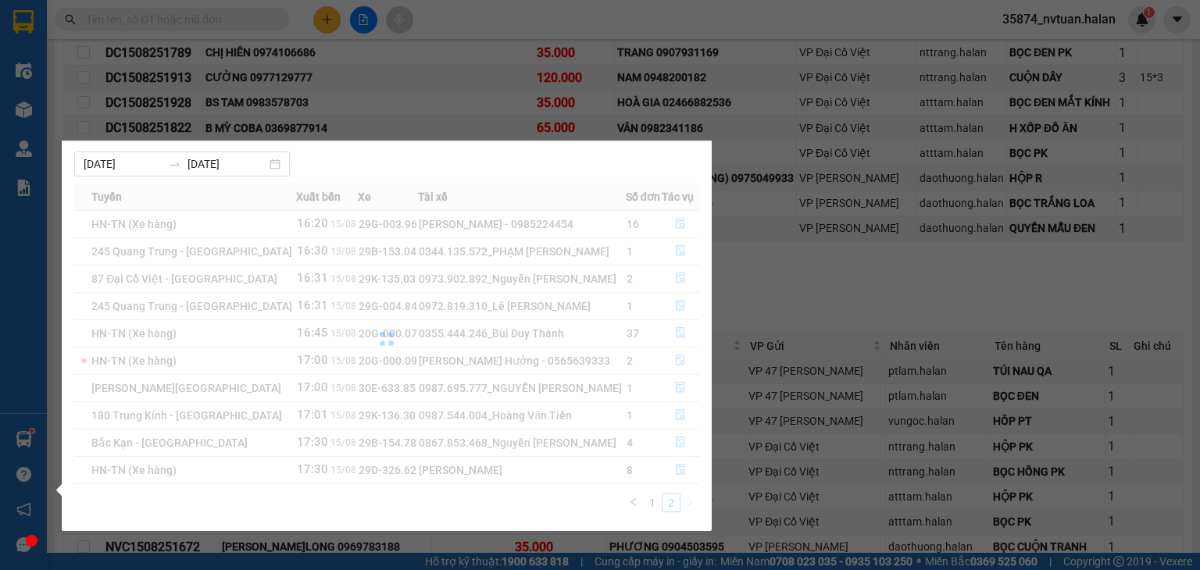
scroll to position [0, 0]
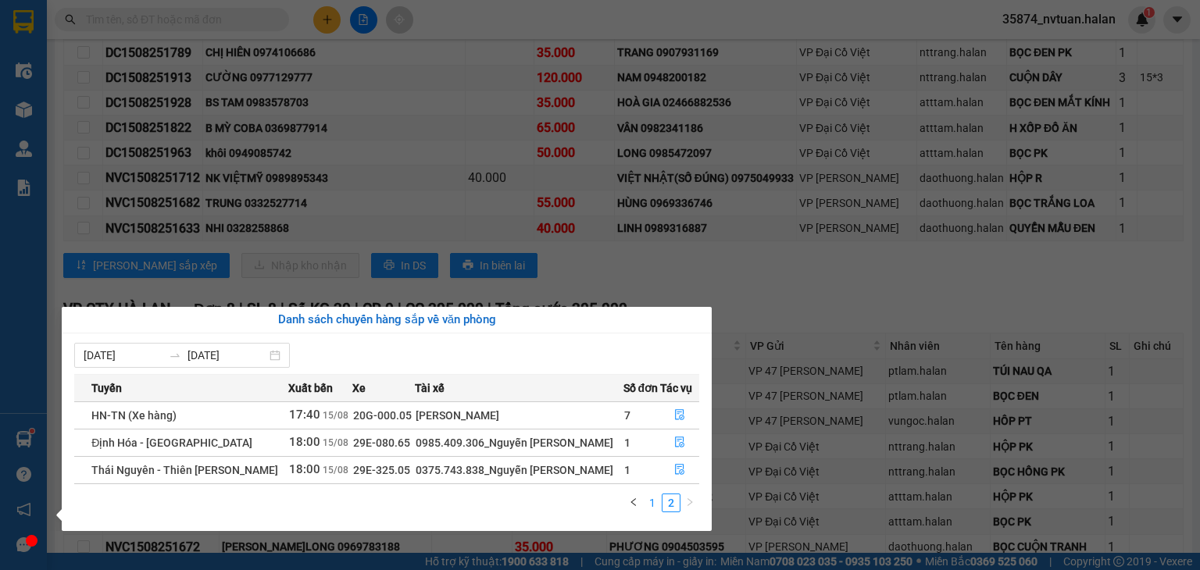
click at [659, 501] on link "1" at bounding box center [652, 503] width 17 height 17
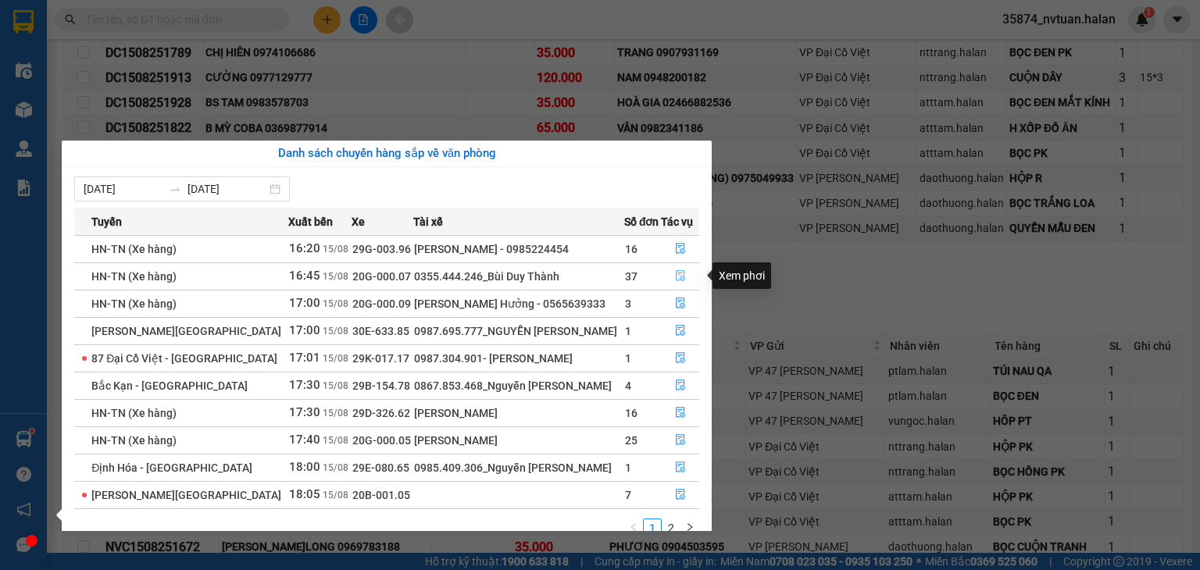
click at [676, 274] on icon "file-done" at bounding box center [680, 276] width 9 height 11
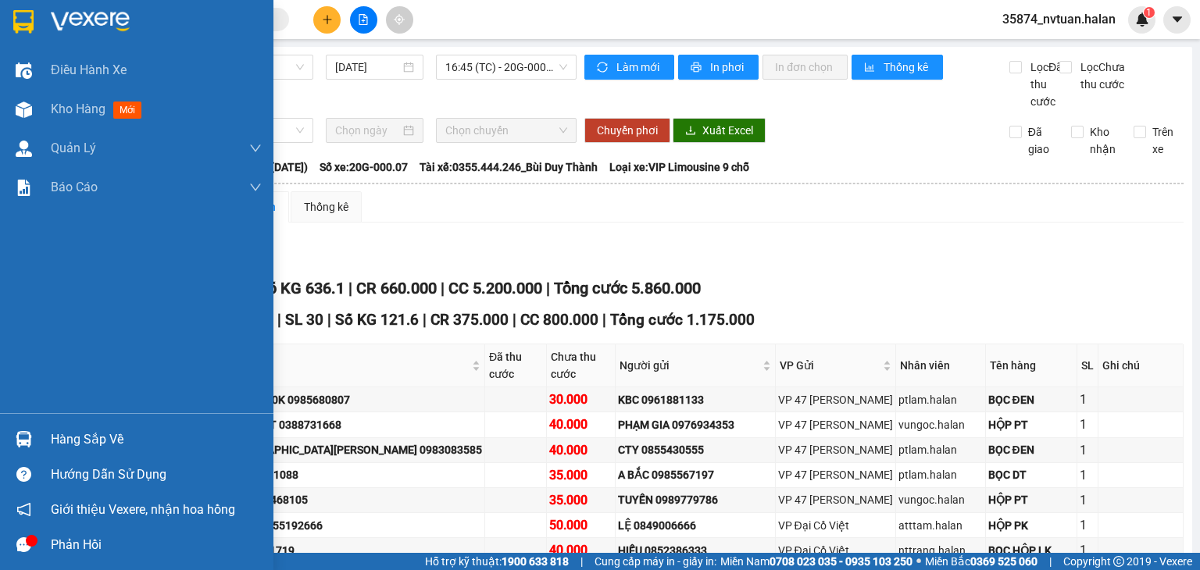
click at [34, 434] on div at bounding box center [23, 439] width 27 height 27
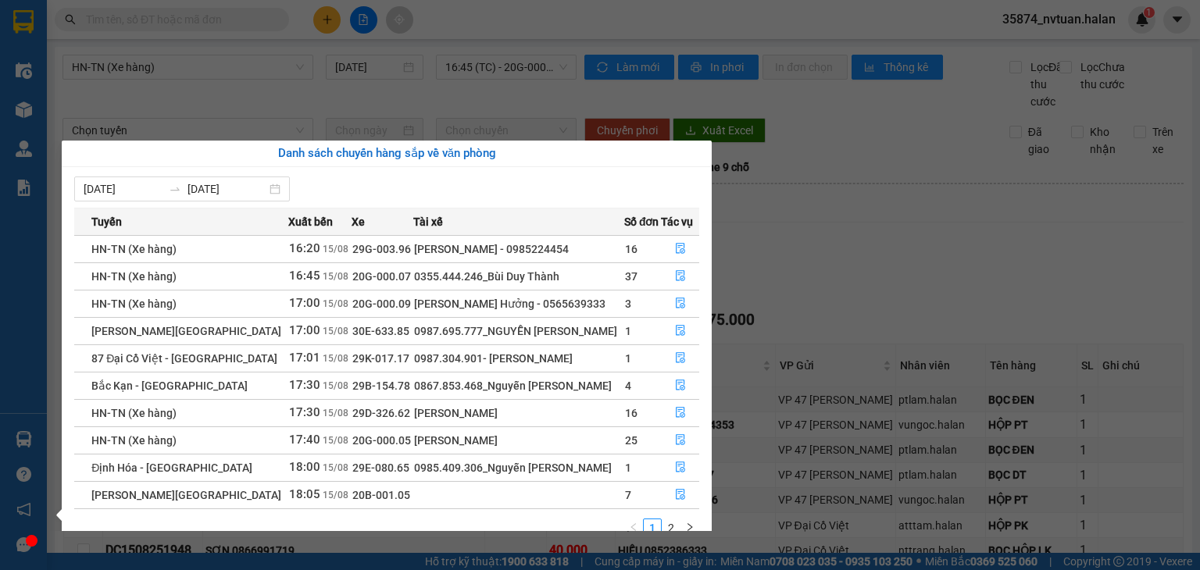
drag, startPoint x: 781, startPoint y: 284, endPoint x: 667, endPoint y: 307, distance: 116.3
click at [781, 288] on section "Kết quả tìm kiếm ( 0 ) Bộ lọc No Data 35874_nvtuan.halan 1 Điều hành xe Kho hàn…" at bounding box center [600, 285] width 1200 height 570
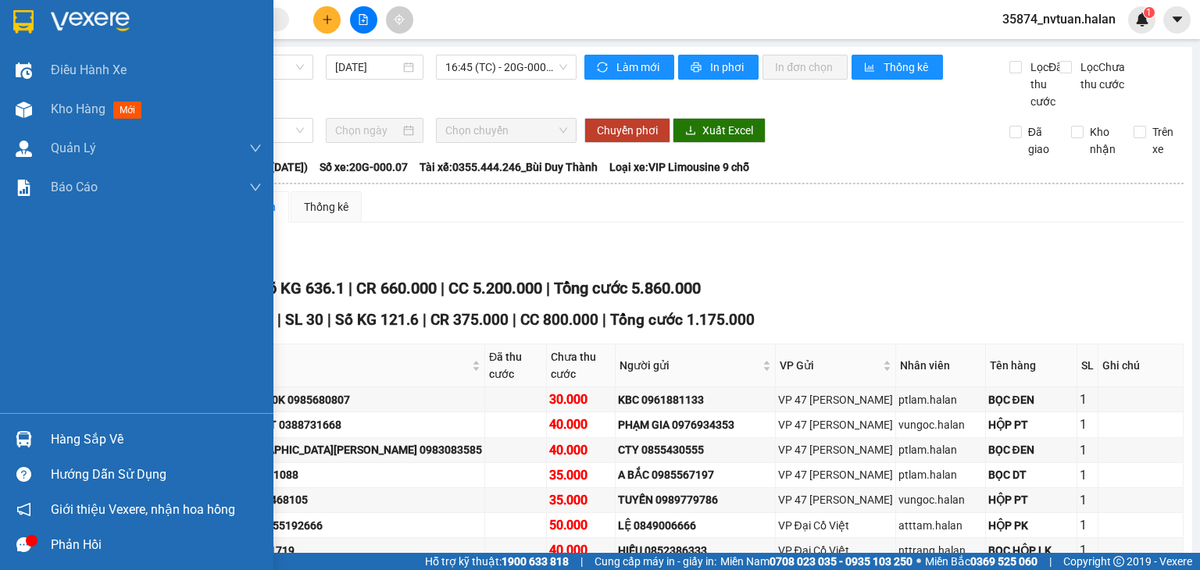
drag, startPoint x: 61, startPoint y: 440, endPoint x: 116, endPoint y: 443, distance: 54.8
click at [63, 440] on div "Hàng sắp về" at bounding box center [156, 439] width 211 height 23
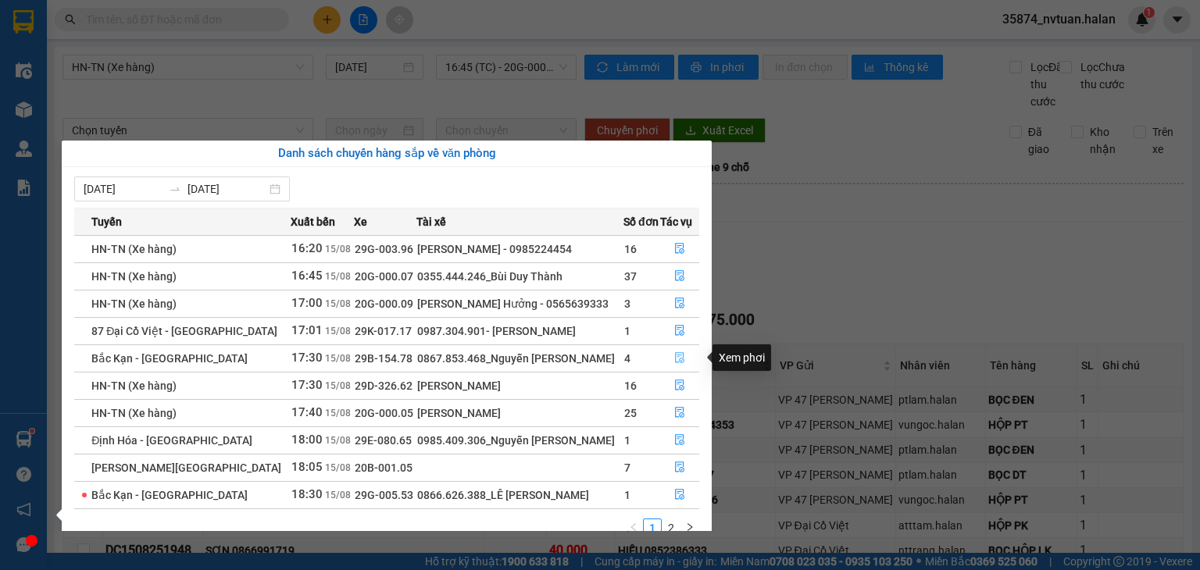
click at [681, 356] on icon "file-done" at bounding box center [679, 358] width 9 height 11
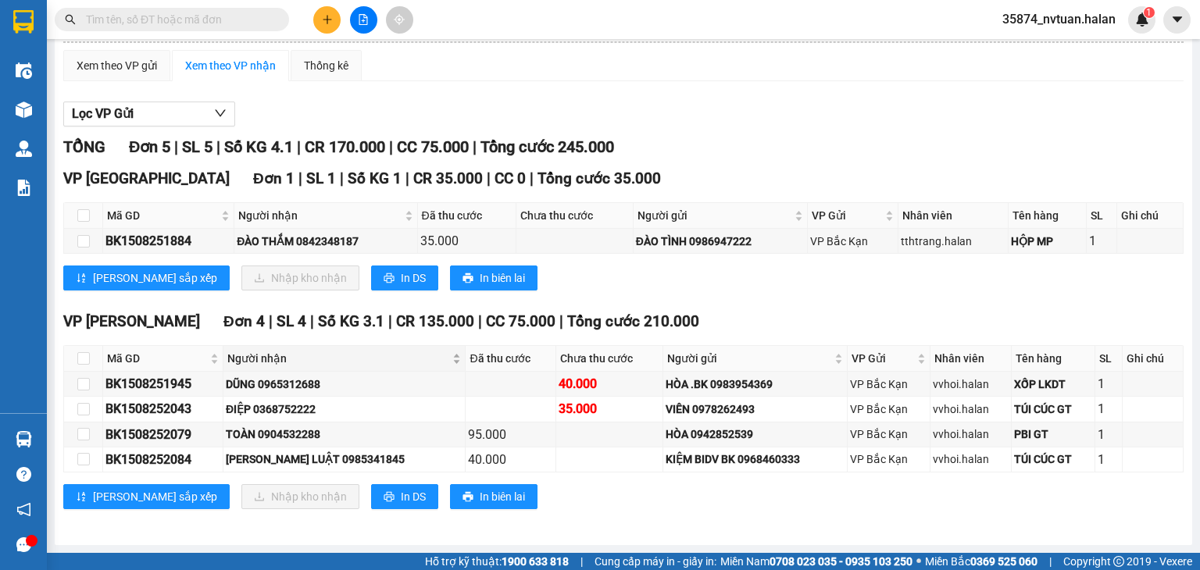
scroll to position [156, 0]
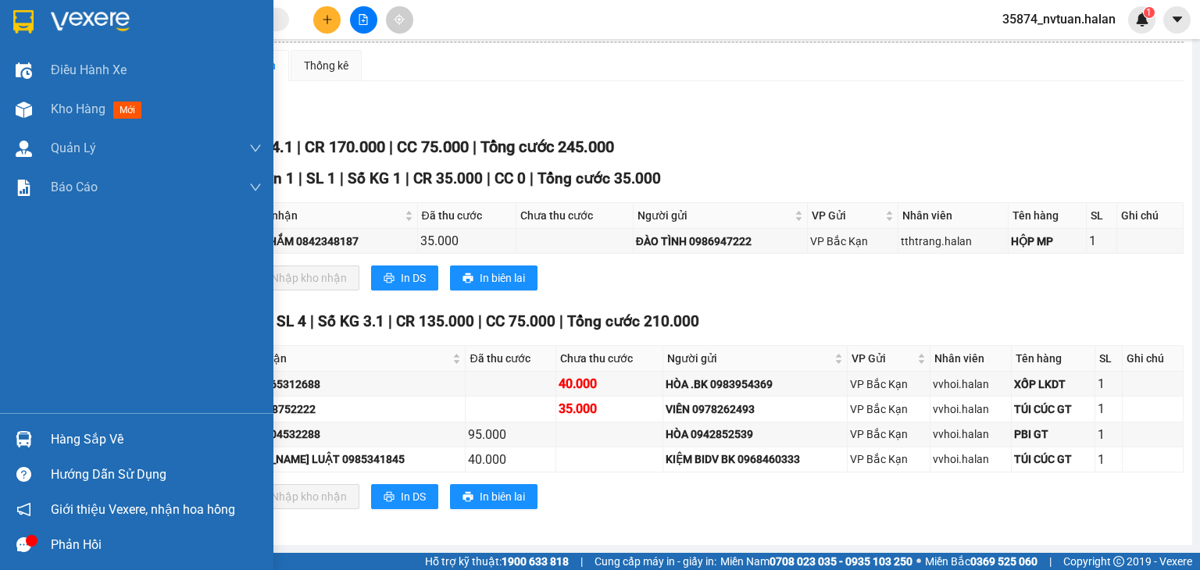
drag, startPoint x: 59, startPoint y: 438, endPoint x: 88, endPoint y: 448, distance: 30.6
click at [59, 439] on div "Hàng sắp về" at bounding box center [156, 439] width 211 height 23
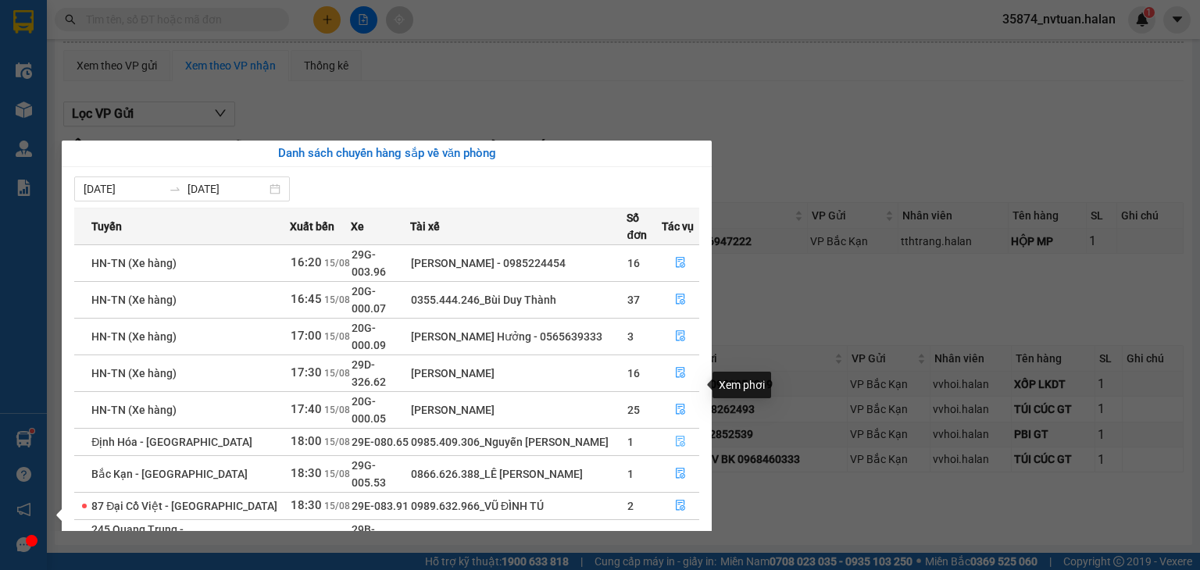
click at [678, 437] on icon "file-done" at bounding box center [680, 442] width 9 height 11
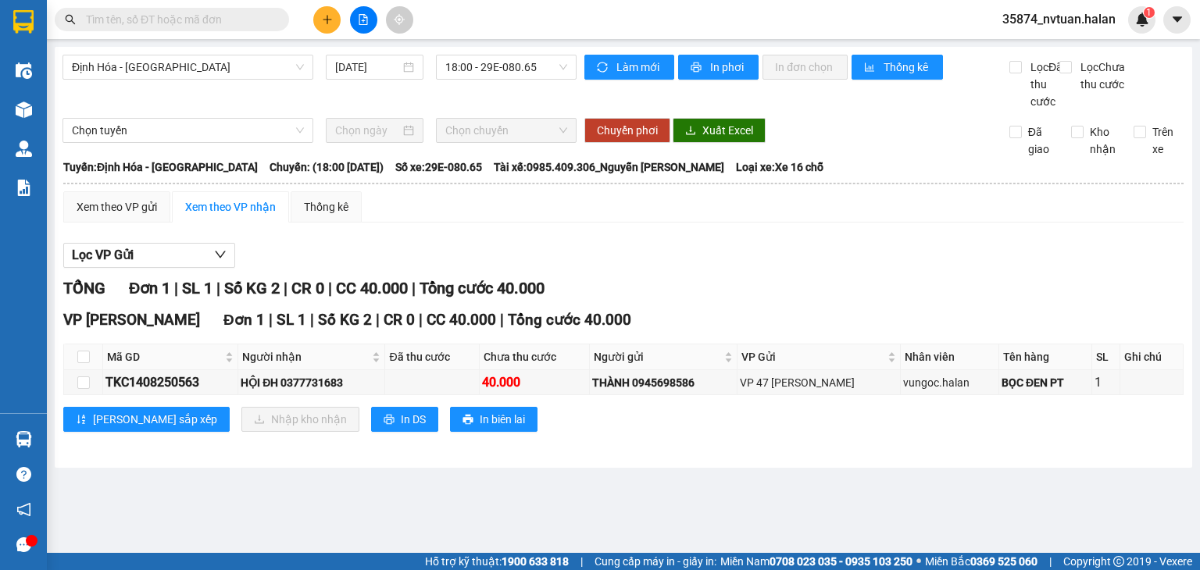
click at [241, 23] on input "text" at bounding box center [178, 19] width 184 height 17
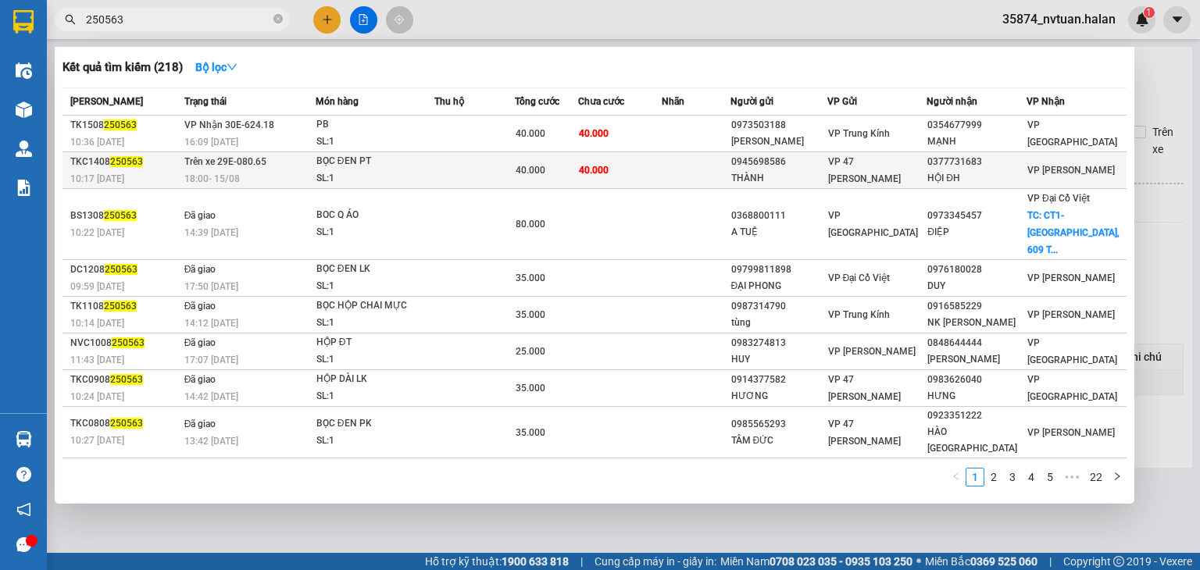
type input "250563"
click at [284, 160] on td "Trên xe 29E-080.65 18:00 [DATE]" at bounding box center [248, 170] width 135 height 37
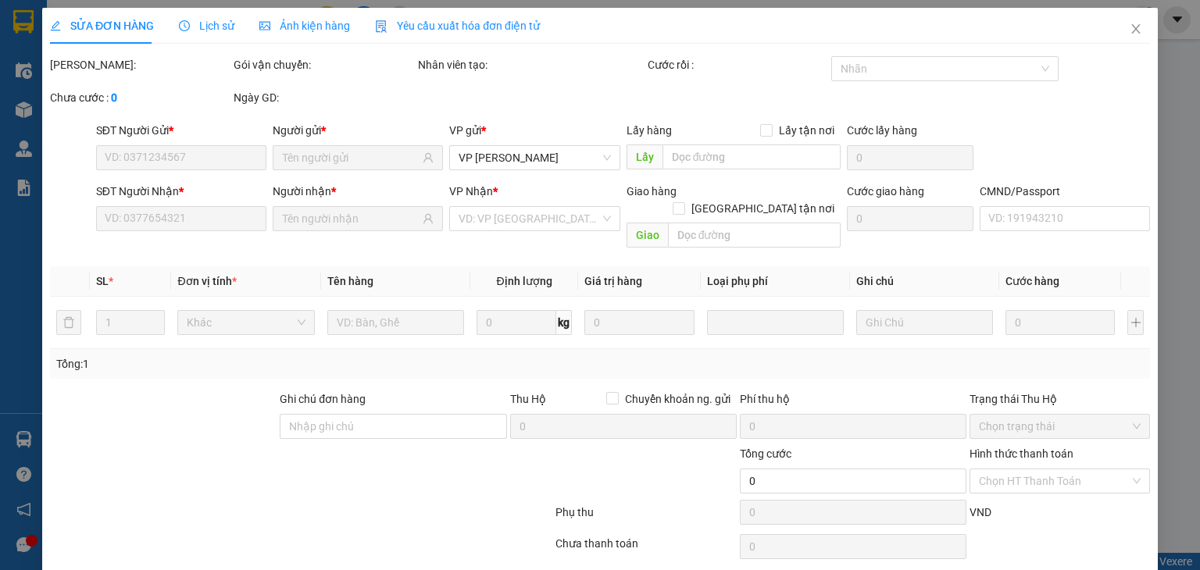
type input "0945698586"
type input "THÀNH"
type input "0377731683"
type input "HỘI ĐH"
type input "40.000"
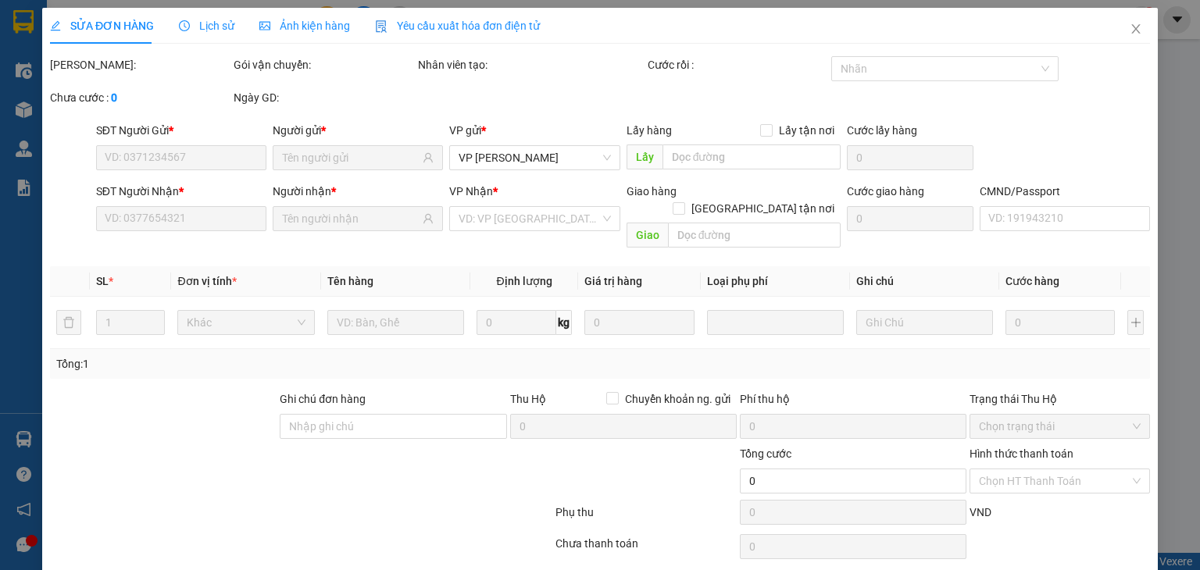
type input "40.000"
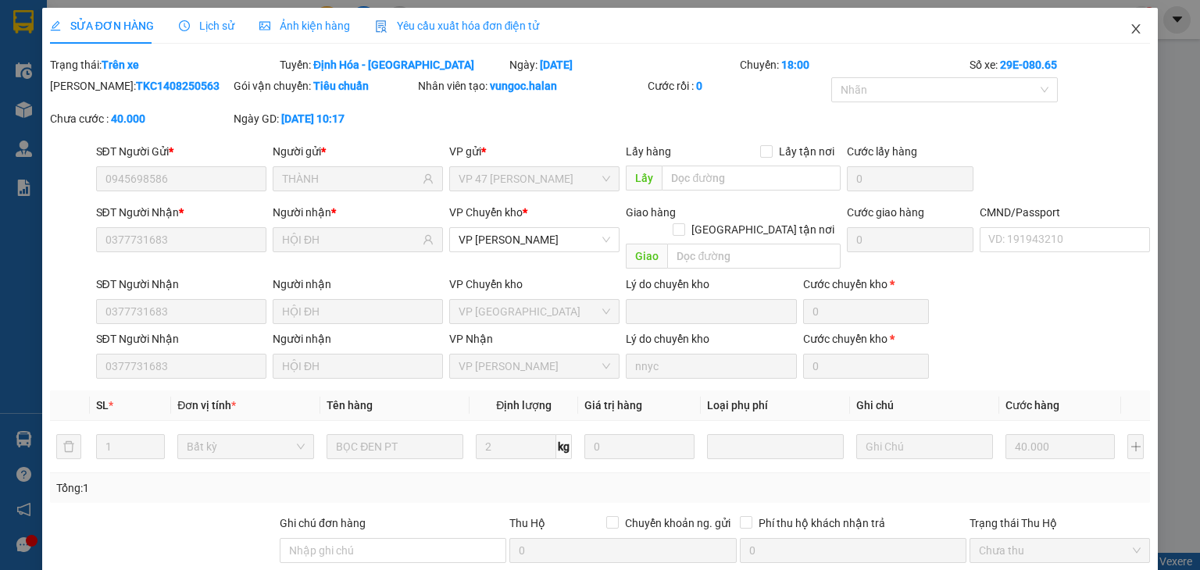
click at [1132, 27] on icon "close" at bounding box center [1136, 28] width 9 height 9
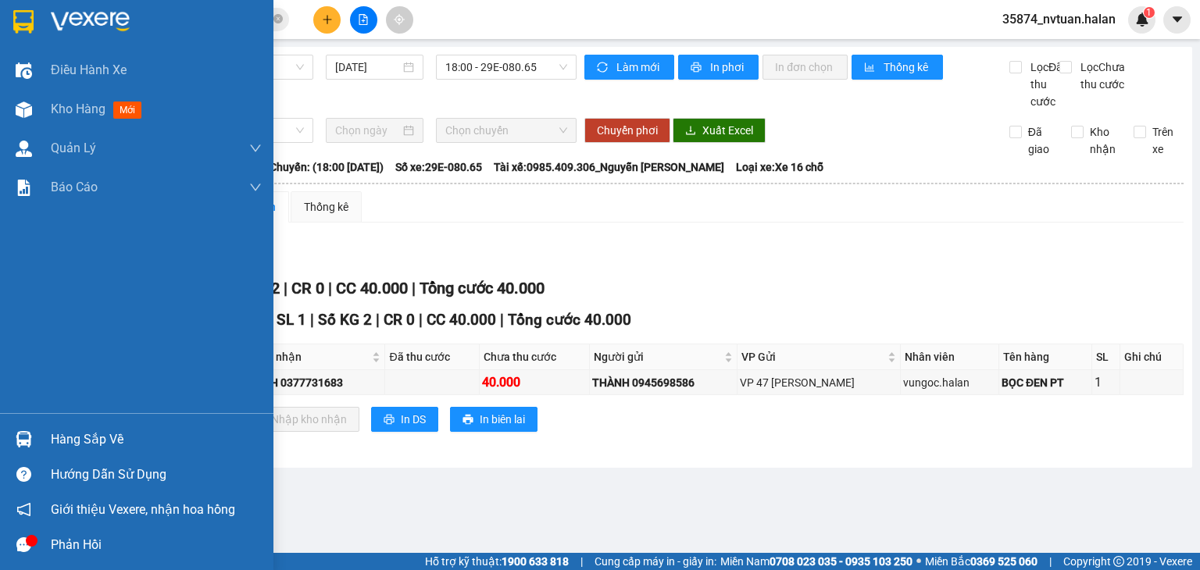
click at [113, 458] on div "Hướng dẫn sử dụng" at bounding box center [136, 474] width 273 height 35
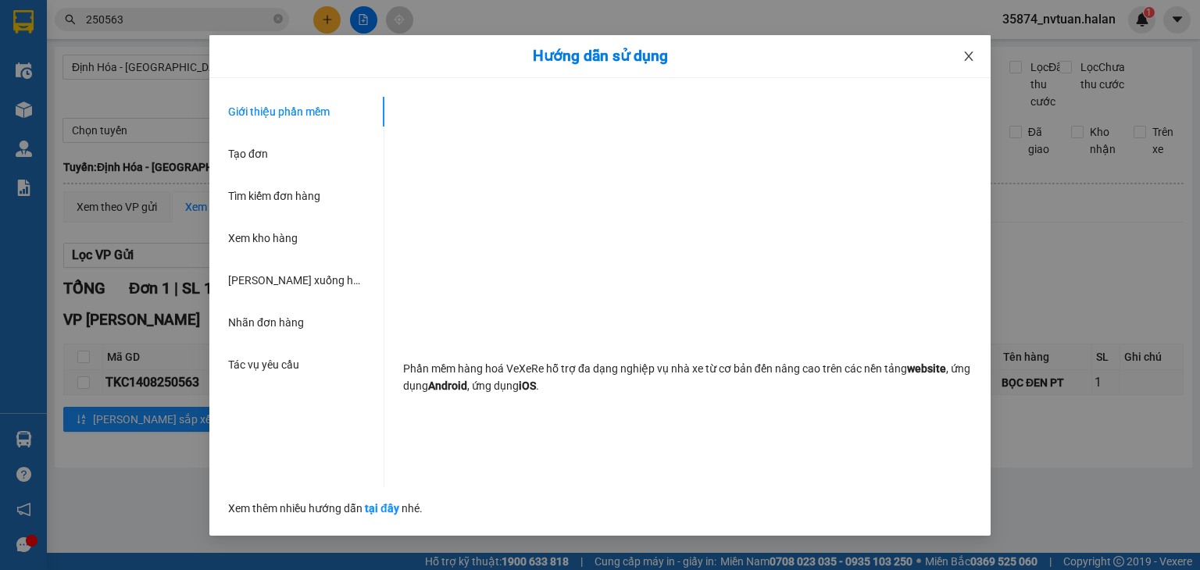
click at [981, 51] on span "Close" at bounding box center [969, 57] width 44 height 44
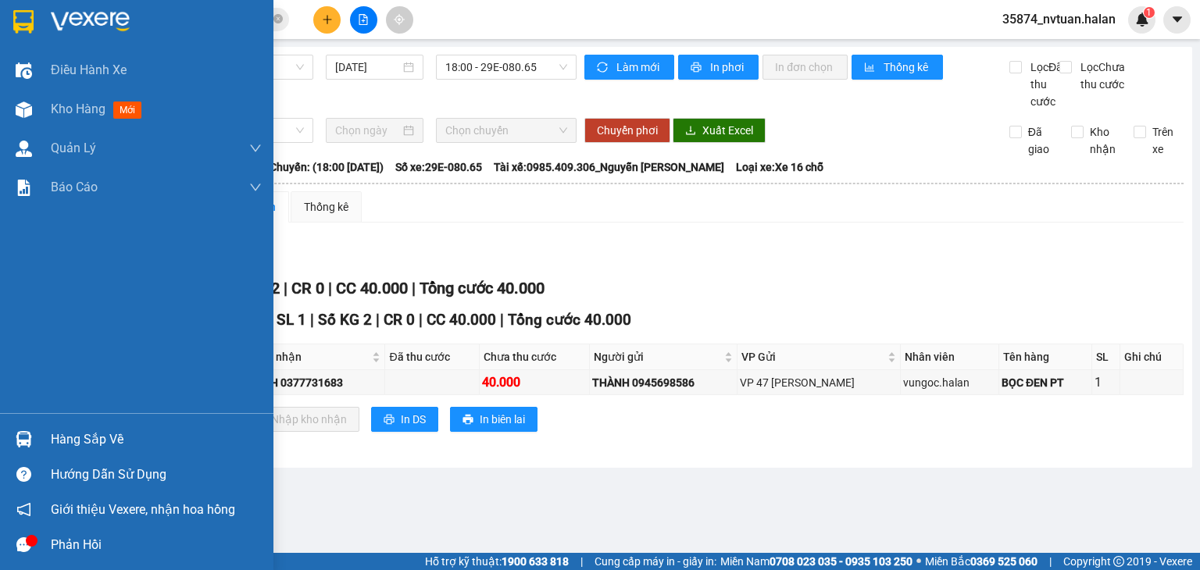
click at [59, 428] on div "Hàng sắp về" at bounding box center [156, 439] width 211 height 23
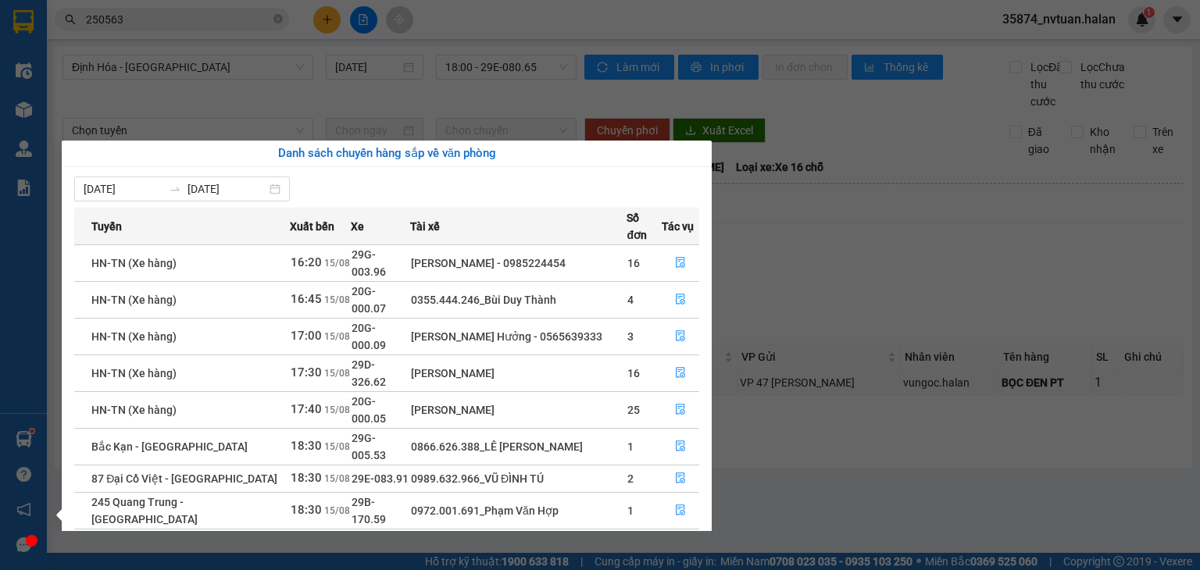
click at [297, 106] on section "Kết quả tìm kiếm ( 218 ) Bộ lọc Mã ĐH Trạng thái Món hàng Thu hộ Tổng cước Chưa…" at bounding box center [600, 285] width 1200 height 570
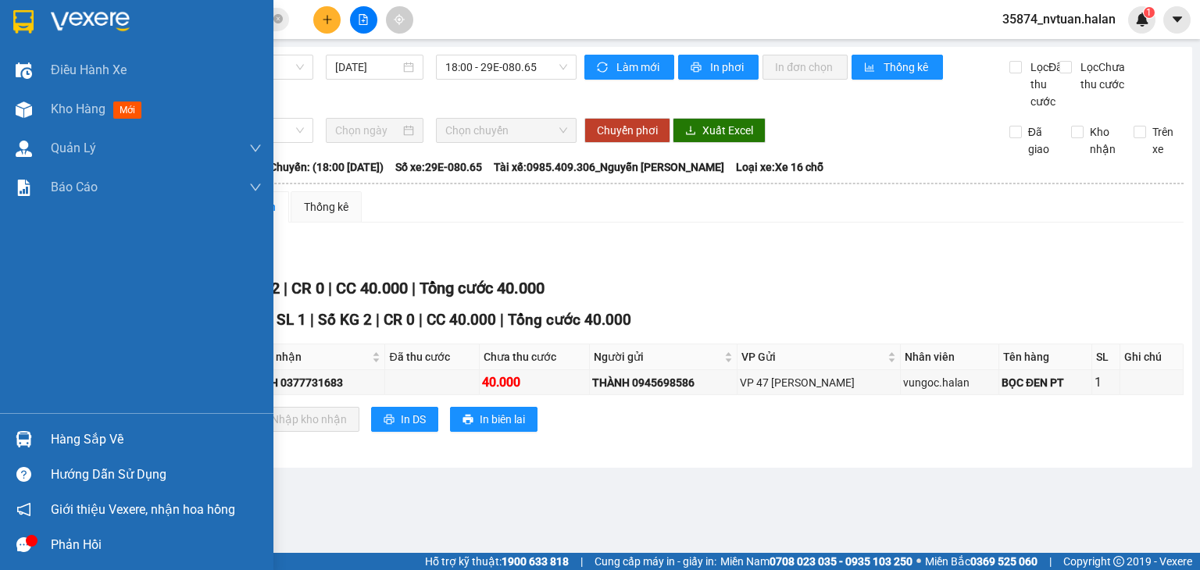
click at [82, 441] on div "Hàng sắp về" at bounding box center [156, 439] width 211 height 23
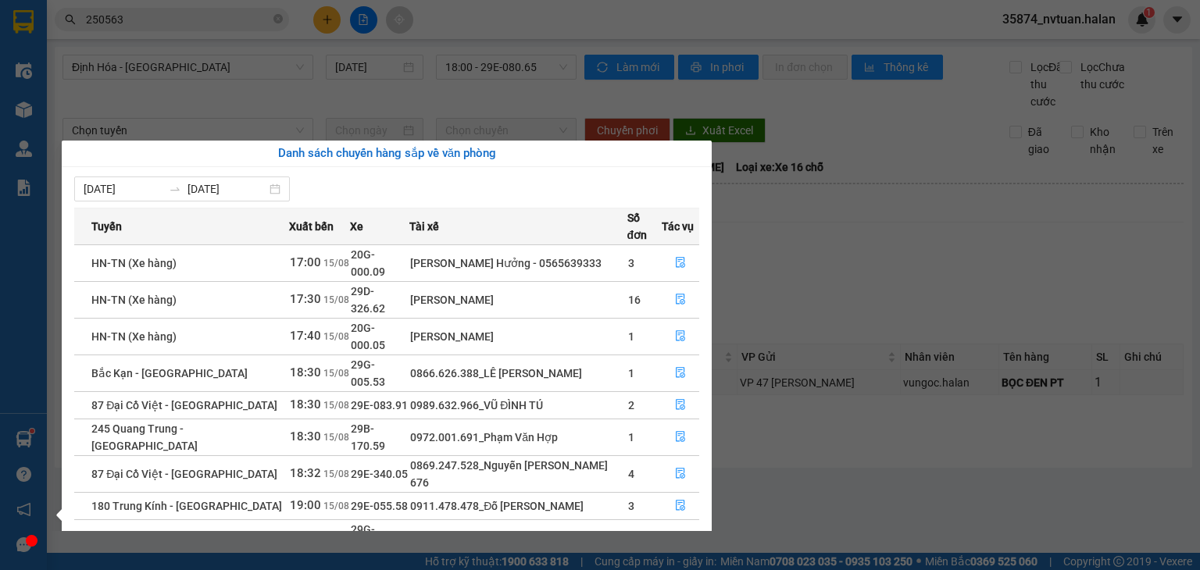
click at [795, 427] on section "Kết quả tìm kiếm ( 218 ) Bộ lọc Mã ĐH Trạng thái Món hàng Thu hộ Tổng cước Chưa…" at bounding box center [600, 285] width 1200 height 570
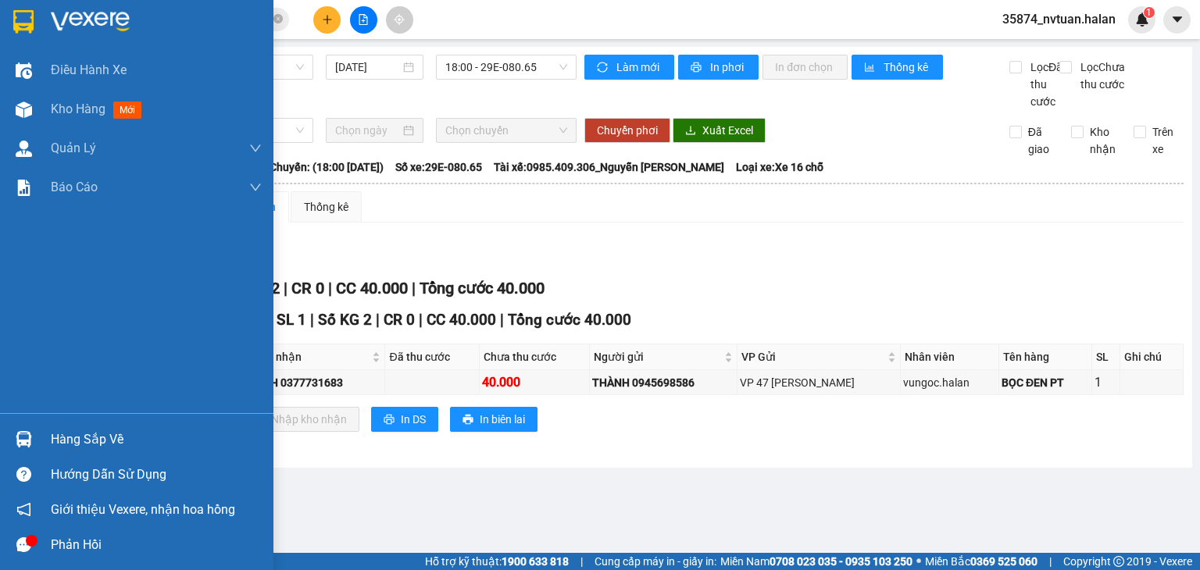
drag, startPoint x: 25, startPoint y: 423, endPoint x: 103, endPoint y: 435, distance: 79.1
click at [28, 423] on div "Hàng sắp về" at bounding box center [136, 439] width 273 height 35
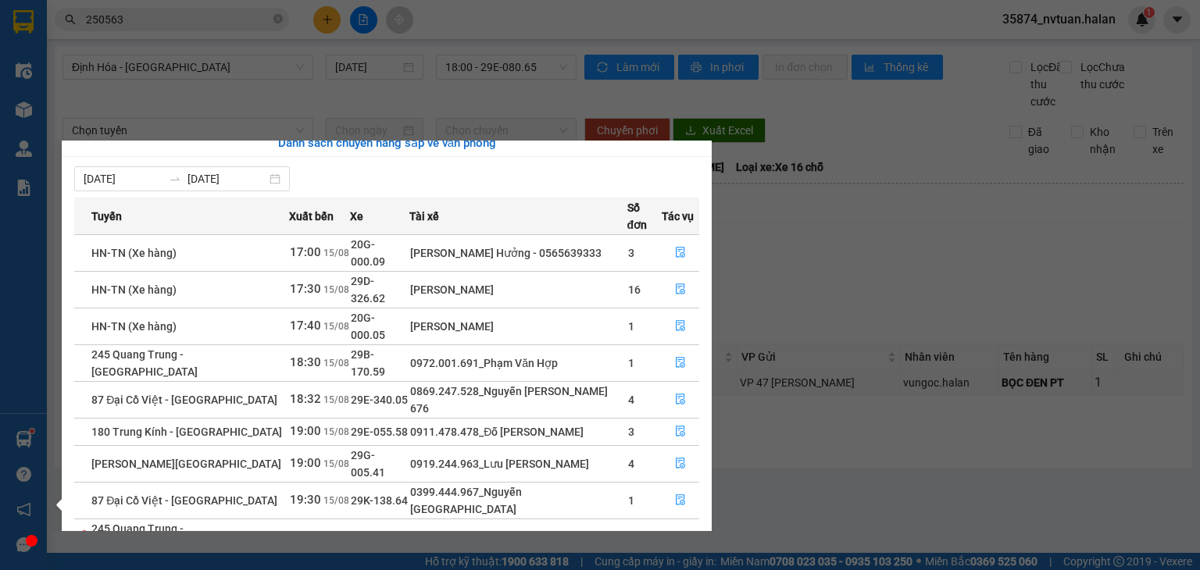
scroll to position [25, 0]
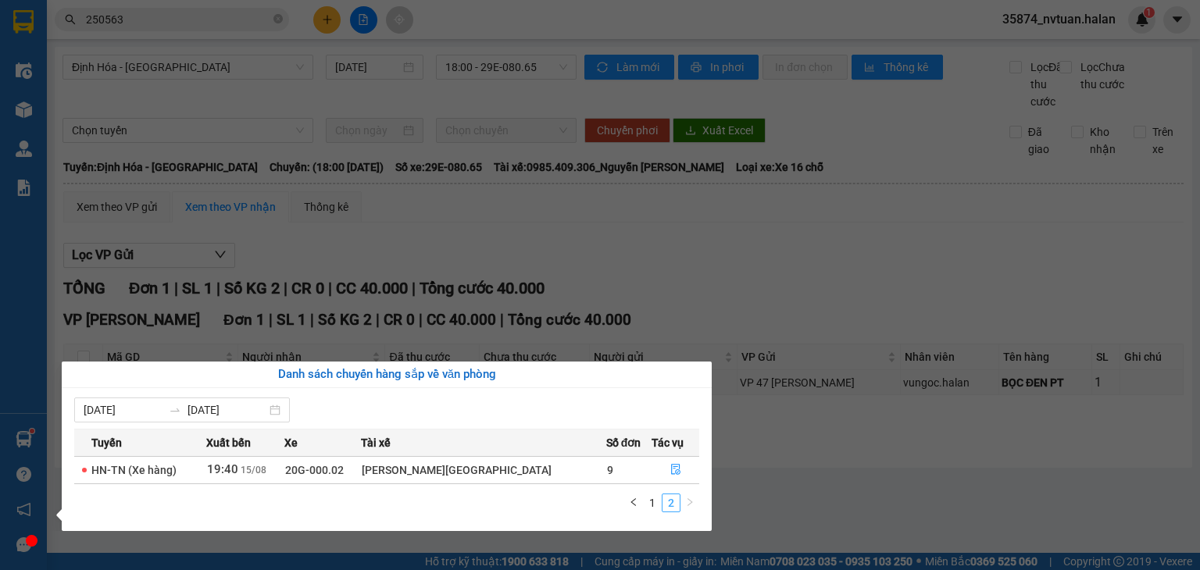
scroll to position [0, 0]
click at [651, 500] on link "1" at bounding box center [652, 503] width 17 height 17
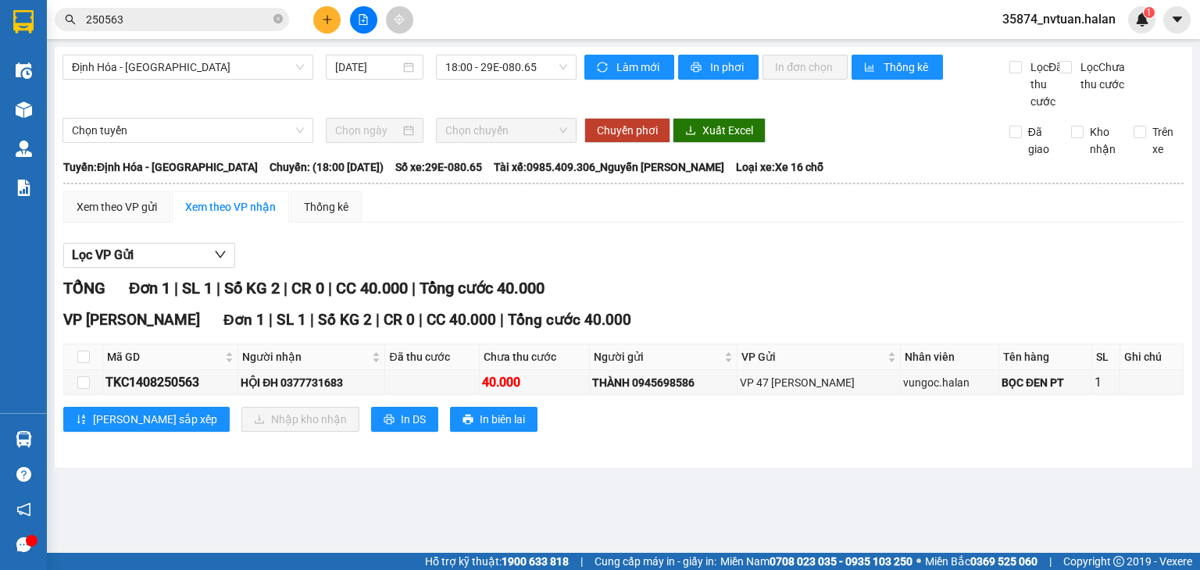
click at [814, 266] on section "Kết quả tìm kiếm ( 218 ) Bộ lọc Mã ĐH Trạng thái Món hàng Thu hộ Tổng cước Chưa…" at bounding box center [600, 285] width 1200 height 570
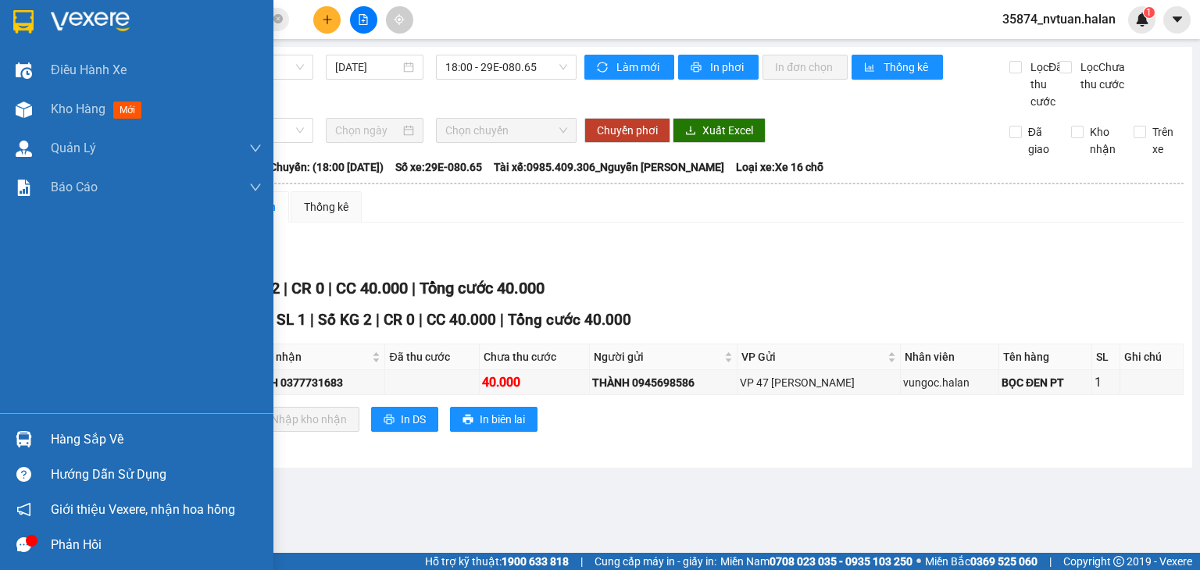
click at [38, 439] on div "Hàng sắp về" at bounding box center [136, 439] width 273 height 35
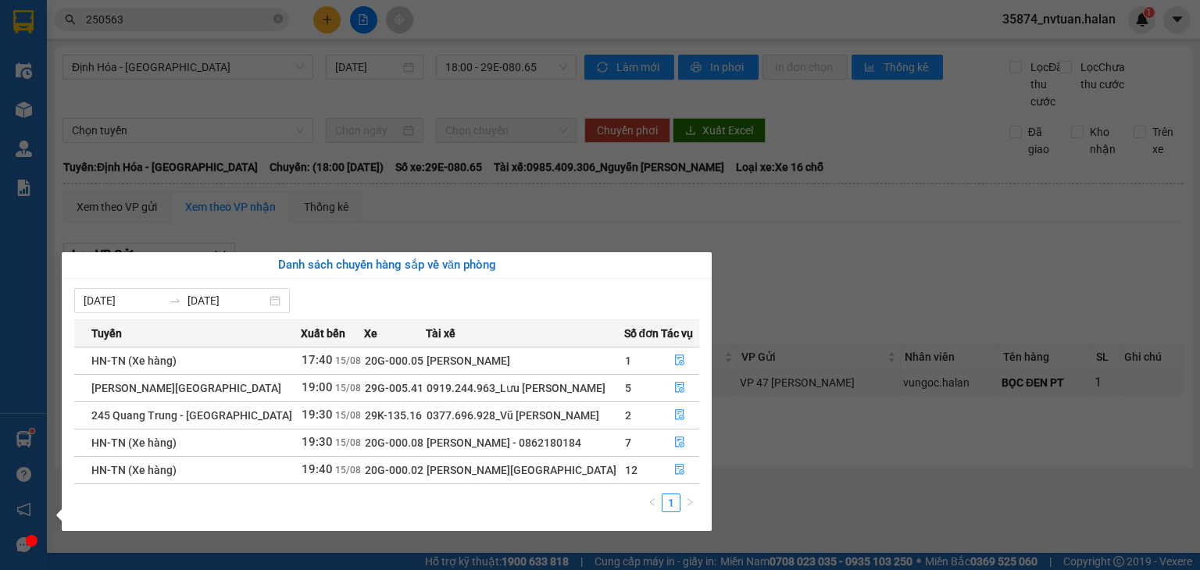
click at [773, 441] on section "Kết quả tìm kiếm ( 218 ) Bộ lọc Mã ĐH Trạng thái Món hàng Thu hộ Tổng cước Chưa…" at bounding box center [600, 285] width 1200 height 570
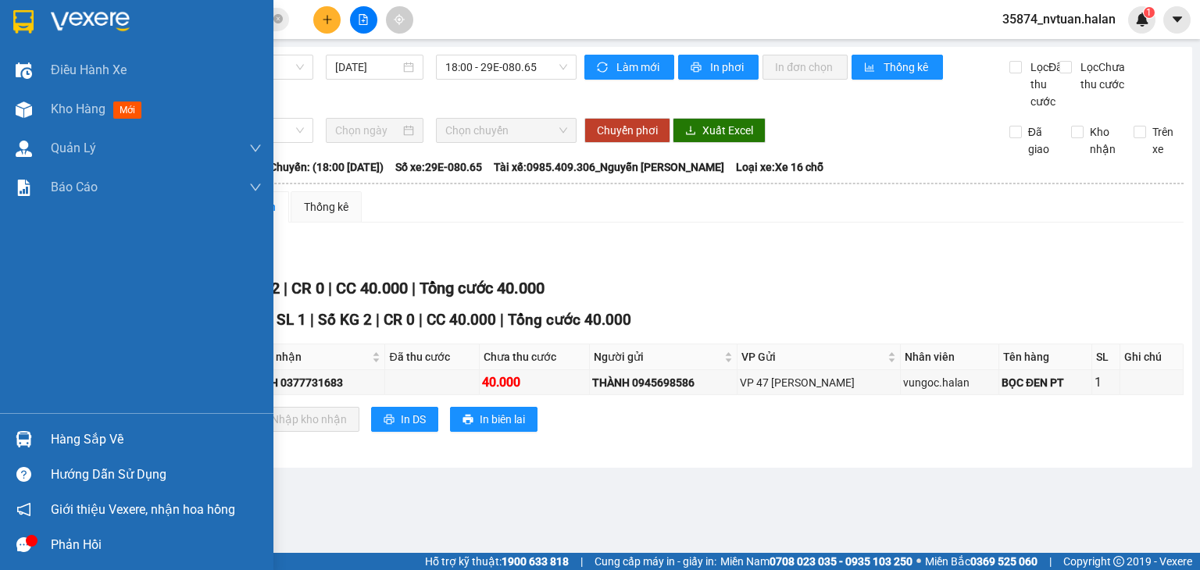
click at [102, 449] on div "Hàng sắp về" at bounding box center [156, 439] width 211 height 23
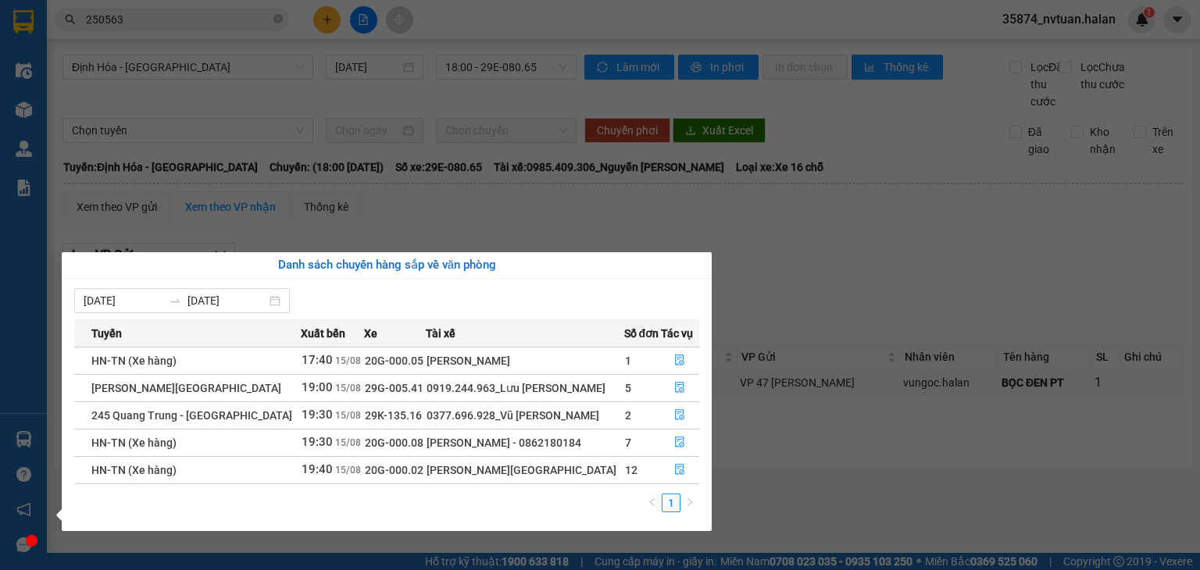
click at [309, 119] on section "Kết quả tìm kiếm ( 218 ) Bộ lọc Mã ĐH Trạng thái Món hàng Thu hộ Tổng cước Chưa…" at bounding box center [600, 285] width 1200 height 570
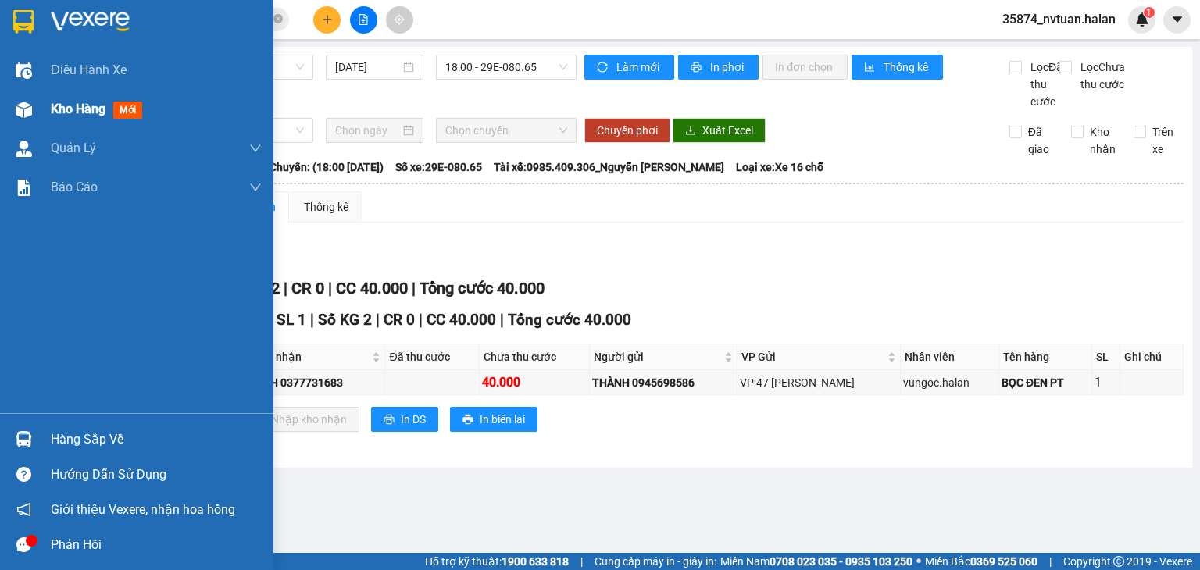
click at [62, 110] on span "Kho hàng" at bounding box center [78, 109] width 55 height 15
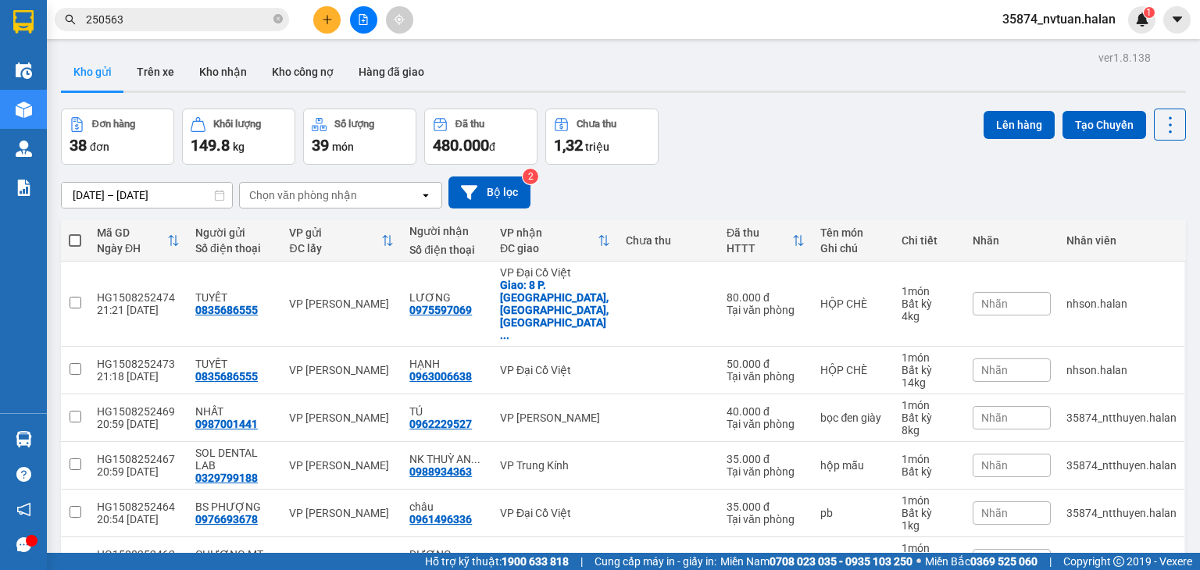
click at [365, 181] on div "[DATE] – [DATE] Press the down arrow key to interact with the calendar and sele…" at bounding box center [623, 193] width 1125 height 32
click at [360, 194] on div "Chọn văn phòng nhận" at bounding box center [330, 195] width 180 height 25
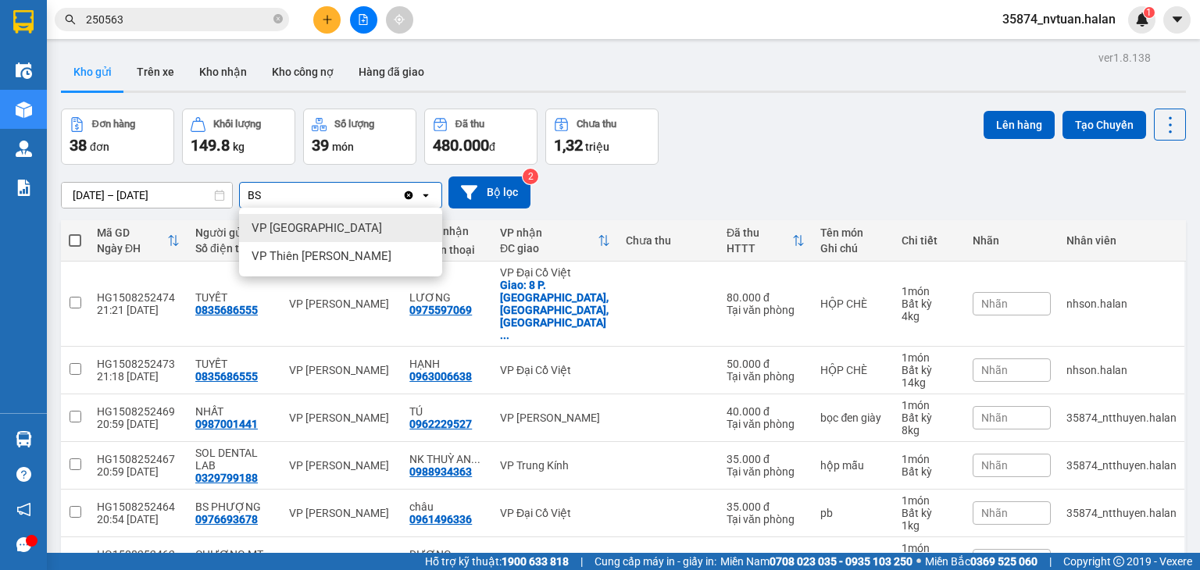
type input "BS"
click at [342, 235] on div "VP [GEOGRAPHIC_DATA]" at bounding box center [340, 228] width 203 height 28
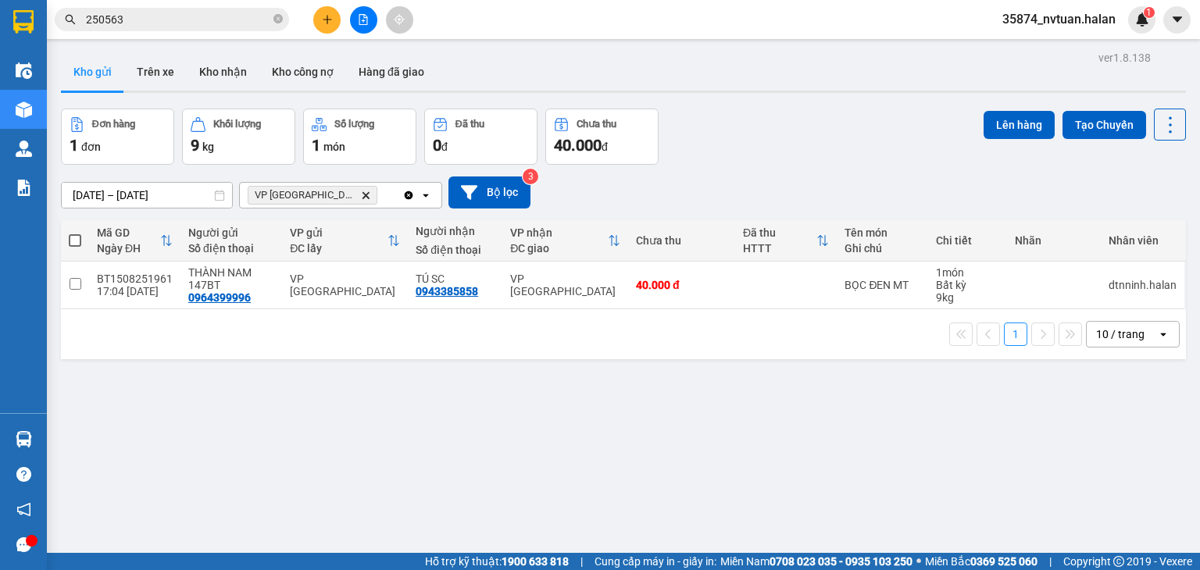
drag, startPoint x: 72, startPoint y: 236, endPoint x: 90, endPoint y: 232, distance: 18.4
click at [72, 234] on span at bounding box center [75, 240] width 13 height 13
click at [75, 233] on input "checkbox" at bounding box center [75, 233] width 0 height 0
checkbox input "true"
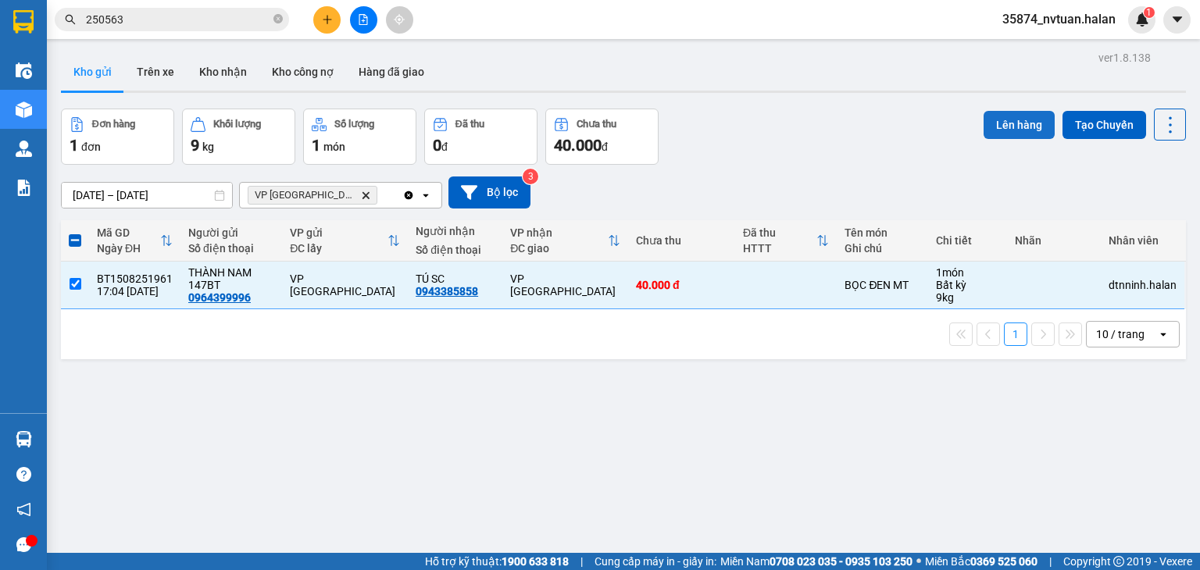
click at [994, 120] on button "Lên hàng" at bounding box center [1019, 125] width 71 height 28
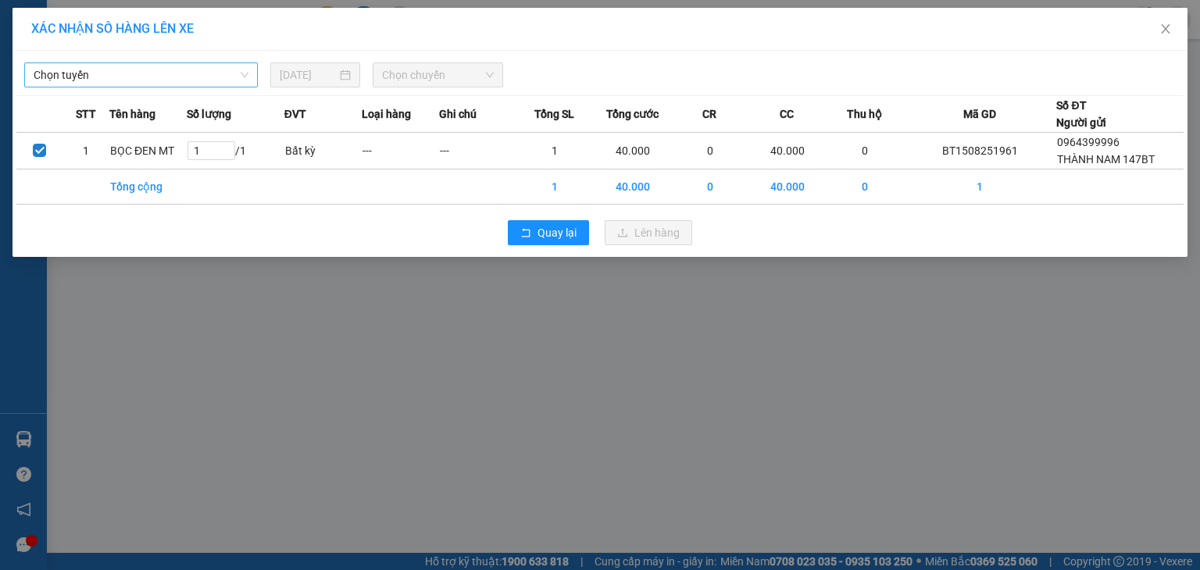
click at [132, 73] on span "Chọn tuyến" at bounding box center [141, 74] width 215 height 23
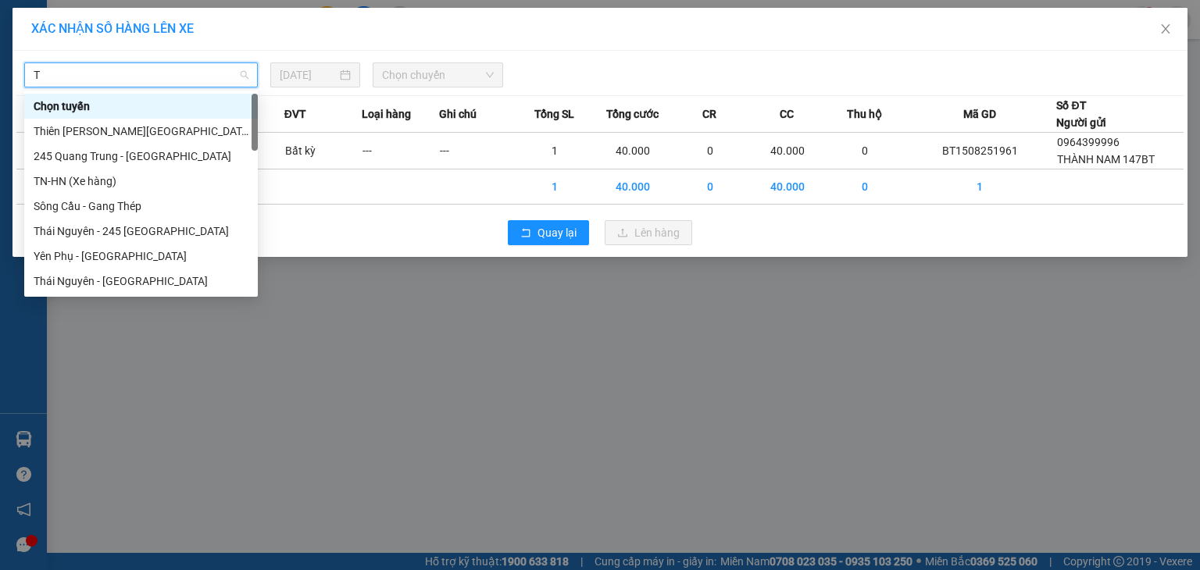
type input "TQ"
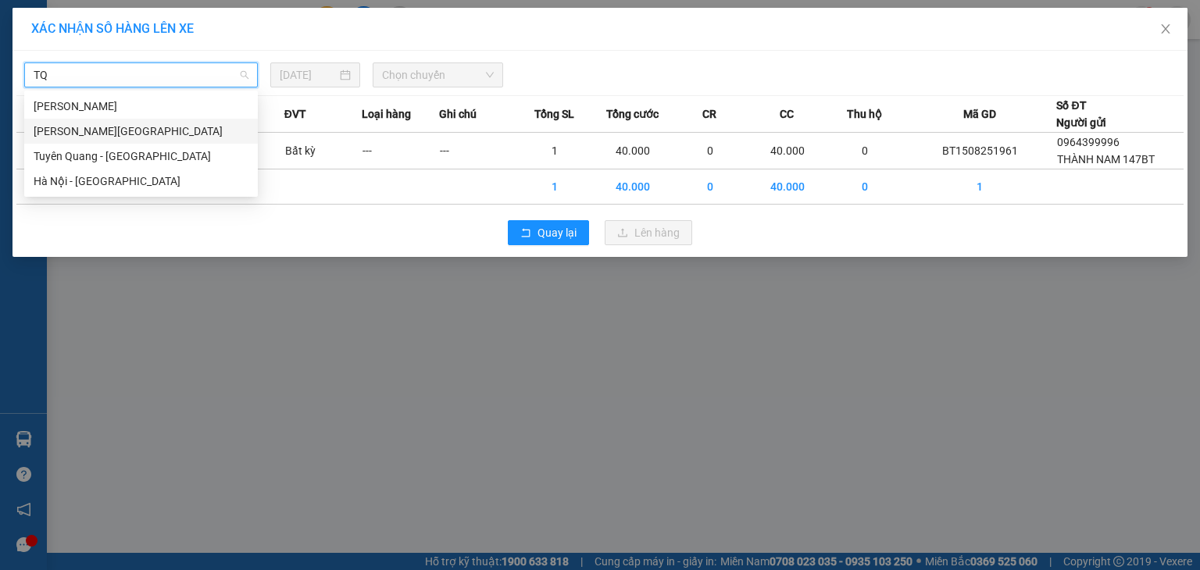
click at [129, 128] on div "[PERSON_NAME][GEOGRAPHIC_DATA]" at bounding box center [141, 131] width 215 height 17
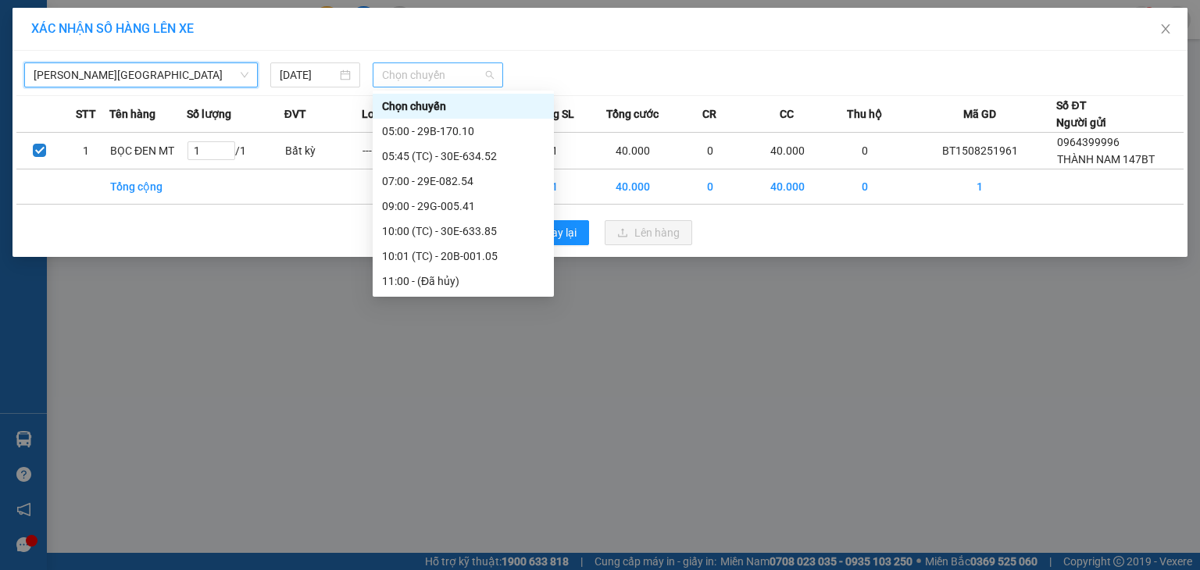
click at [483, 72] on span "Chọn chuyến" at bounding box center [438, 74] width 113 height 23
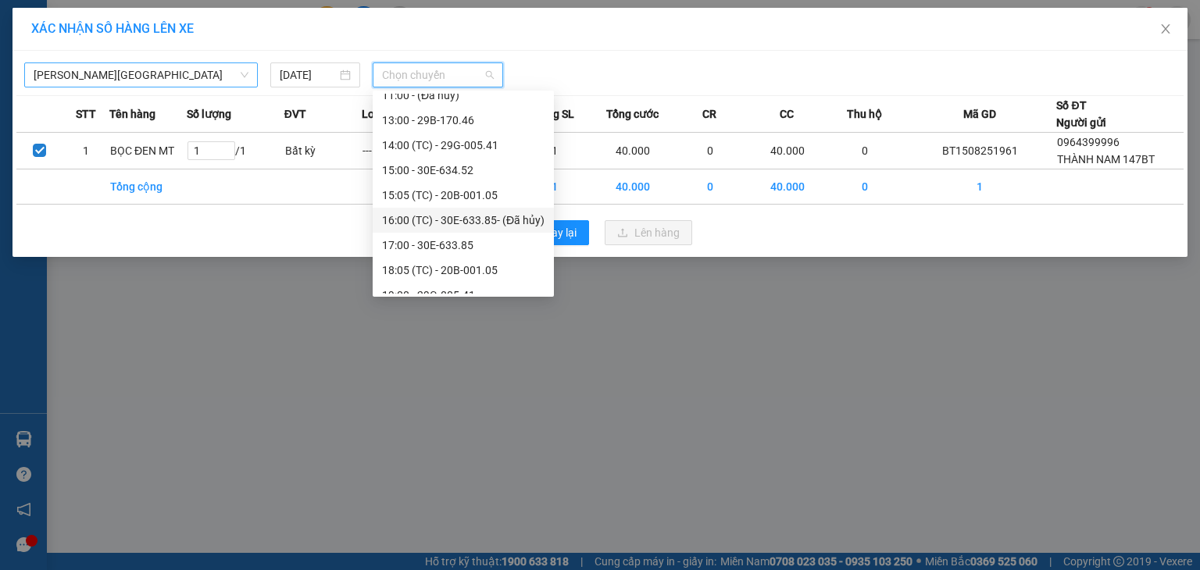
scroll to position [200, 0]
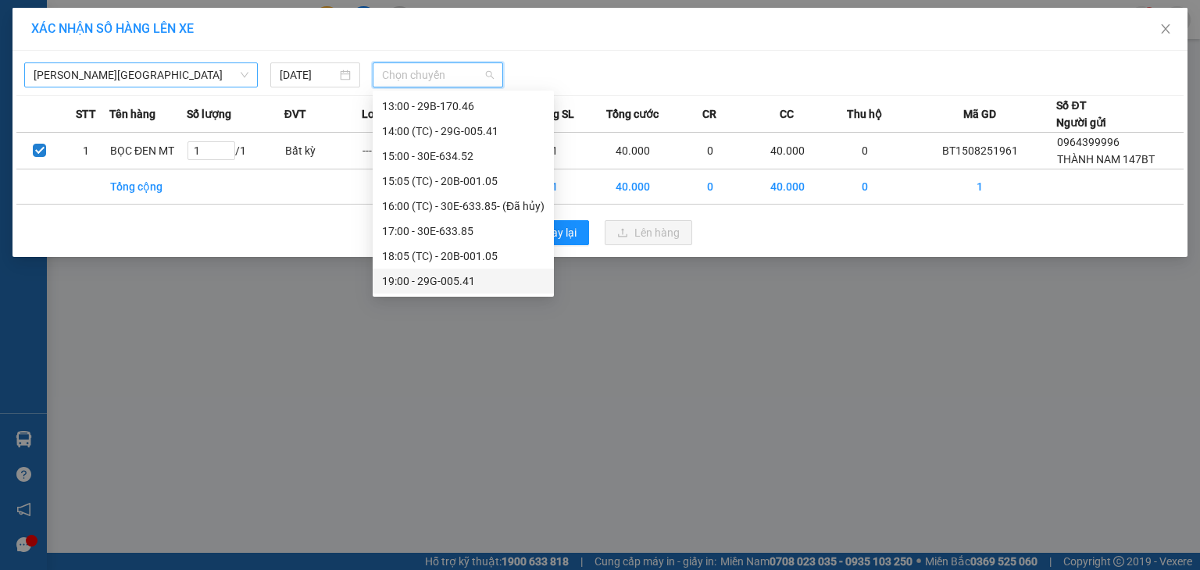
click at [470, 284] on div "19:00 - 29G-005.41" at bounding box center [463, 281] width 163 height 17
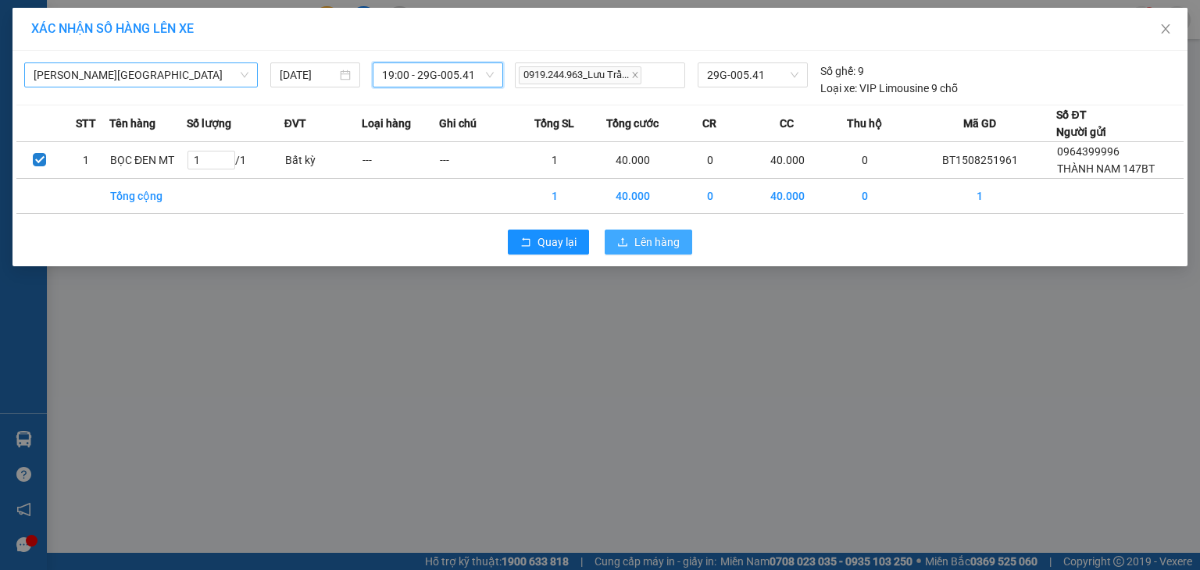
click at [634, 239] on button "Lên hàng" at bounding box center [649, 242] width 88 height 25
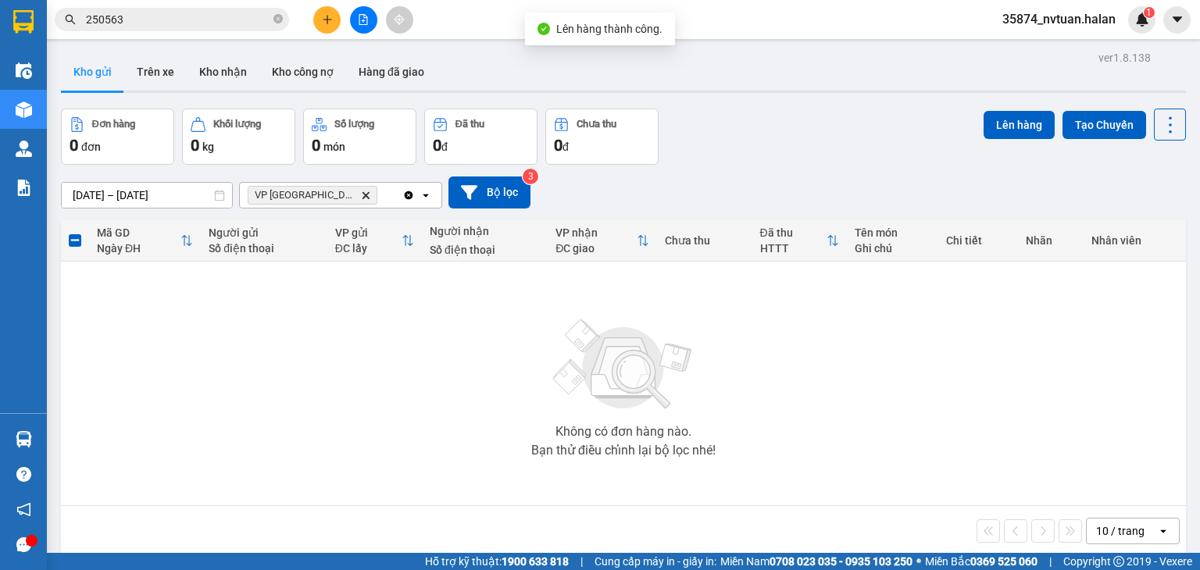
click at [409, 191] on icon "Clear all" at bounding box center [408, 195] width 13 height 13
